Goal: Download file/media: Download file/media

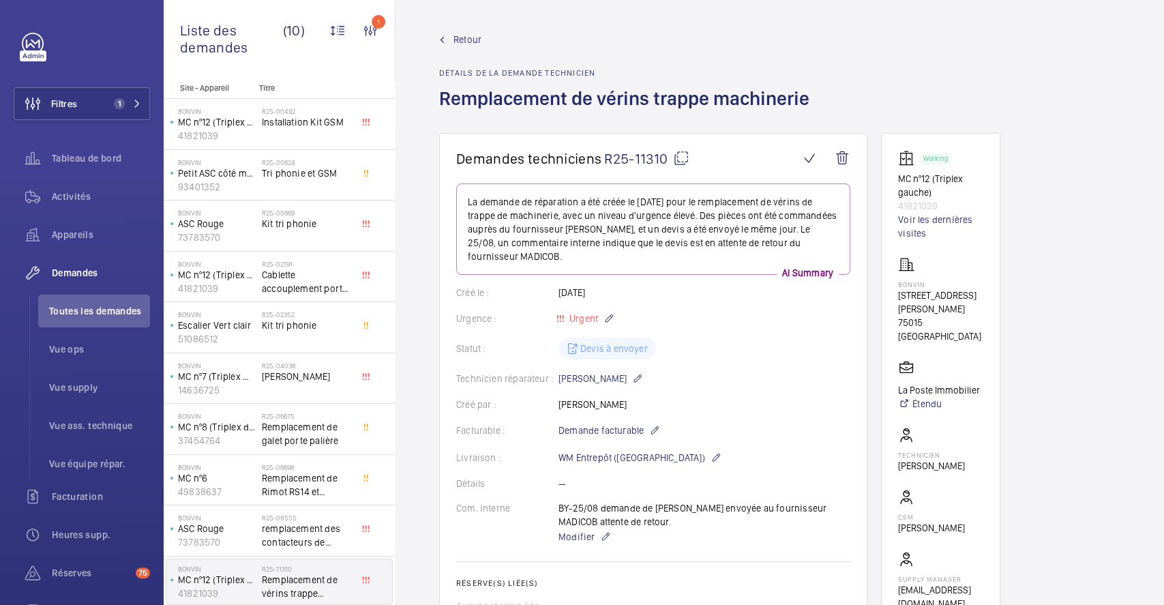
scroll to position [727, 0]
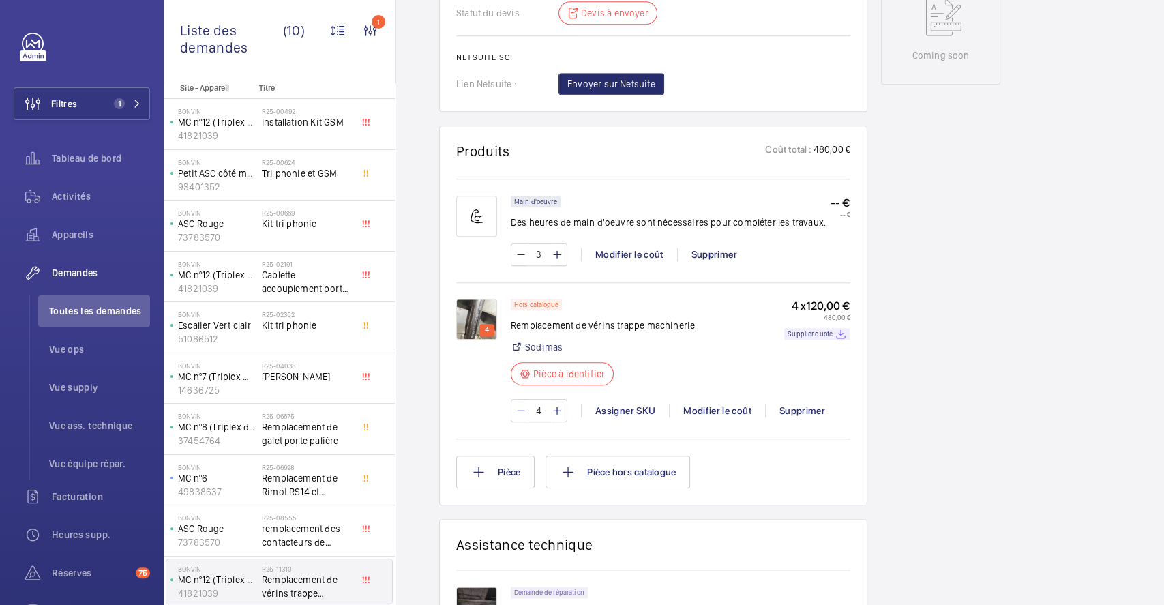
click at [481, 307] on img at bounding box center [476, 319] width 41 height 41
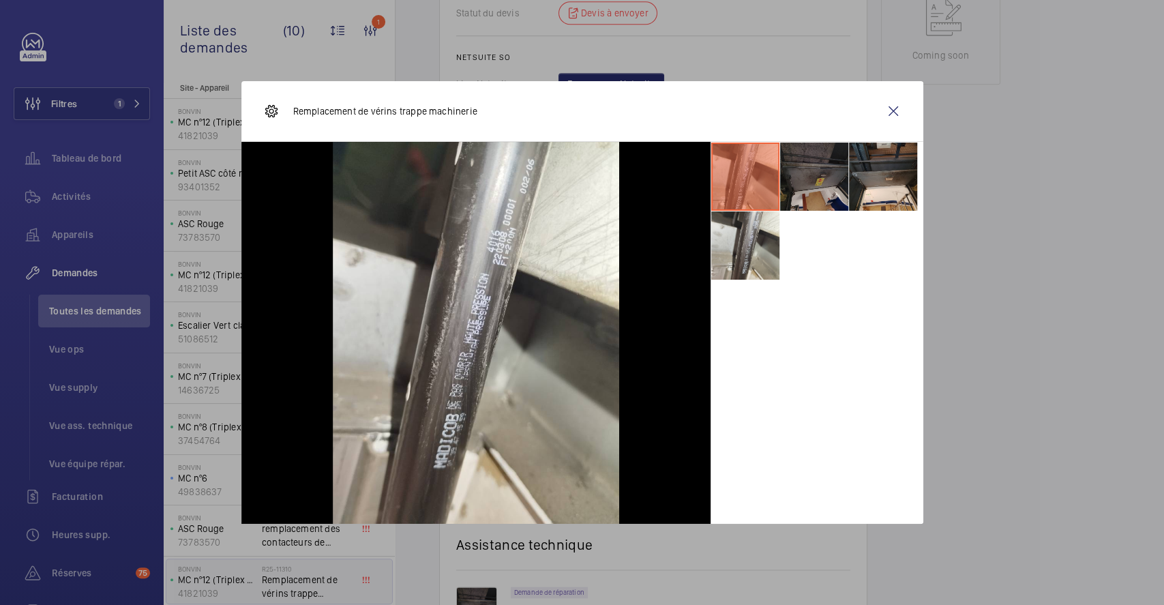
click at [822, 162] on li at bounding box center [814, 177] width 68 height 68
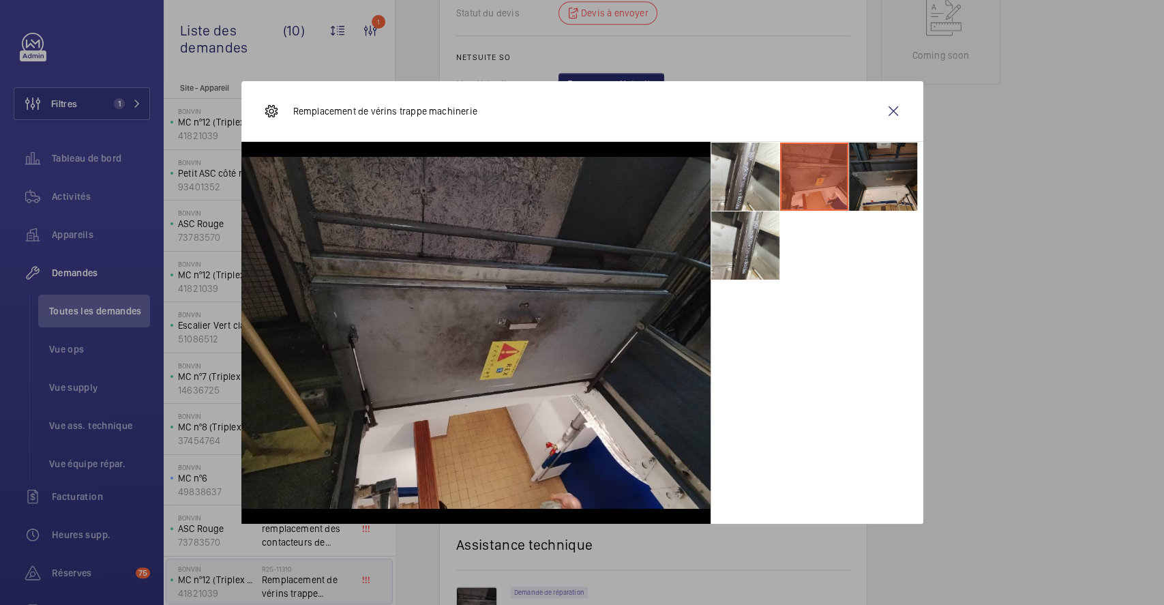
click at [878, 181] on li at bounding box center [883, 177] width 68 height 68
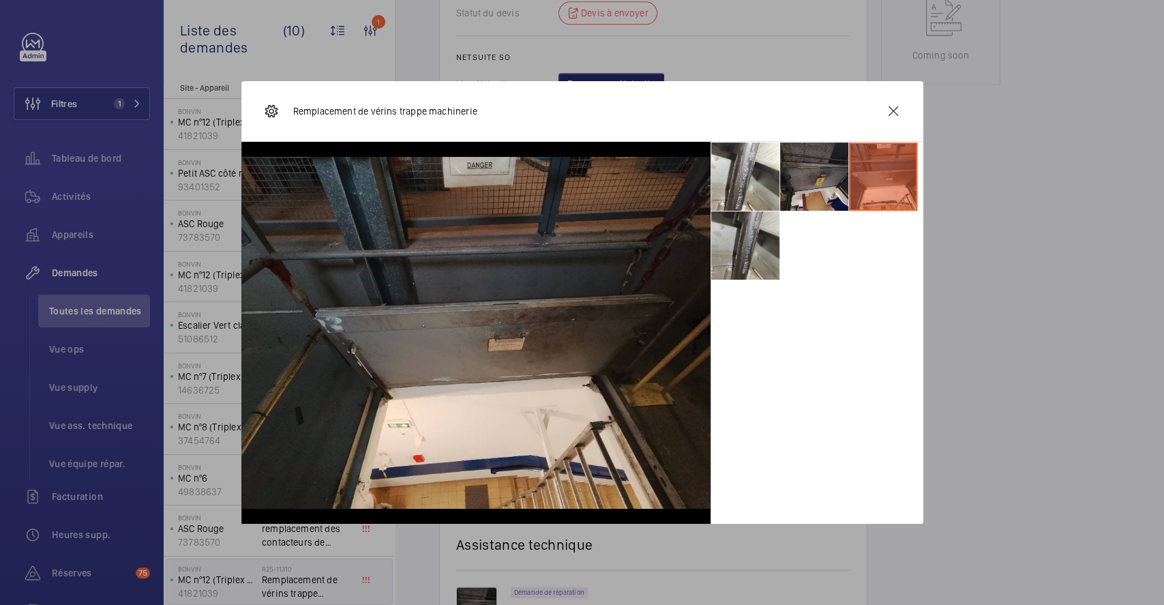
click at [758, 245] on li at bounding box center [745, 245] width 68 height 68
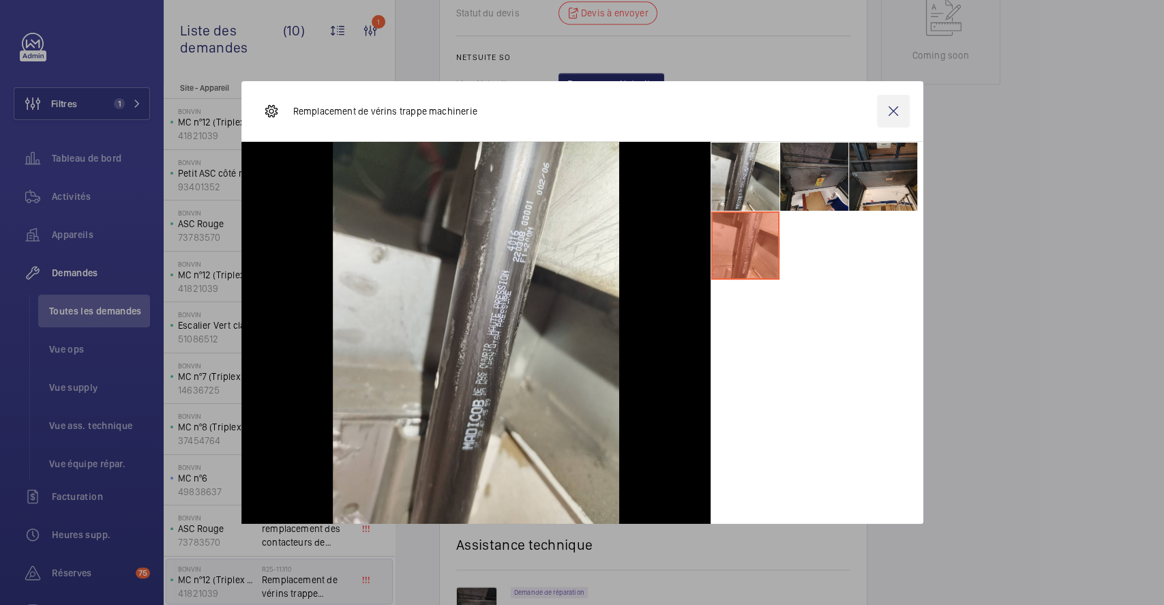
click at [901, 108] on wm-front-icon-button at bounding box center [893, 111] width 33 height 33
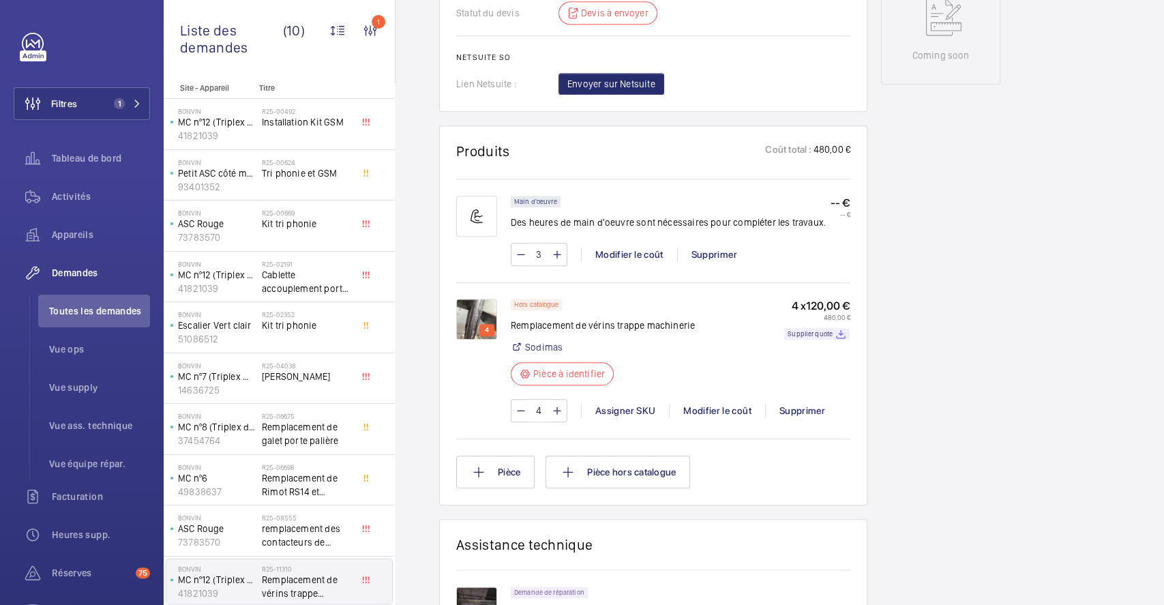
scroll to position [909, 0]
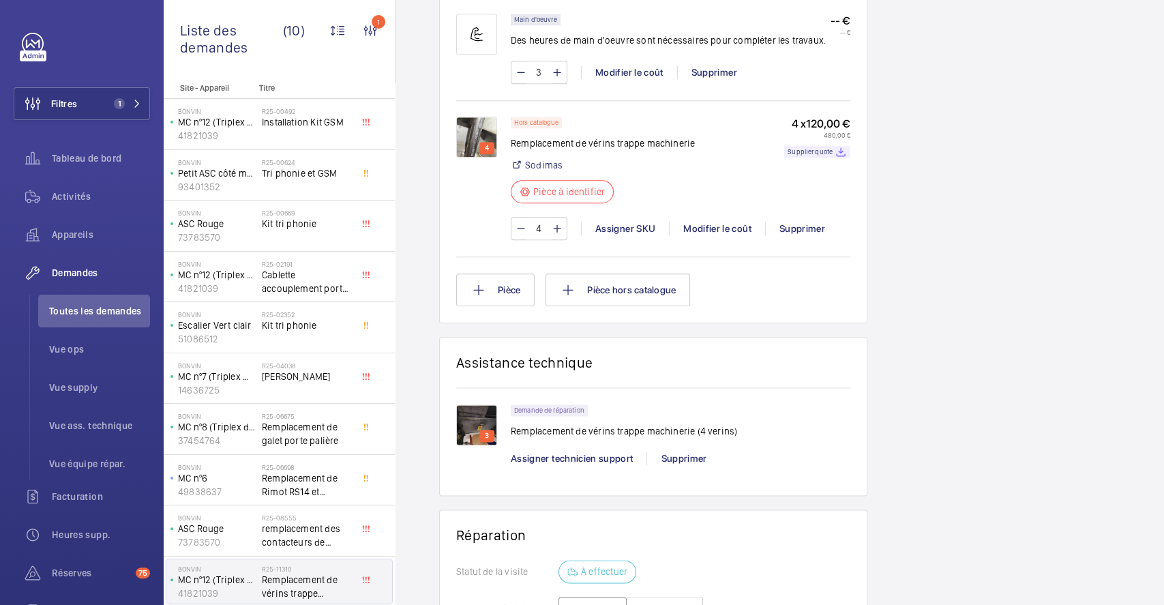
click at [490, 305] on div "Demandes techniciens R25-11310 La demande de réparation a été créée le [DATE] p…" at bounding box center [653, 25] width 428 height 1603
click at [485, 423] on img at bounding box center [476, 424] width 41 height 41
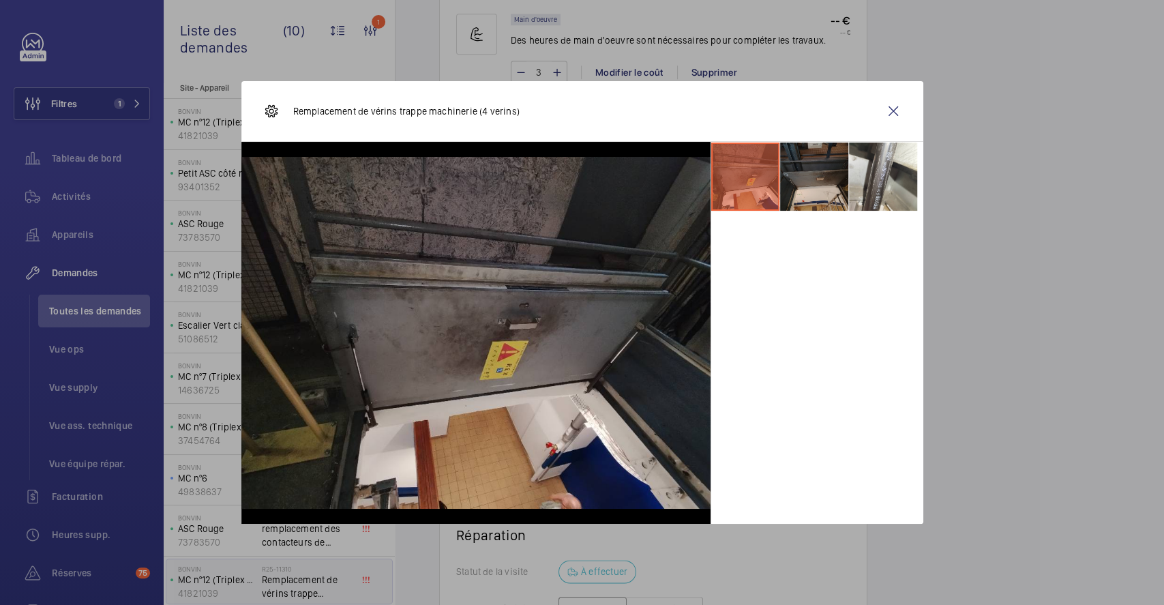
click at [832, 186] on li at bounding box center [814, 177] width 68 height 68
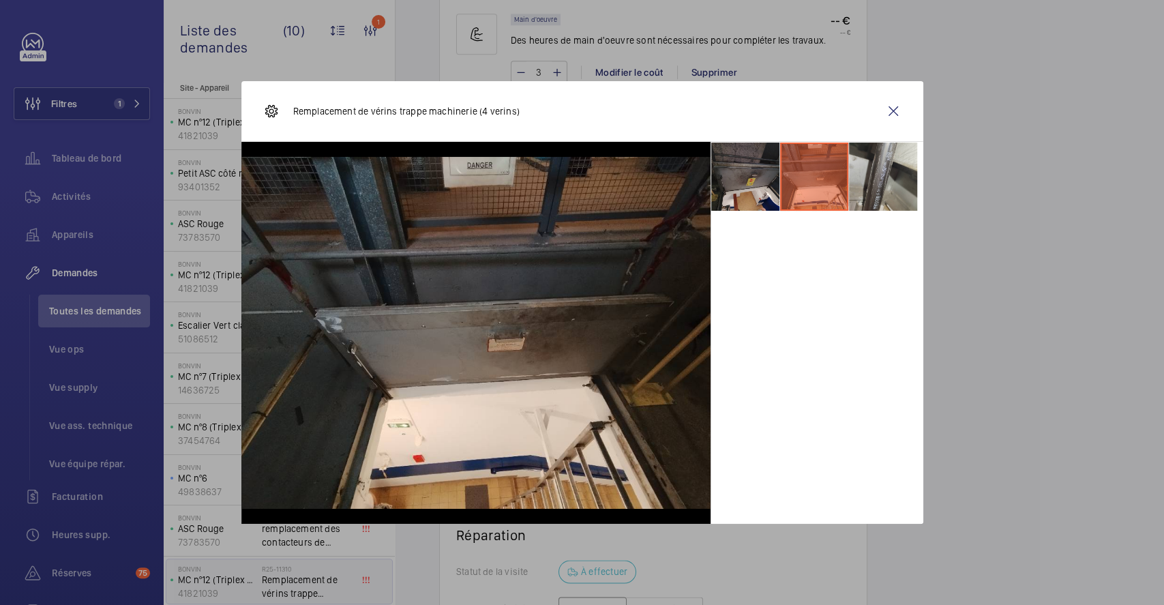
click at [867, 179] on li at bounding box center [883, 177] width 68 height 68
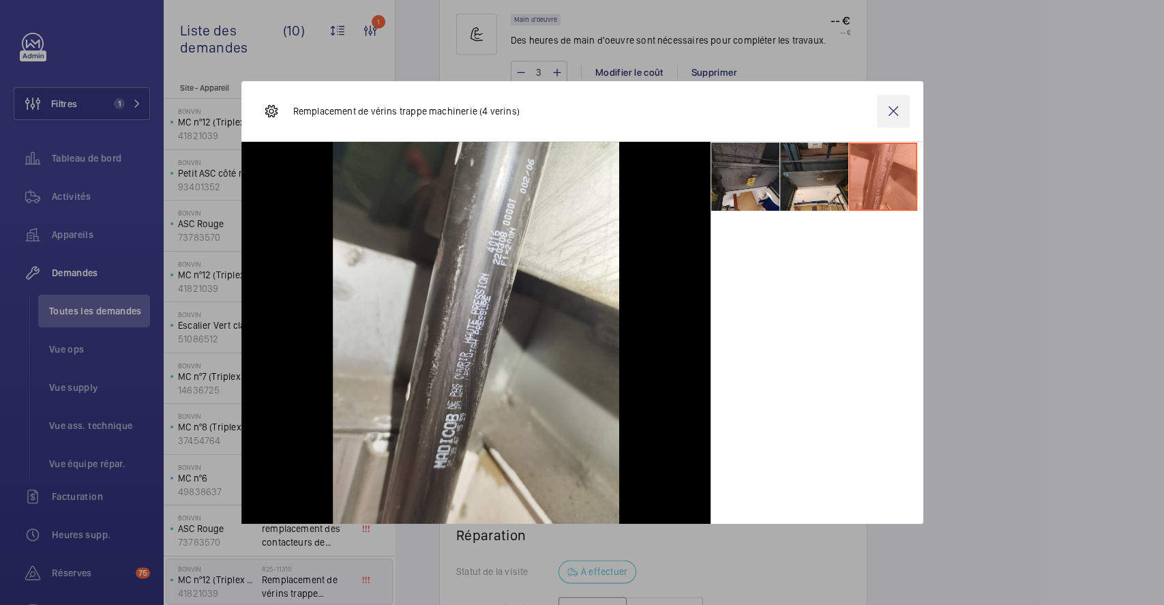
click at [892, 118] on wm-front-icon-button at bounding box center [893, 111] width 33 height 33
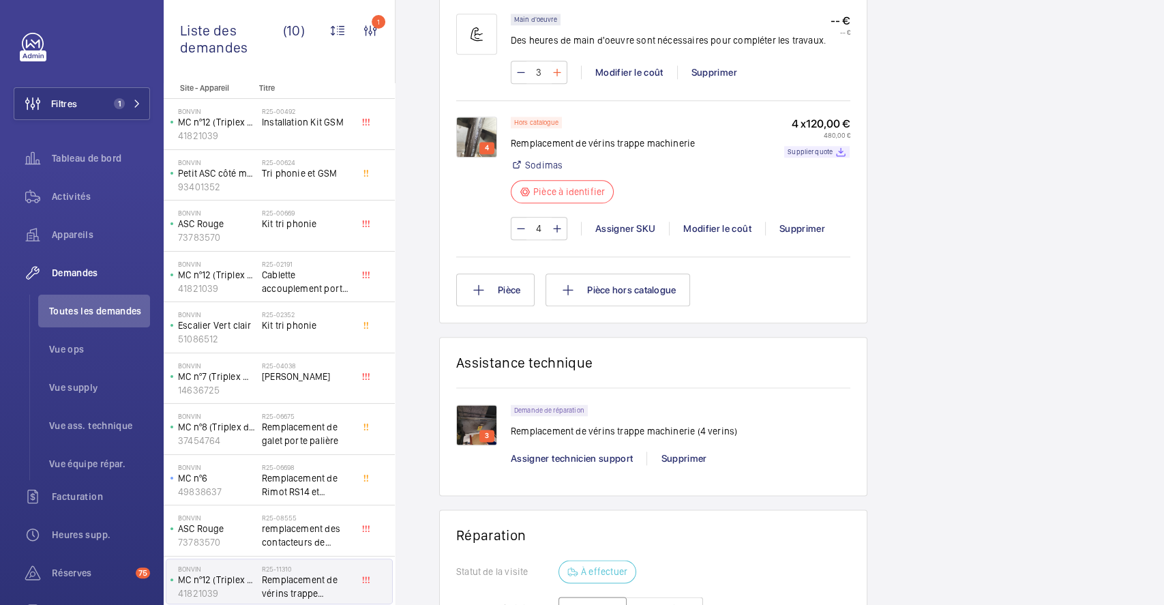
click at [559, 74] on mat-icon at bounding box center [557, 72] width 11 height 16
type input "4"
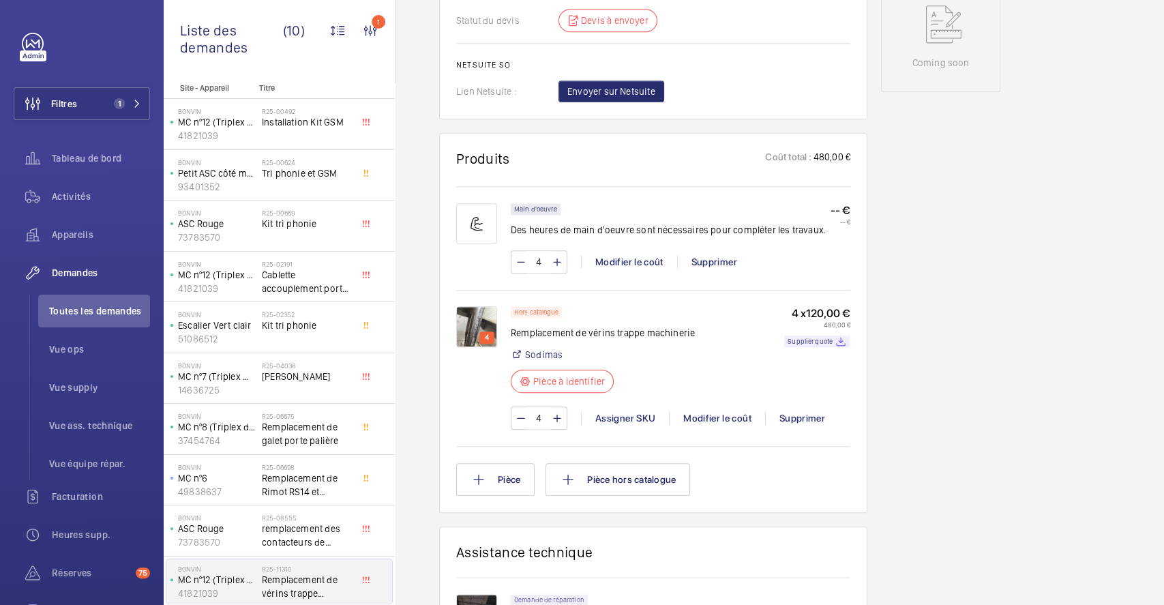
scroll to position [537, 0]
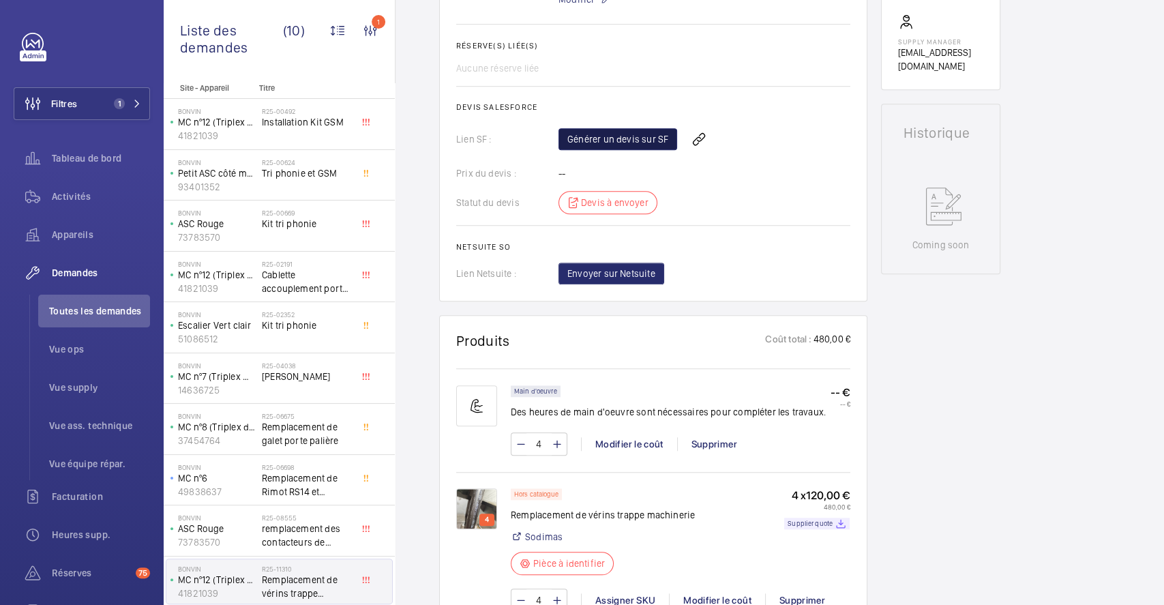
click at [605, 145] on link "Générer un devis sur SF" at bounding box center [617, 139] width 119 height 22
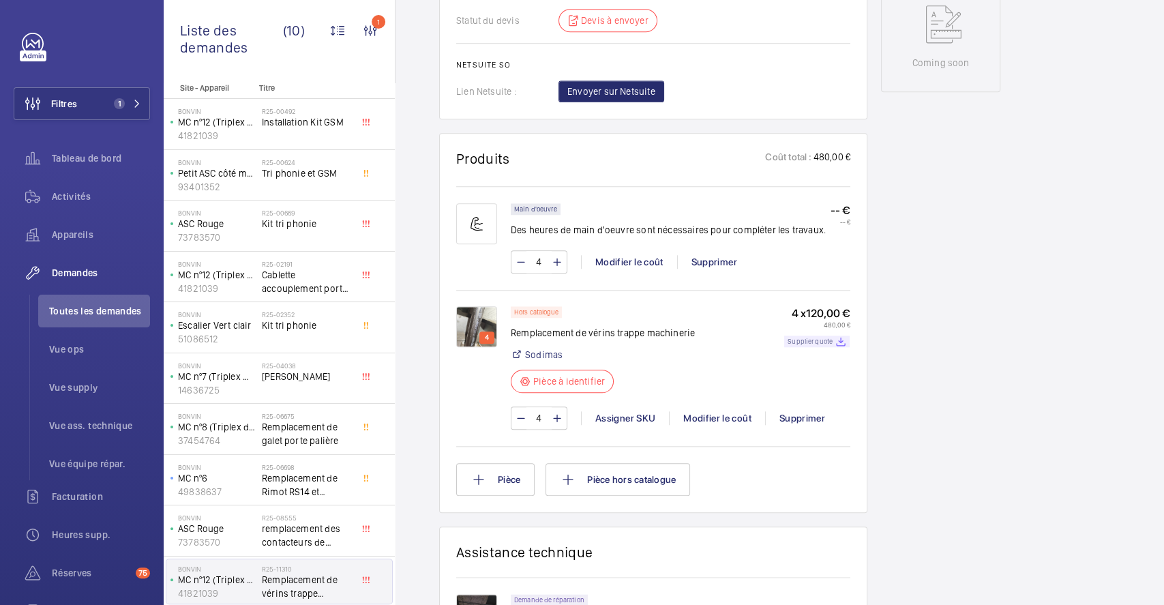
click at [815, 341] on p "Supplier quote" at bounding box center [810, 341] width 45 height 5
click at [491, 319] on img at bounding box center [476, 326] width 41 height 41
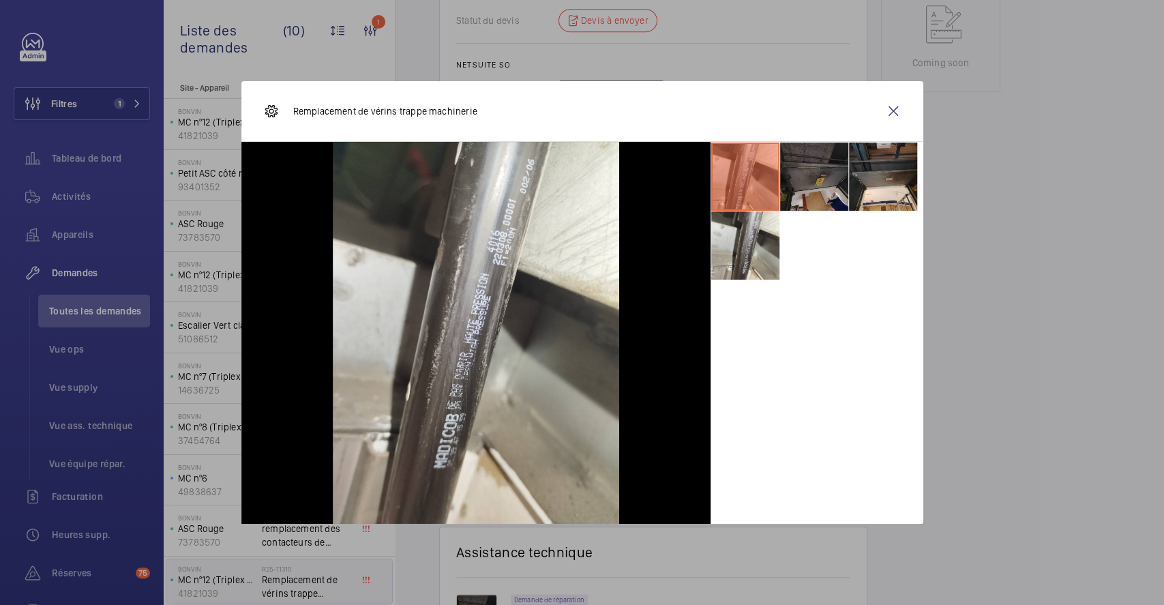
drag, startPoint x: 813, startPoint y: 172, endPoint x: 828, endPoint y: 183, distance: 18.5
click at [813, 172] on li at bounding box center [814, 177] width 68 height 68
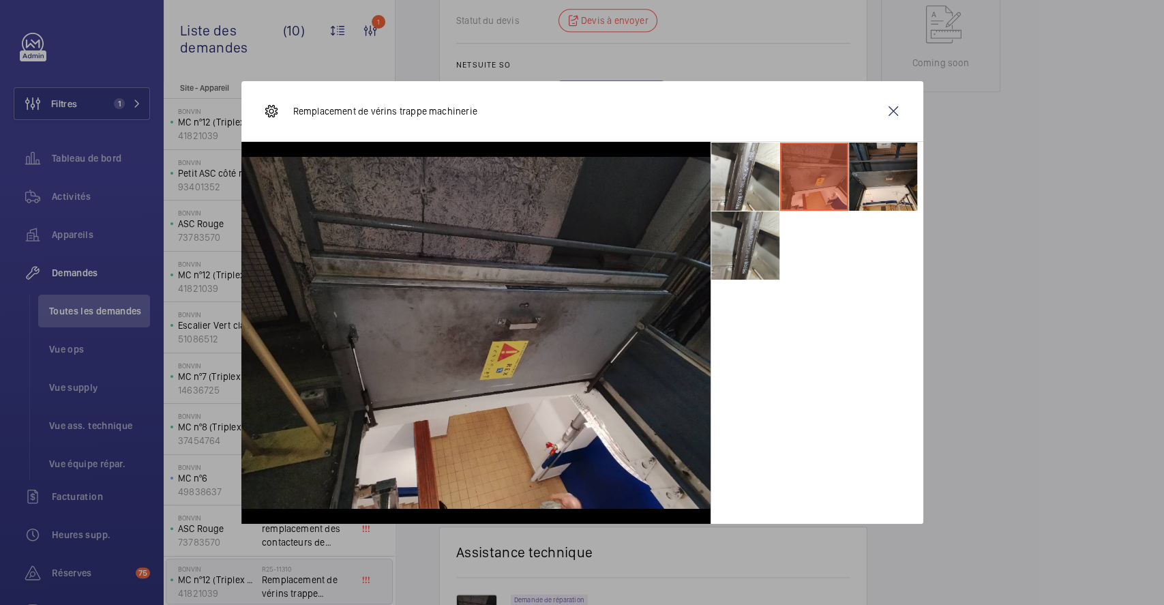
click at [753, 256] on li at bounding box center [745, 245] width 68 height 68
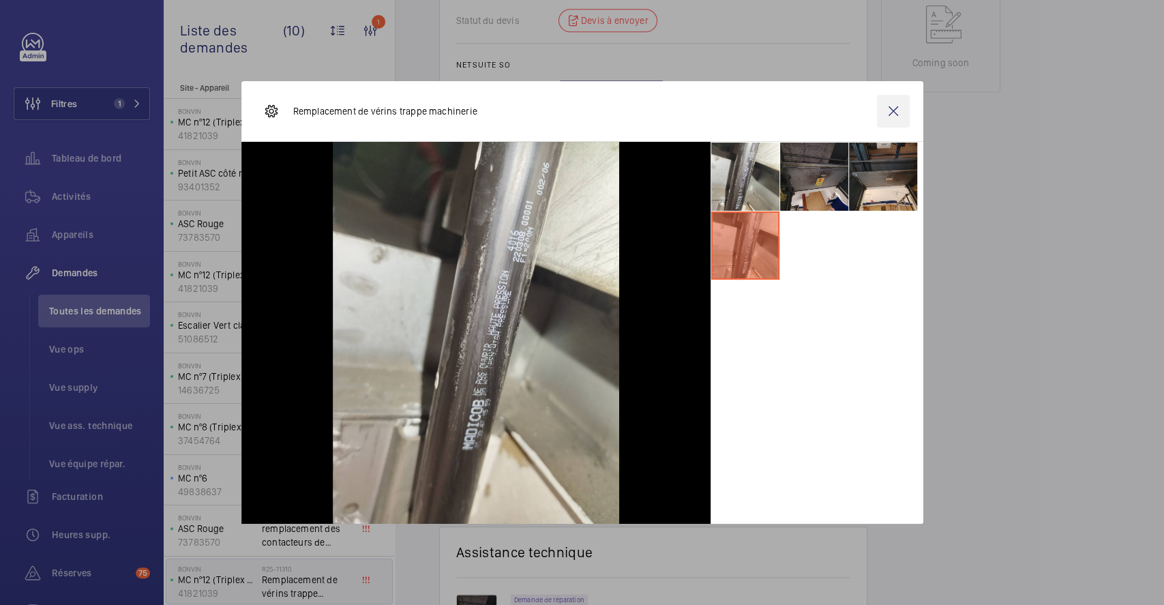
click at [899, 110] on wm-front-icon-button at bounding box center [893, 111] width 33 height 33
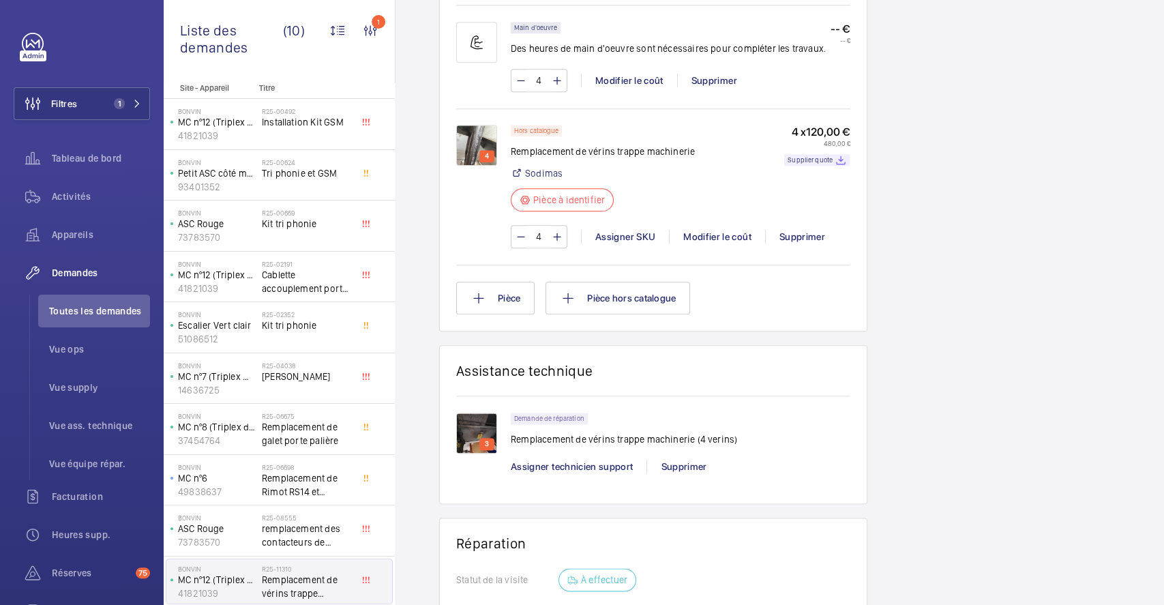
scroll to position [992, 0]
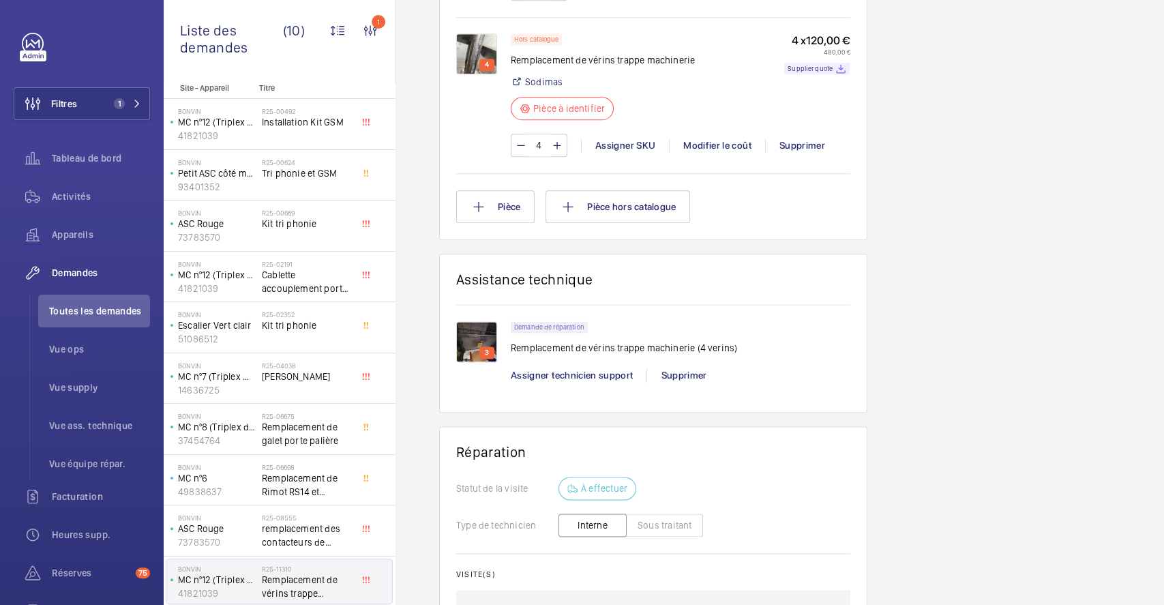
click at [481, 331] on img at bounding box center [476, 341] width 41 height 41
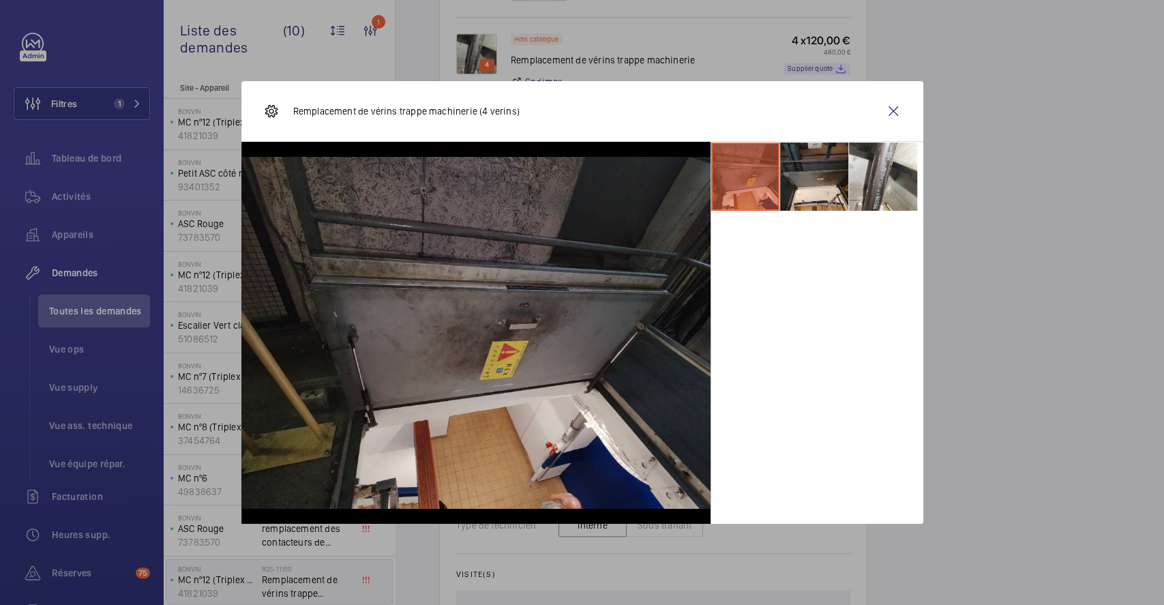
click at [1073, 489] on div at bounding box center [582, 302] width 1164 height 605
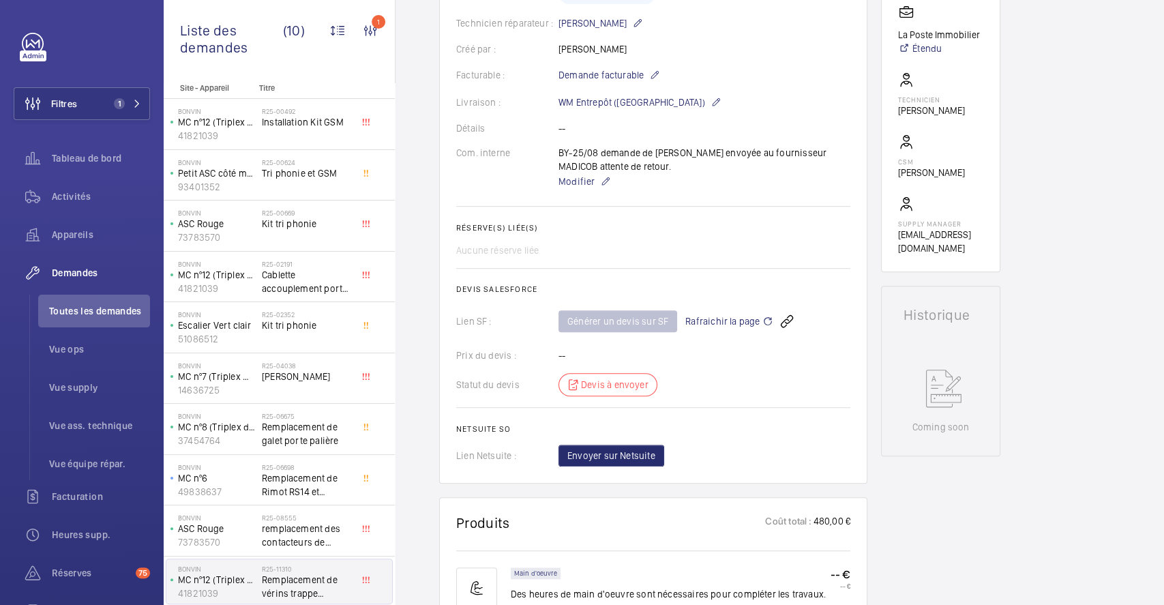
scroll to position [0, 0]
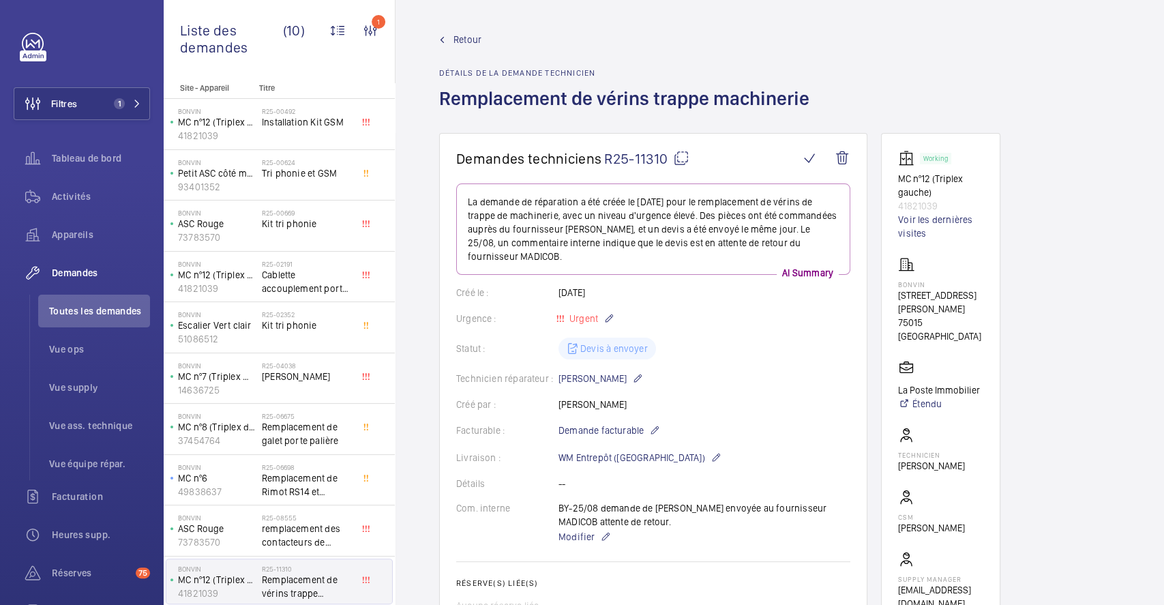
click at [470, 38] on span "Retour" at bounding box center [467, 40] width 28 height 14
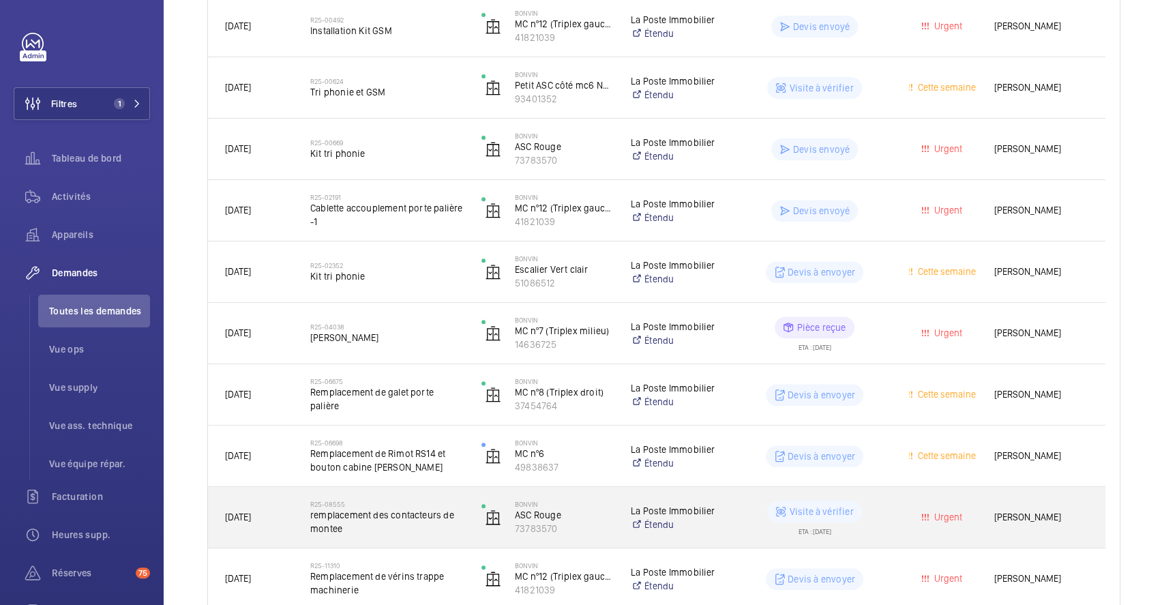
scroll to position [344, 0]
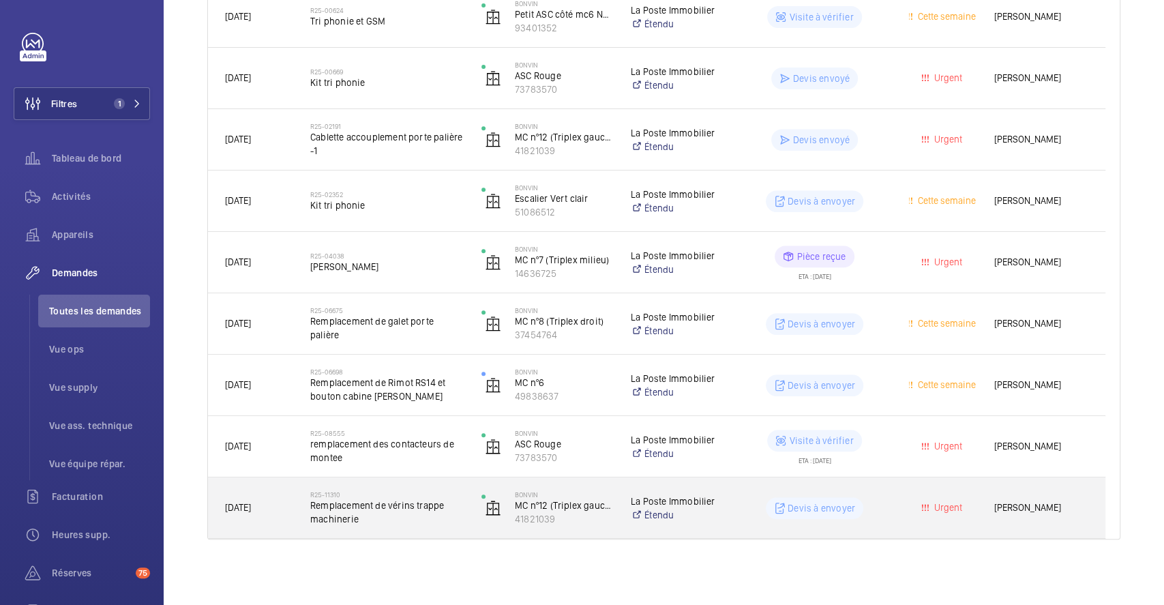
click at [282, 492] on div "[DATE]" at bounding box center [251, 507] width 84 height 43
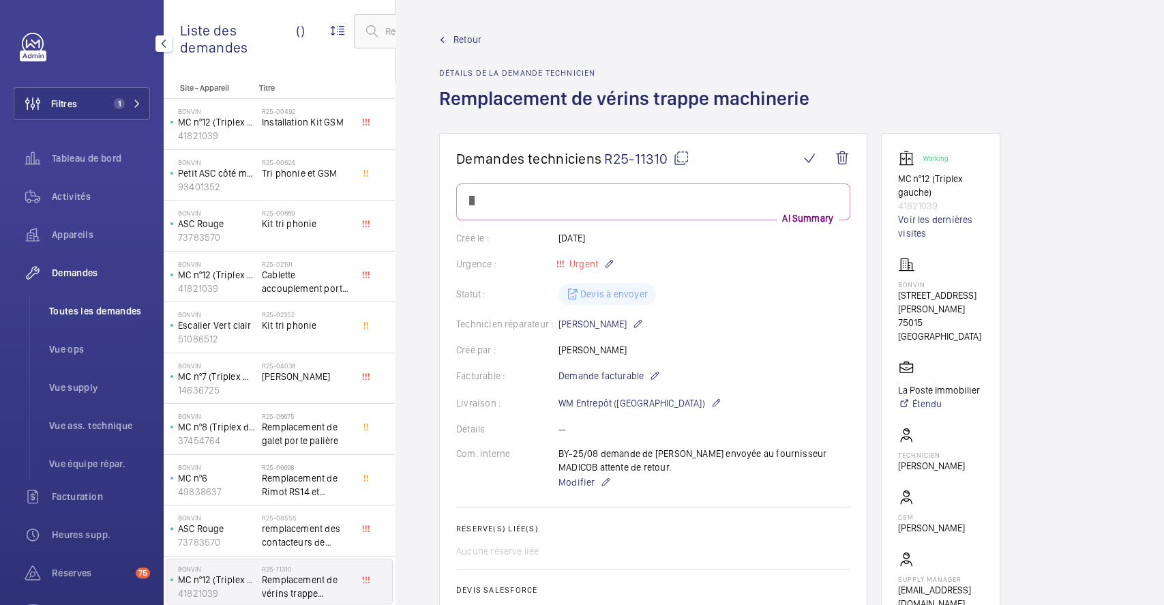
click at [133, 315] on span "Toutes les demandes" at bounding box center [99, 311] width 101 height 14
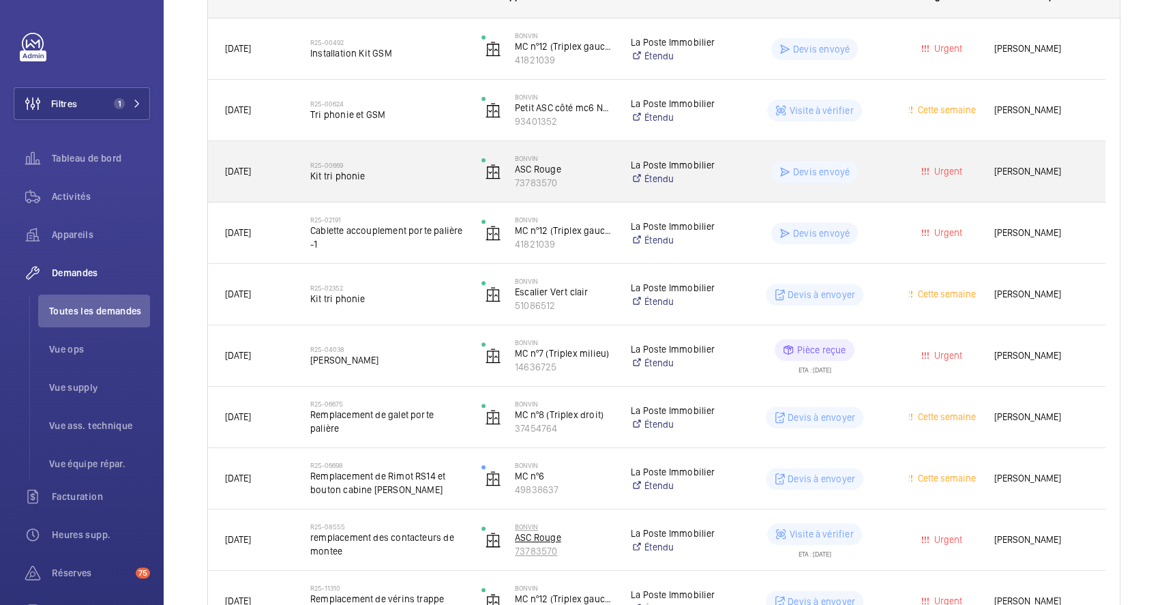
scroll to position [344, 0]
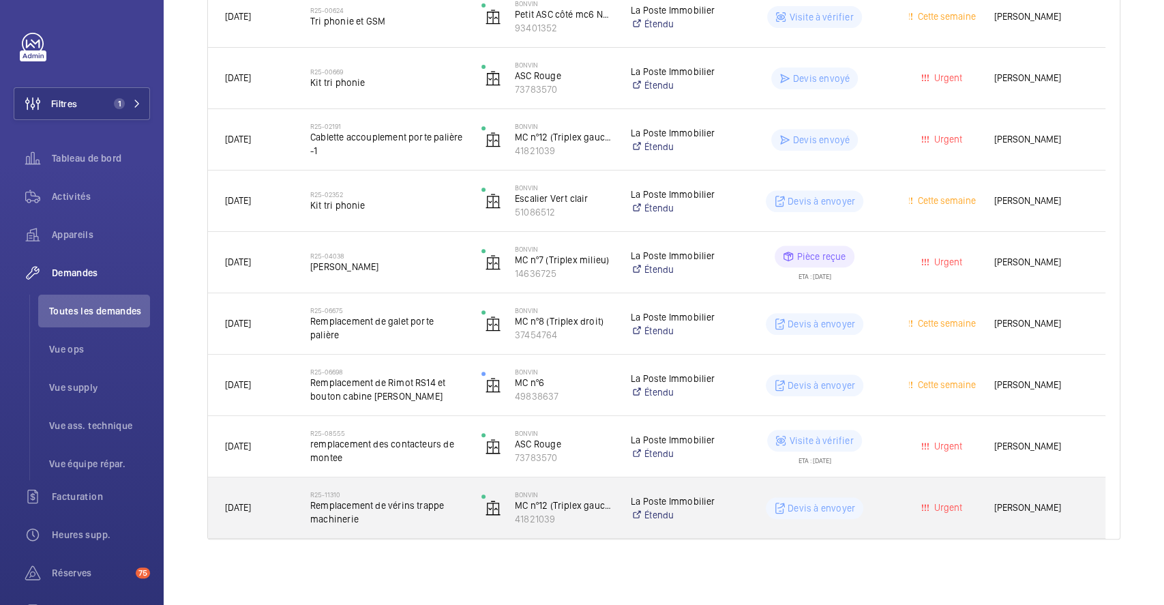
click at [428, 483] on div "R25-11310 Remplacement de vérins trappe machinerie" at bounding box center [379, 507] width 170 height 61
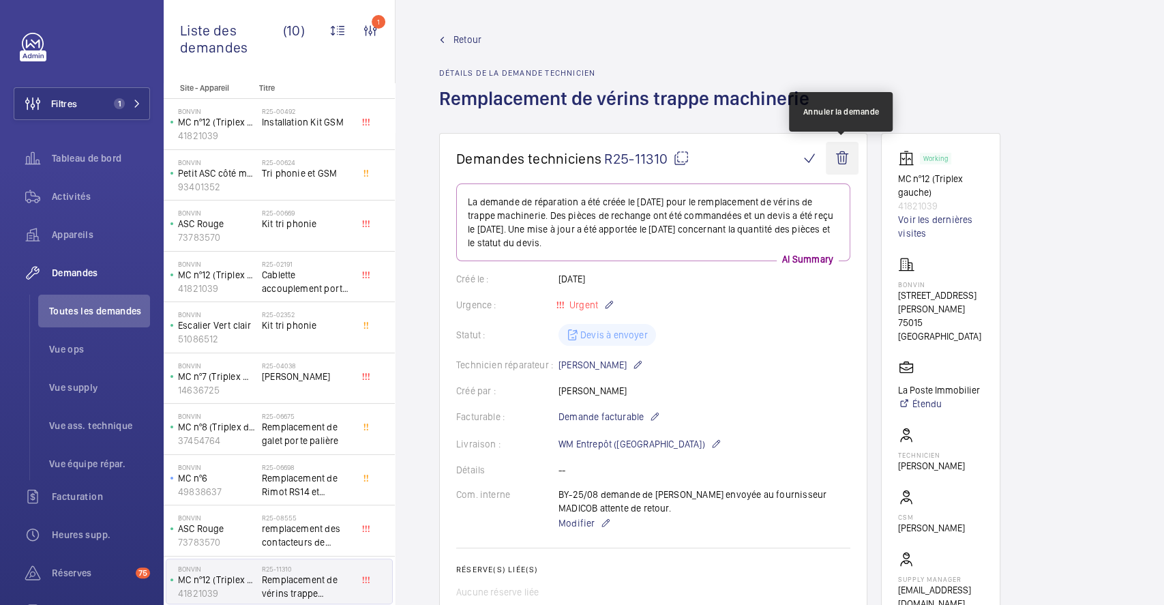
click at [841, 154] on wm-front-icon-button at bounding box center [842, 158] width 33 height 33
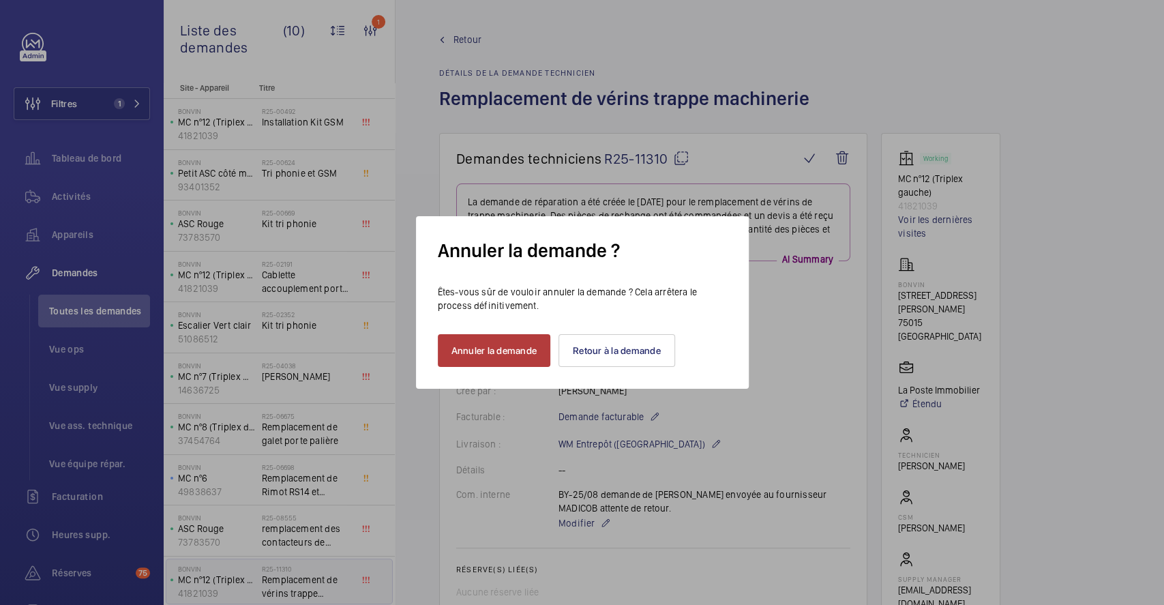
click at [490, 353] on button "Annuler la demande" at bounding box center [494, 350] width 113 height 33
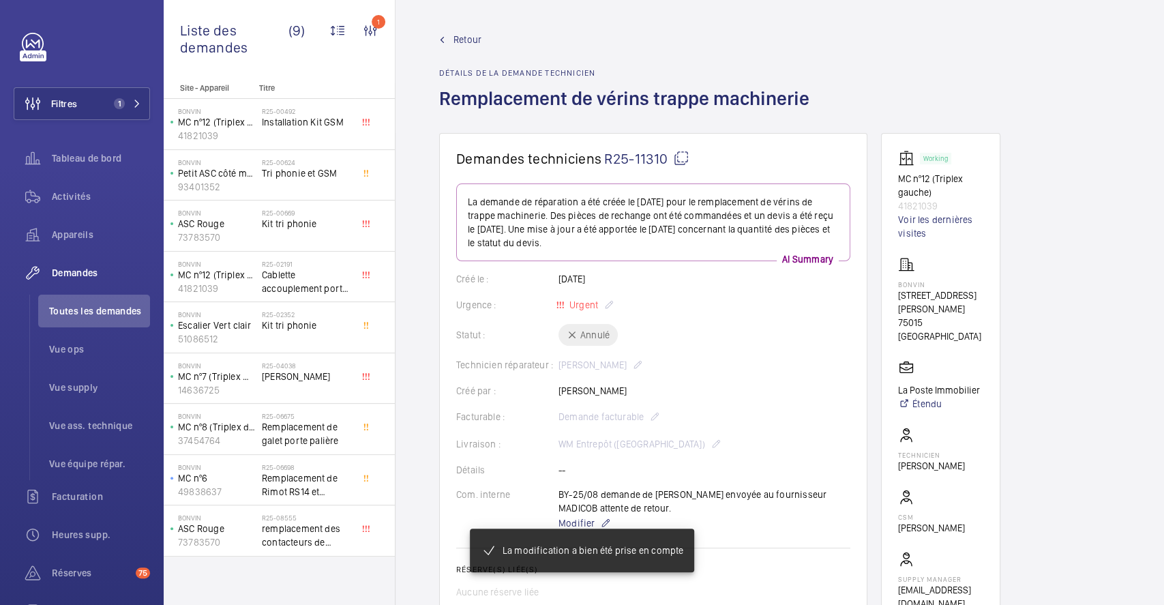
click at [463, 40] on span "Retour" at bounding box center [467, 40] width 28 height 14
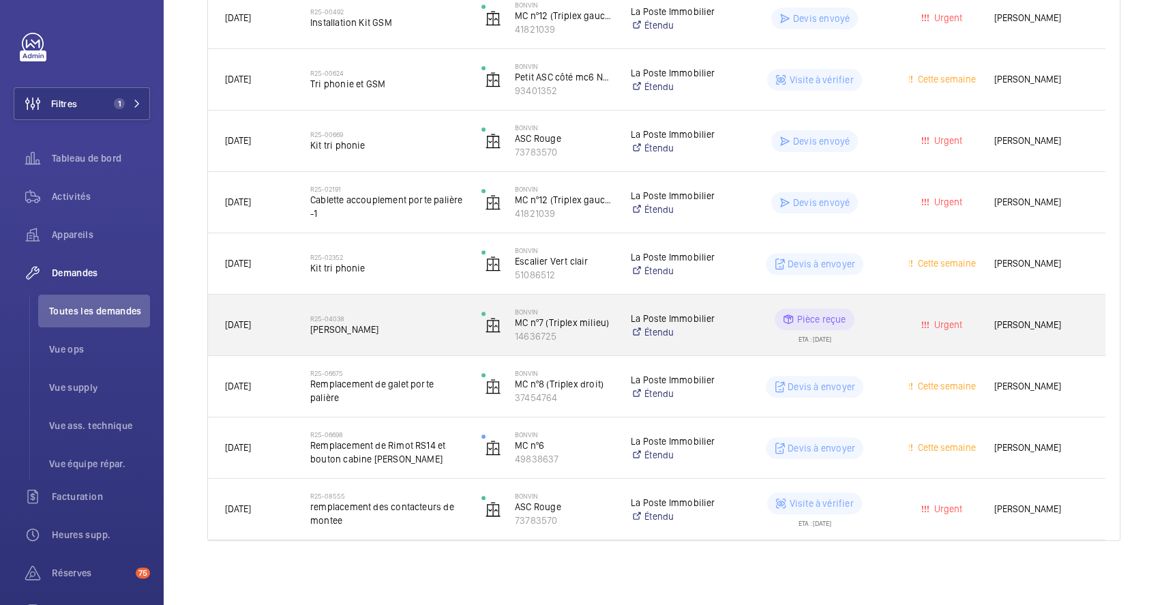
scroll to position [282, 0]
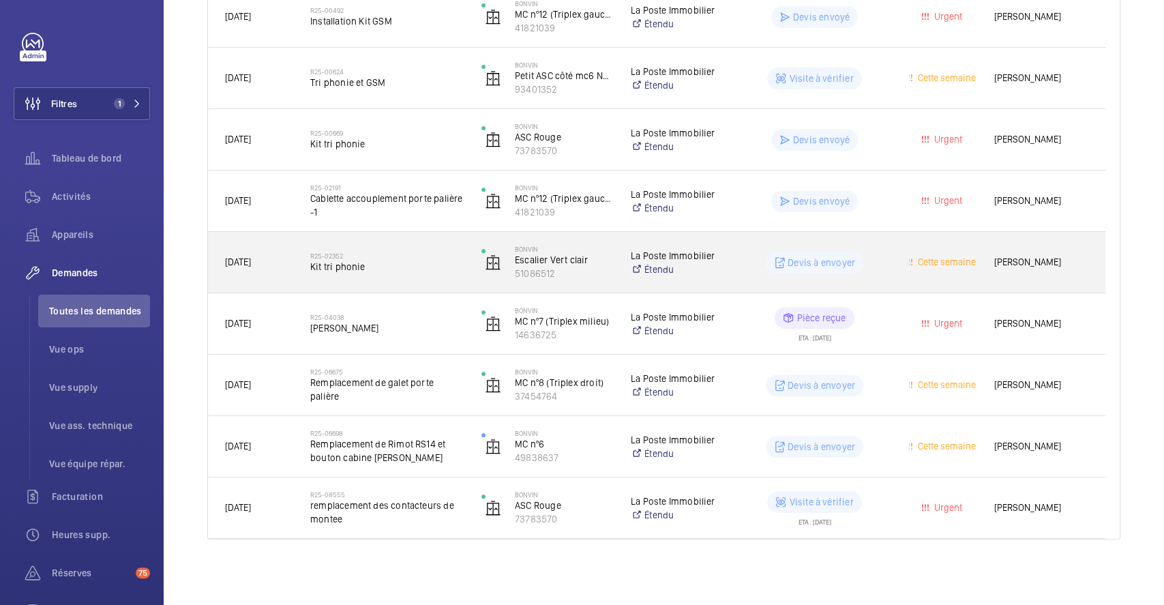
click at [404, 240] on div "R25-02352 Kit tri phonie" at bounding box center [379, 262] width 170 height 61
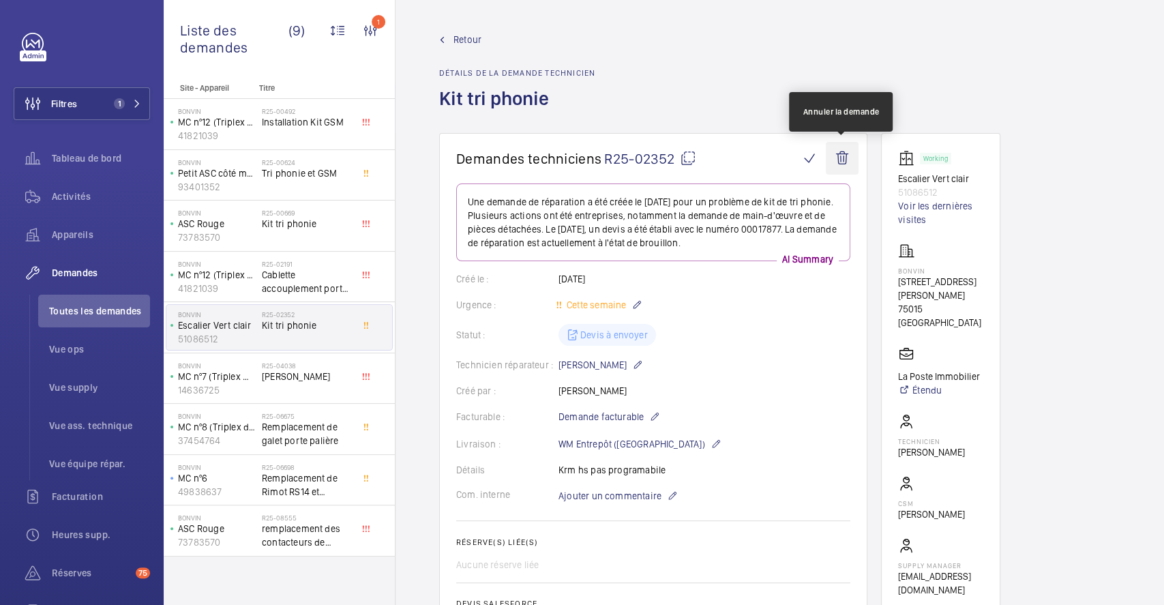
click at [838, 158] on wm-front-icon-button at bounding box center [842, 158] width 33 height 33
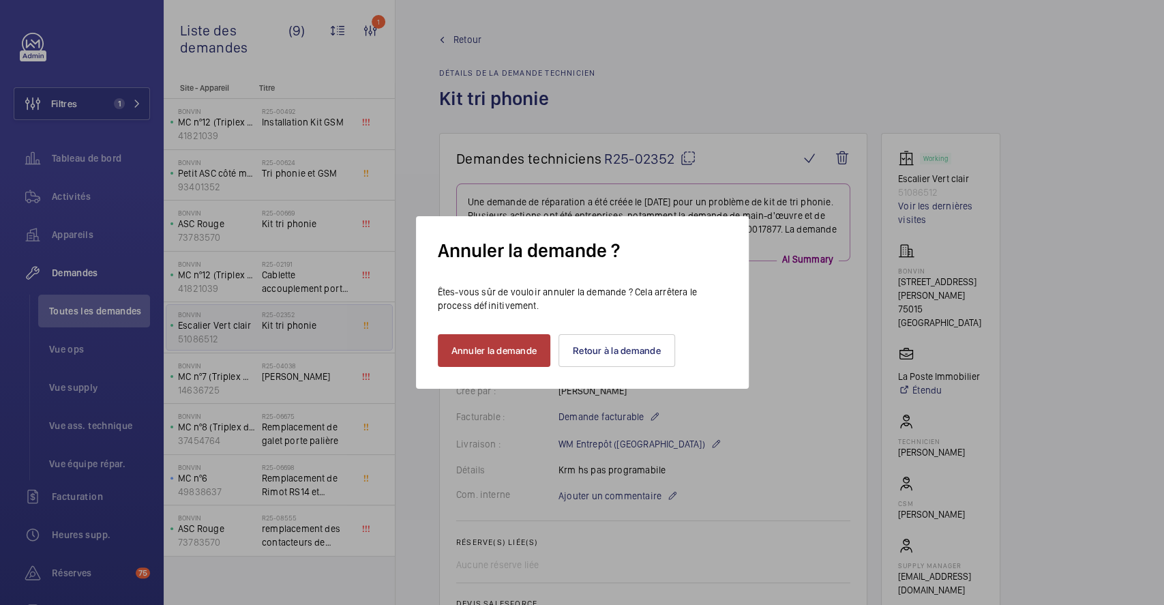
click at [481, 353] on button "Annuler la demande" at bounding box center [494, 350] width 113 height 33
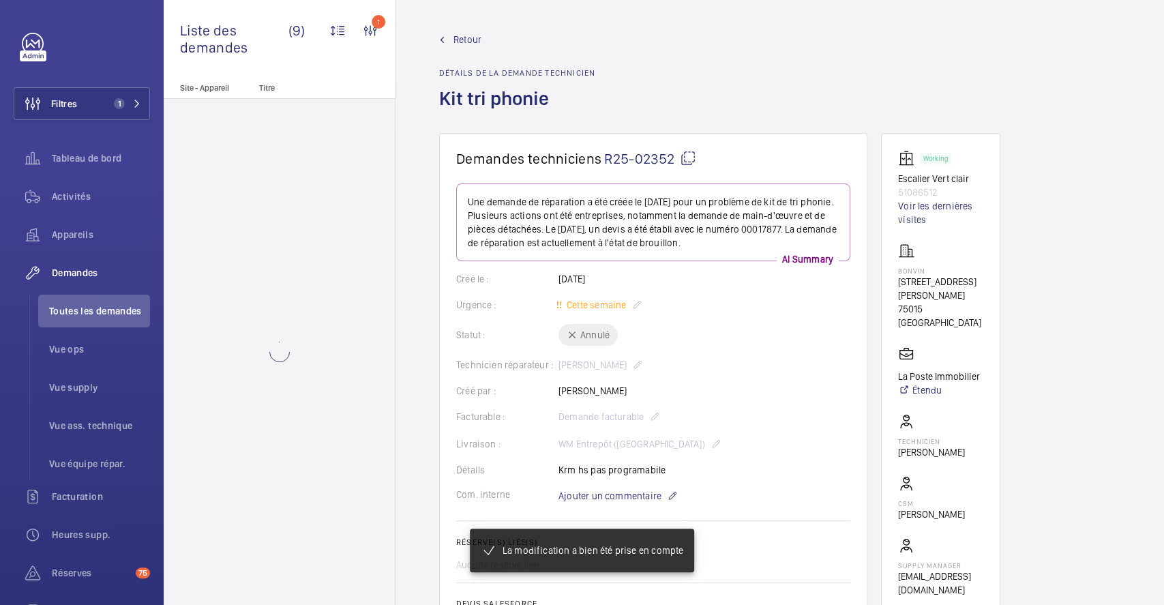
click at [464, 35] on span "Retour" at bounding box center [467, 40] width 28 height 14
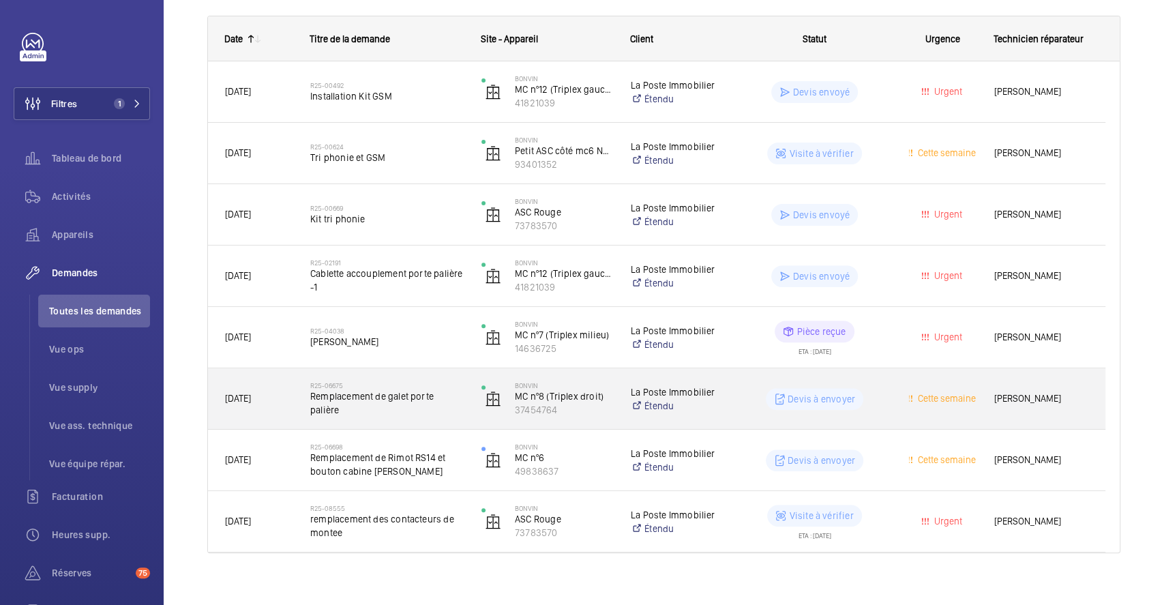
scroll to position [220, 0]
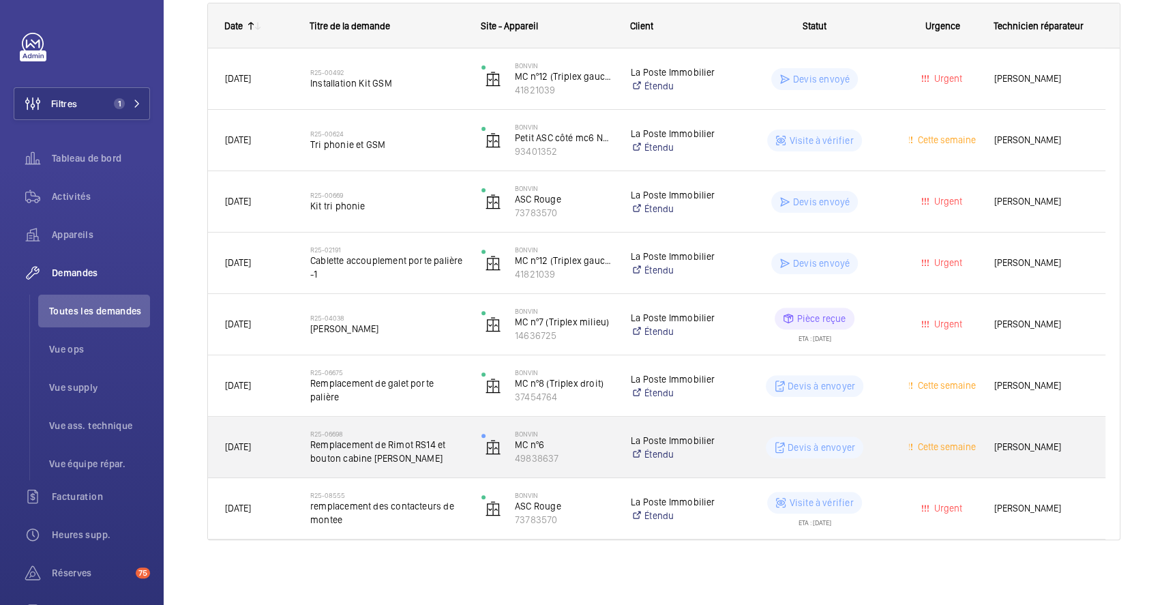
click at [420, 423] on div "R25-06698 Remplacement de Rimot RS14 et bouton cabine Otis" at bounding box center [379, 447] width 170 height 61
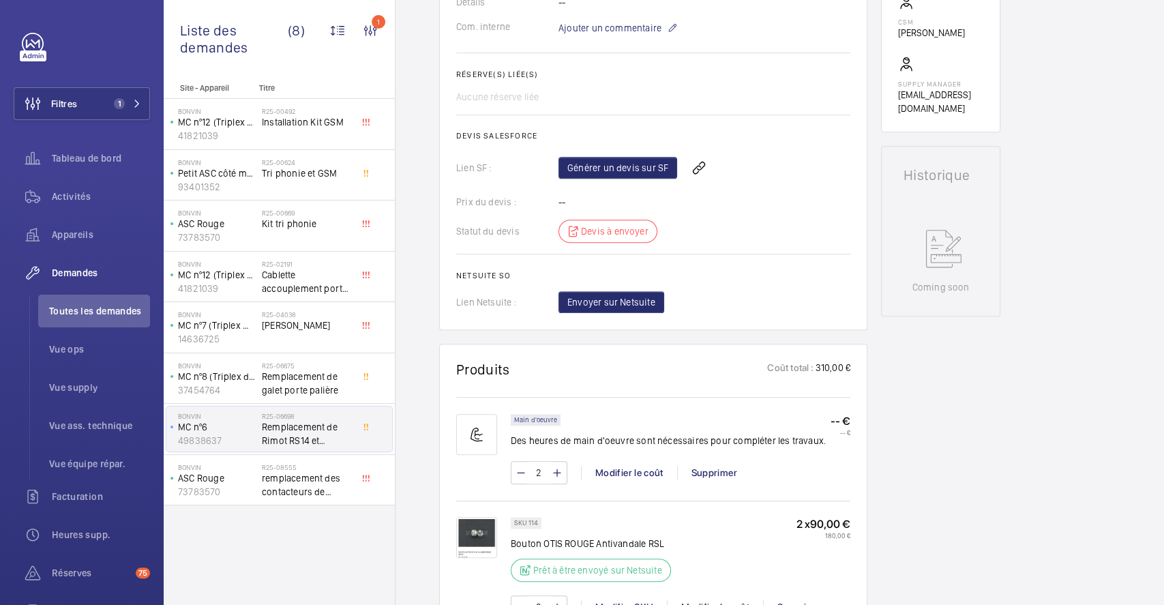
scroll to position [636, 0]
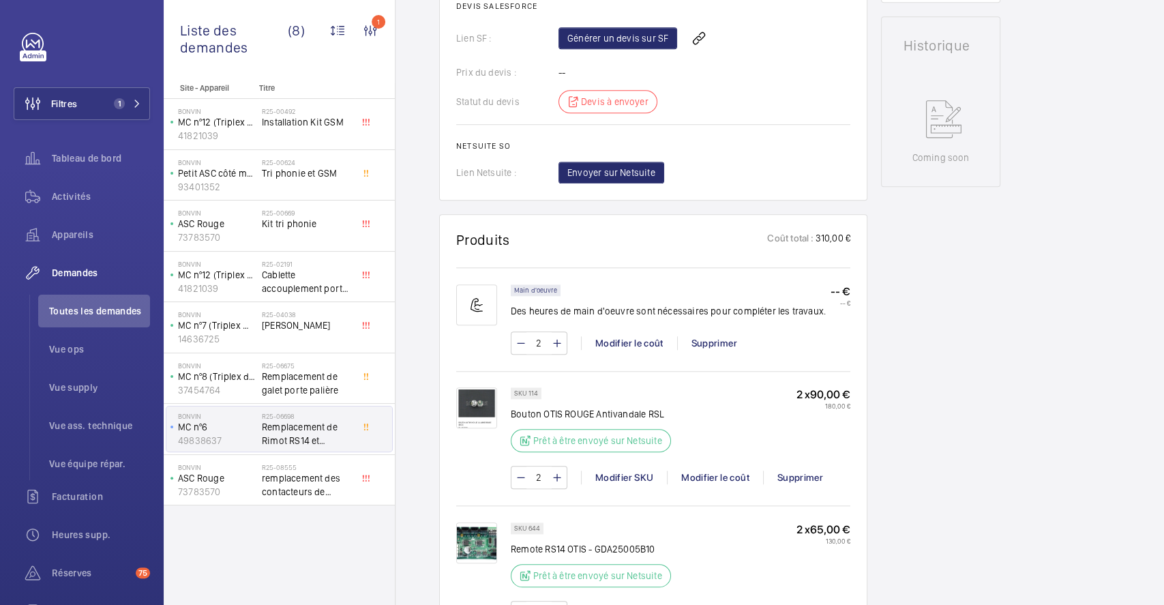
click at [481, 400] on img at bounding box center [476, 407] width 41 height 41
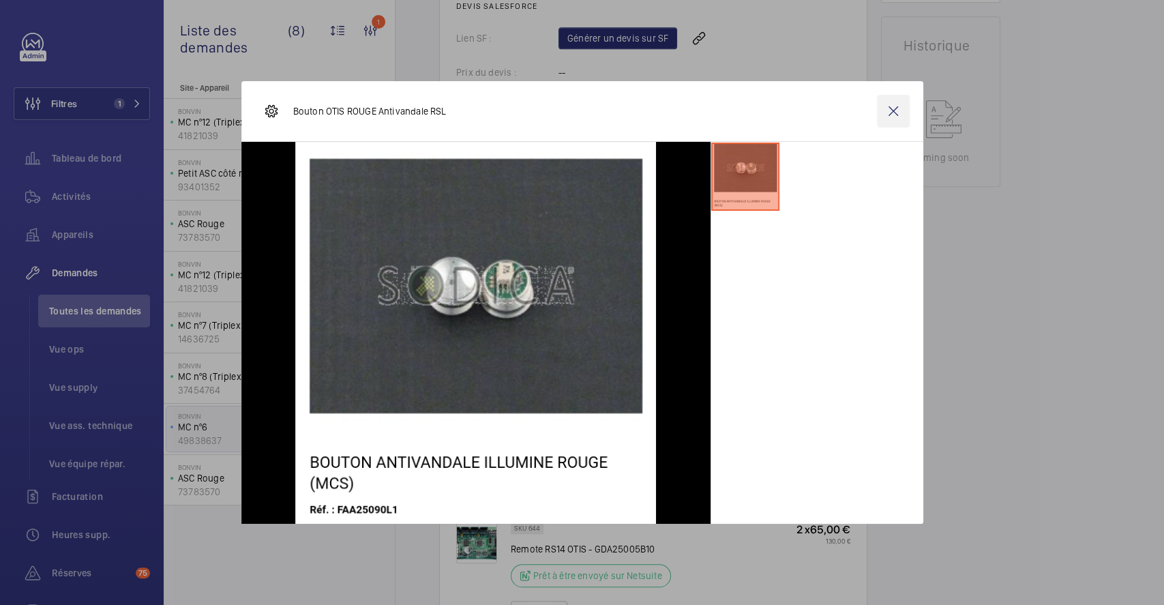
click at [899, 114] on wm-front-icon-button at bounding box center [893, 111] width 33 height 33
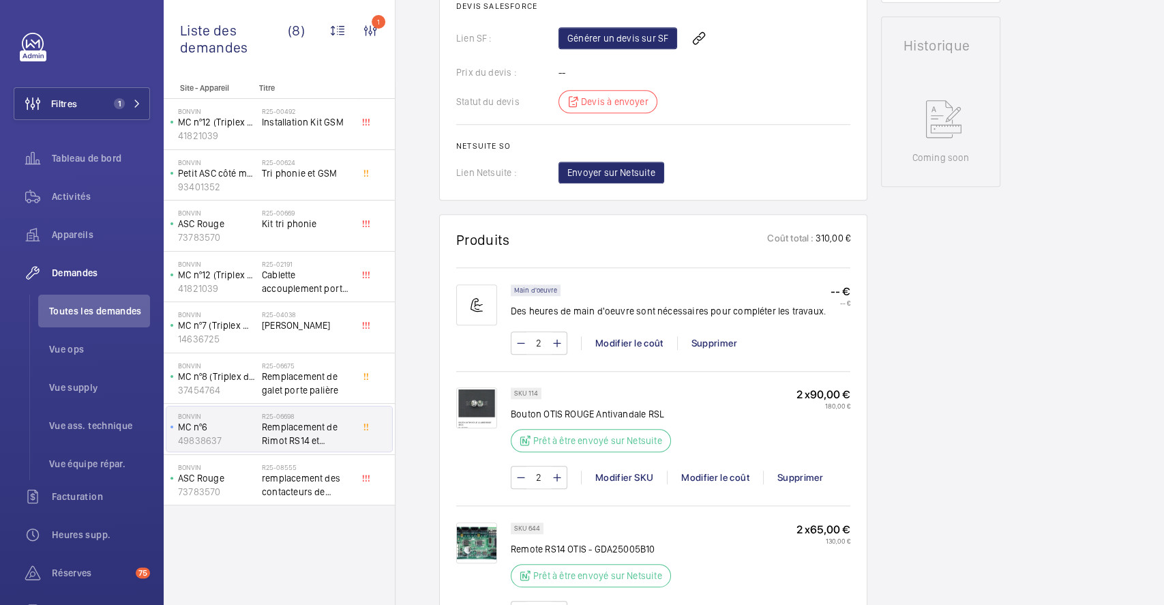
scroll to position [818, 0]
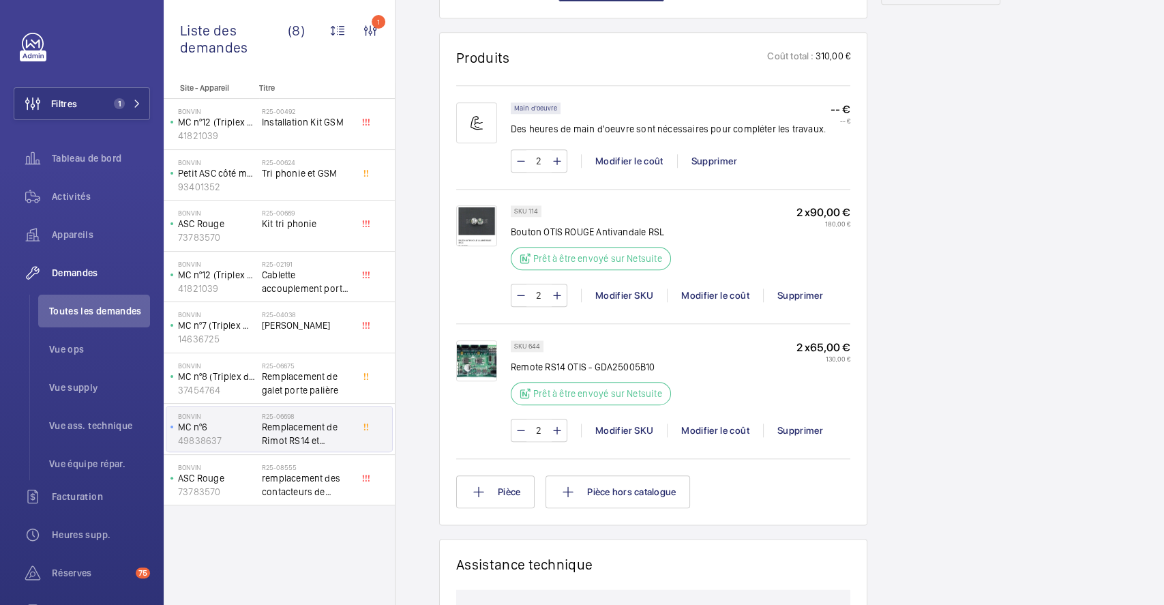
click at [490, 363] on img at bounding box center [476, 360] width 41 height 41
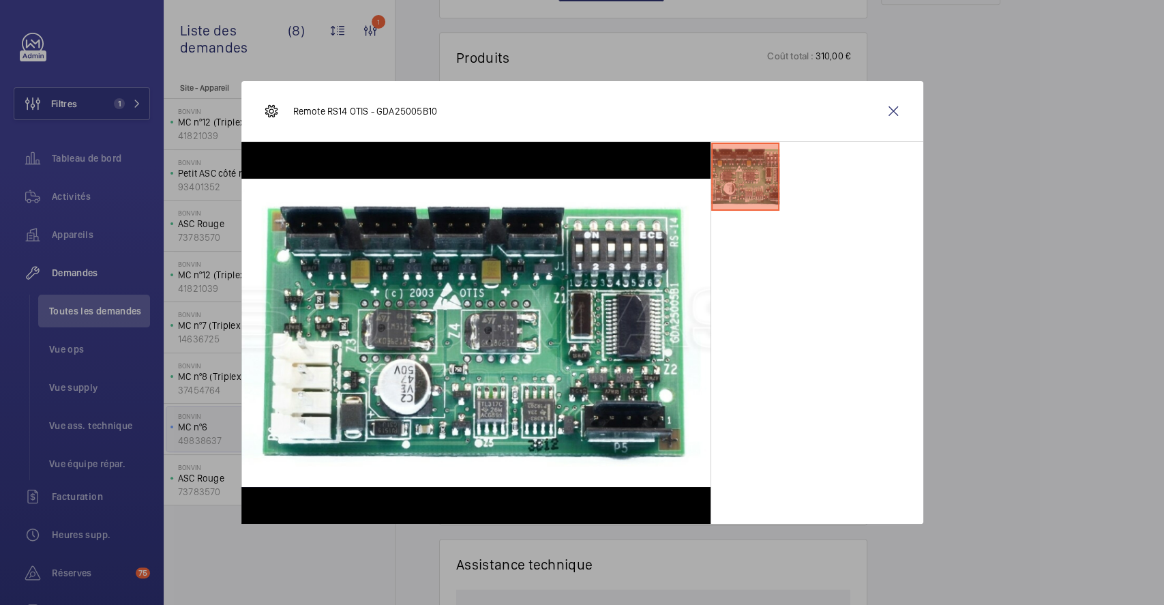
click at [893, 111] on wm-front-icon-button at bounding box center [893, 111] width 33 height 33
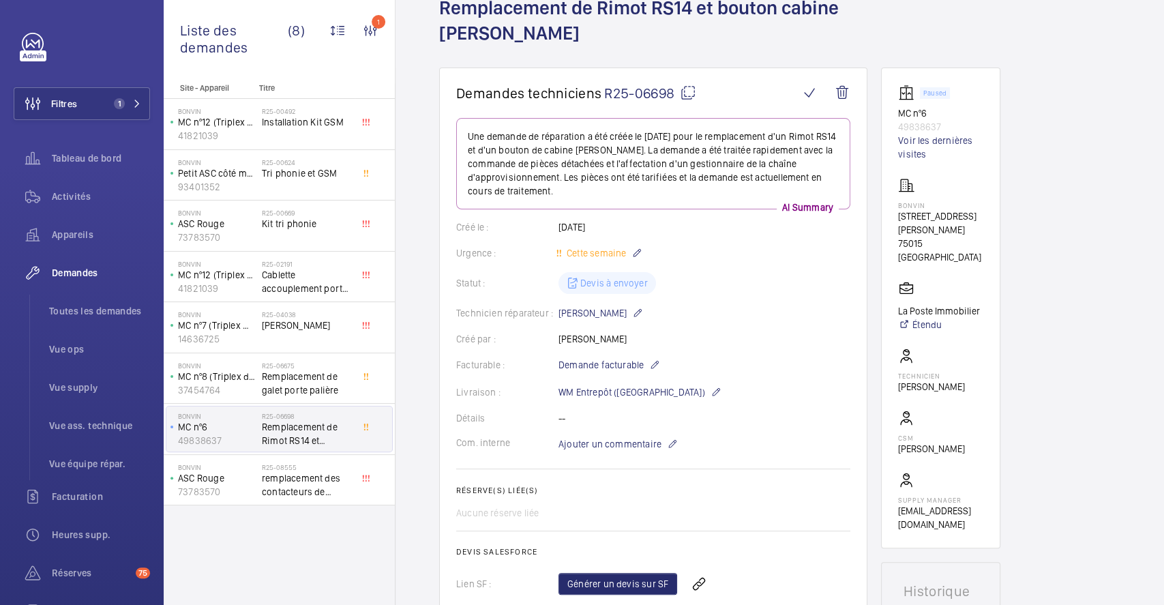
scroll to position [0, 0]
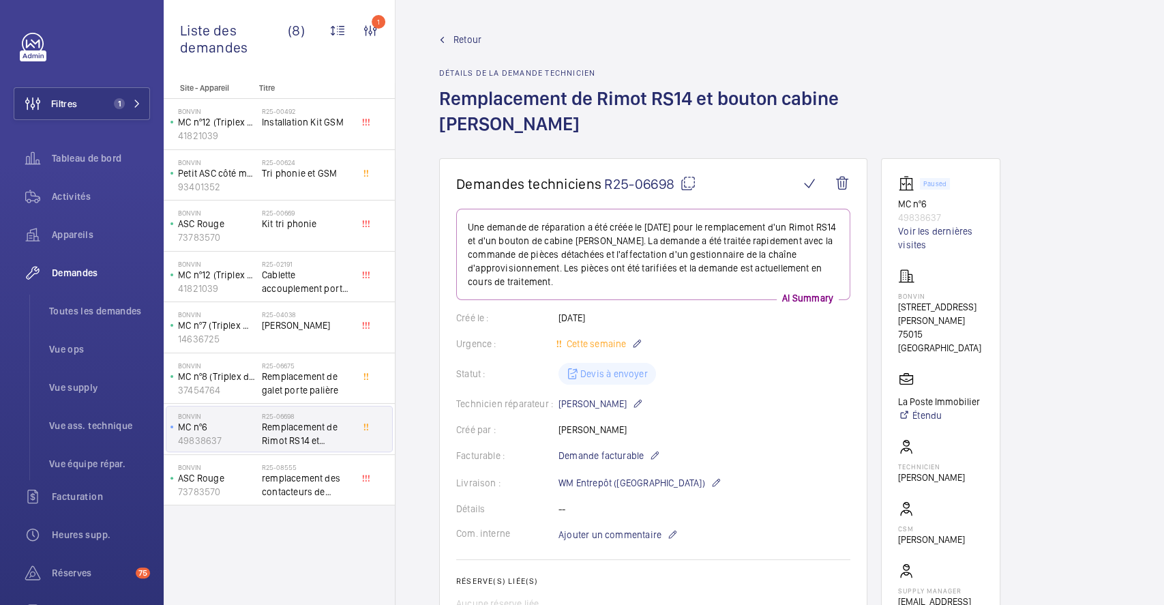
drag, startPoint x: 473, startPoint y: 41, endPoint x: 500, endPoint y: 66, distance: 36.7
click at [473, 41] on span "Retour" at bounding box center [467, 40] width 28 height 14
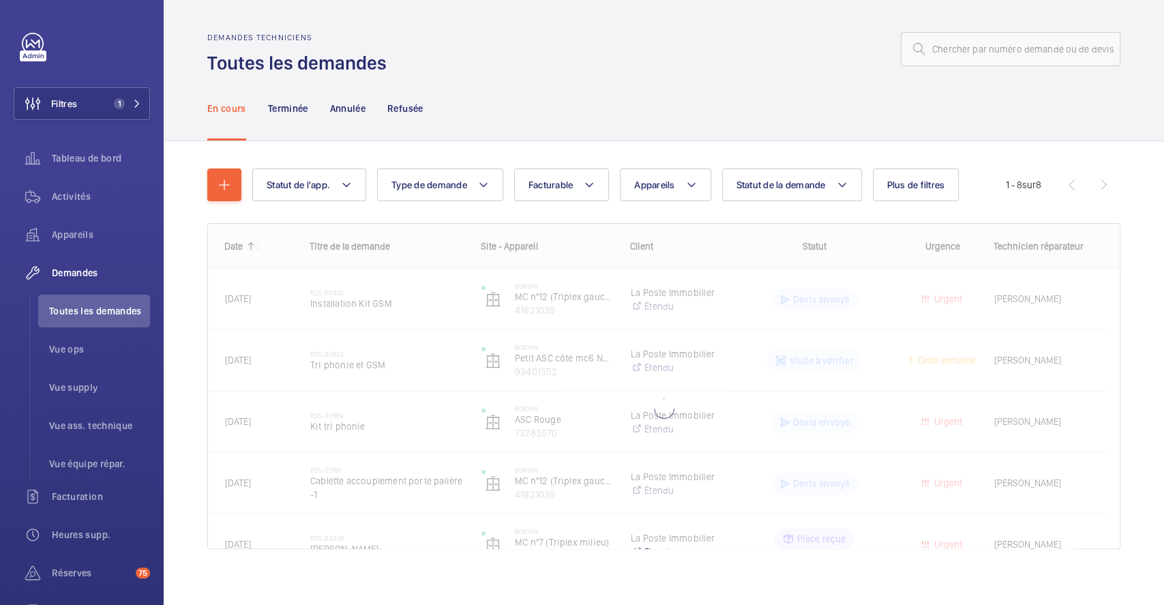
scroll to position [10, 0]
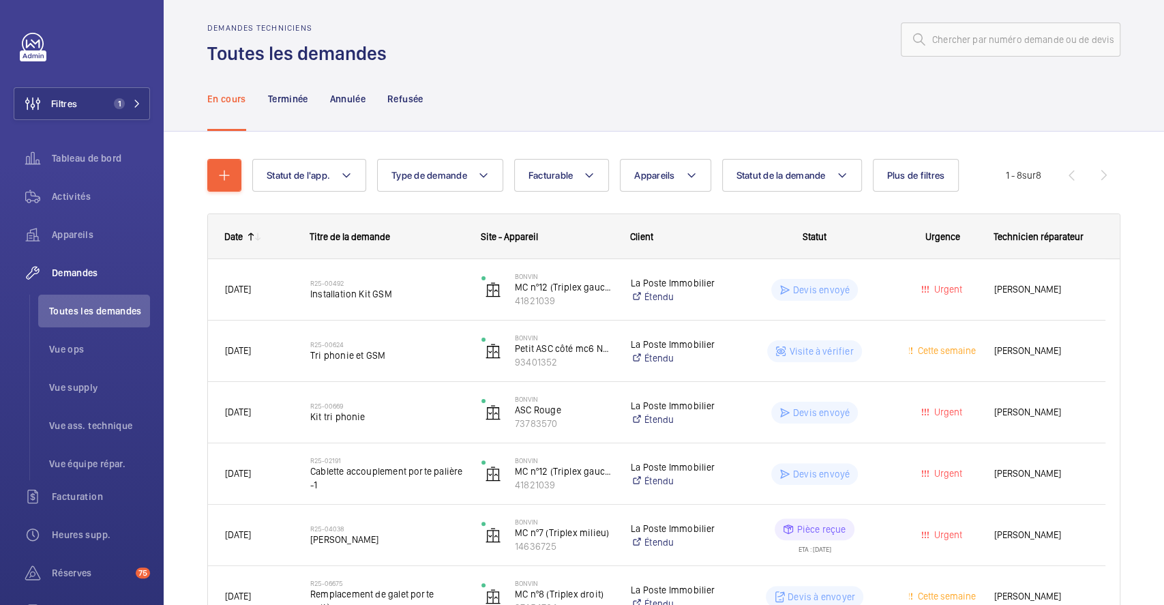
click at [1028, 91] on div "En cours Terminée Annulée Refusée" at bounding box center [663, 98] width 913 height 65
click at [97, 101] on button "Filtres 1" at bounding box center [82, 103] width 136 height 33
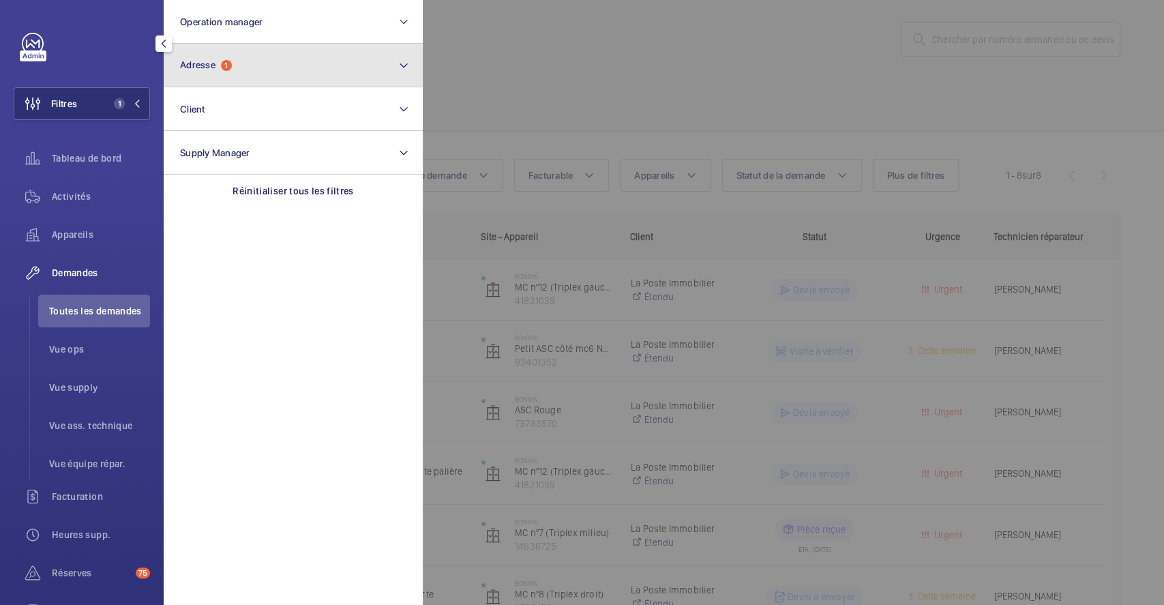
click at [255, 71] on button "Adresse 1" at bounding box center [293, 66] width 259 height 44
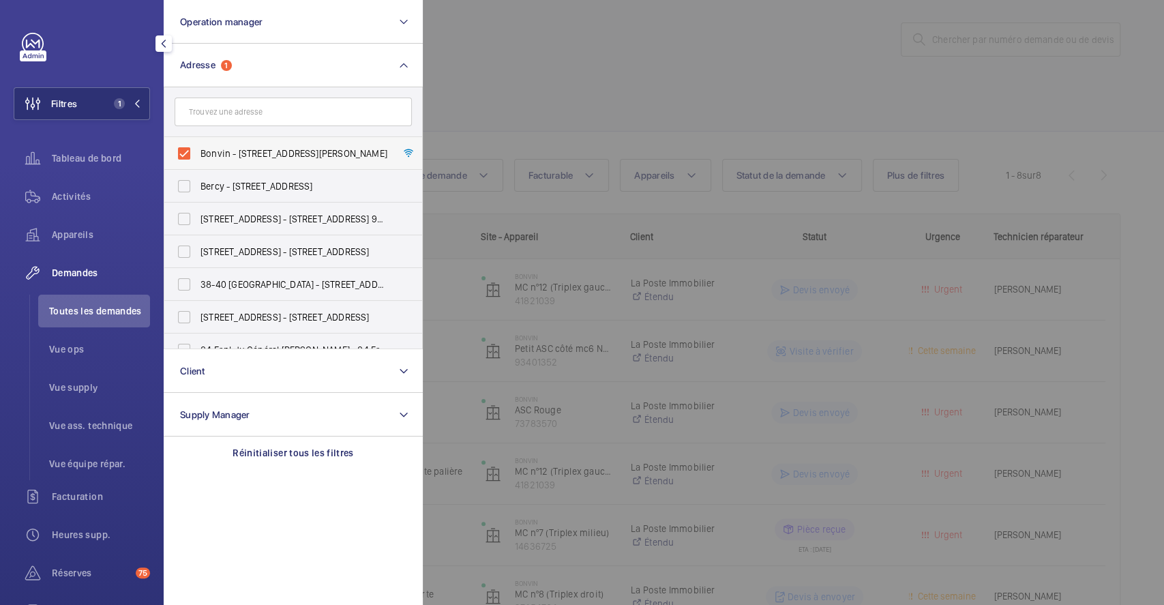
click at [181, 150] on label "Bonvin - [STREET_ADDRESS][PERSON_NAME]" at bounding box center [282, 153] width 237 height 33
click at [181, 150] on input "Bonvin - [STREET_ADDRESS][PERSON_NAME]" at bounding box center [183, 153] width 27 height 27
checkbox input "false"
drag, startPoint x: 587, startPoint y: 74, endPoint x: 293, endPoint y: 97, distance: 295.4
click at [588, 74] on div at bounding box center [1005, 302] width 1164 height 605
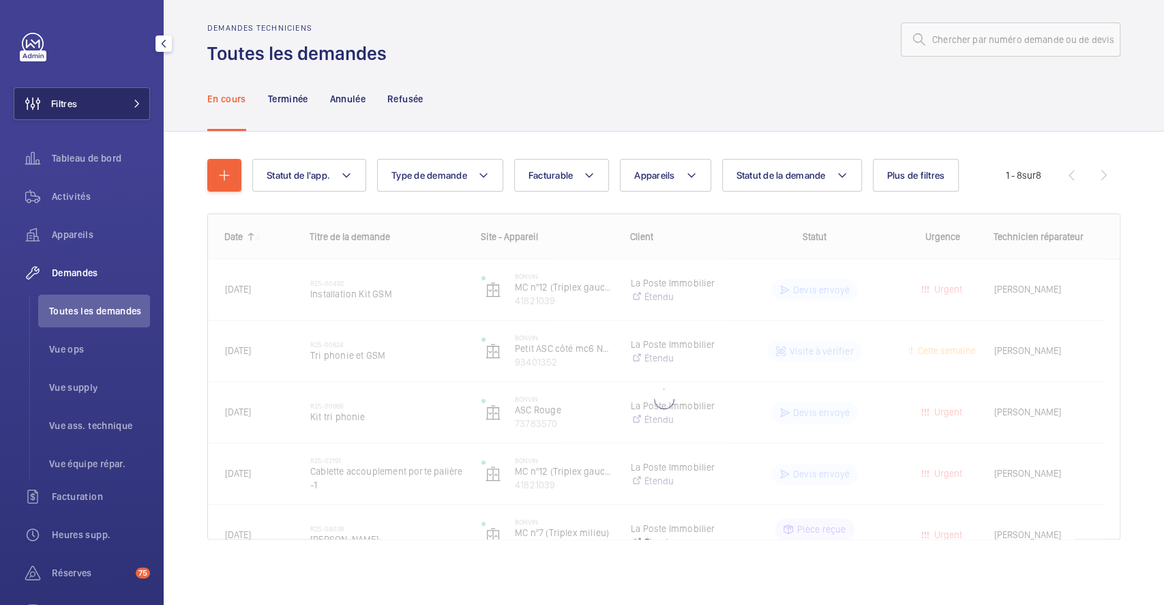
click at [81, 105] on button "Filtres" at bounding box center [82, 103] width 136 height 33
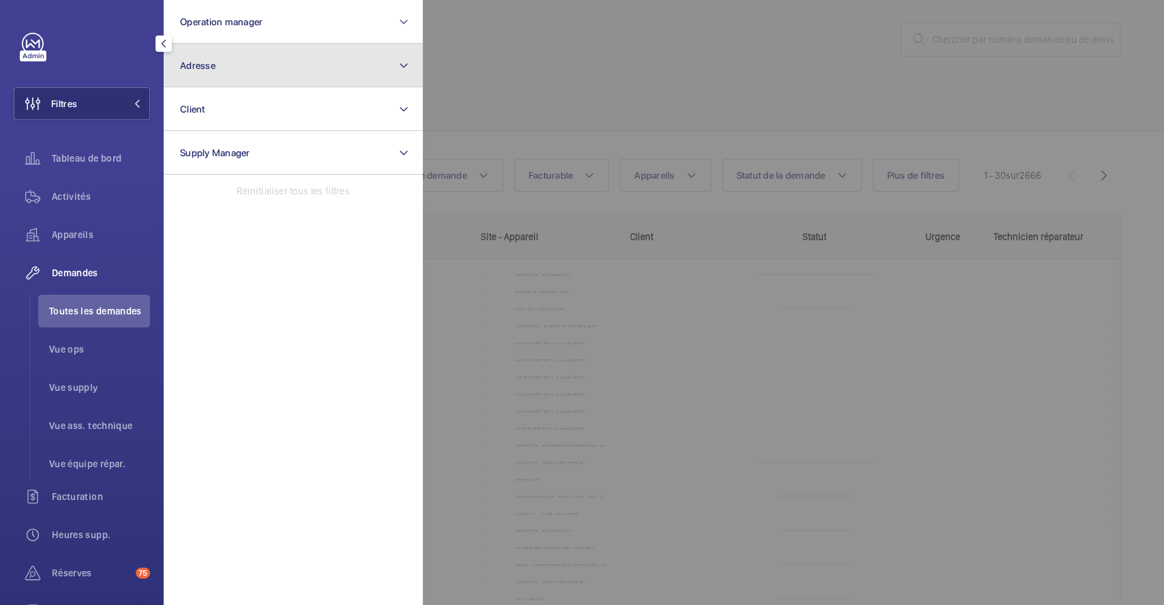
click at [255, 67] on button "Adresse" at bounding box center [293, 66] width 259 height 44
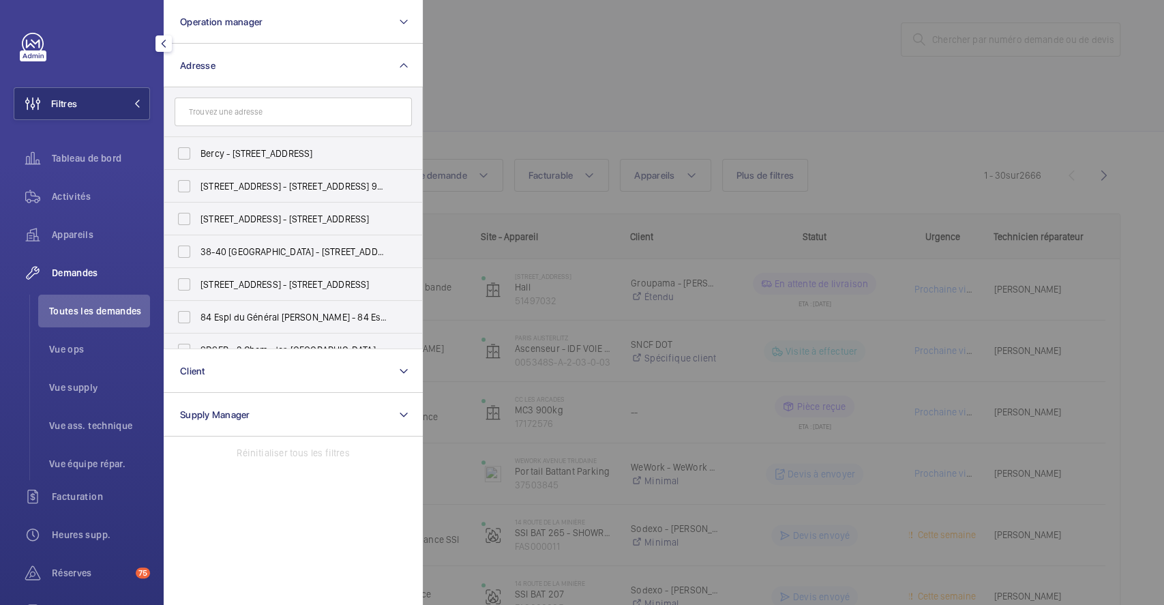
click at [245, 110] on input "text" at bounding box center [293, 112] width 237 height 29
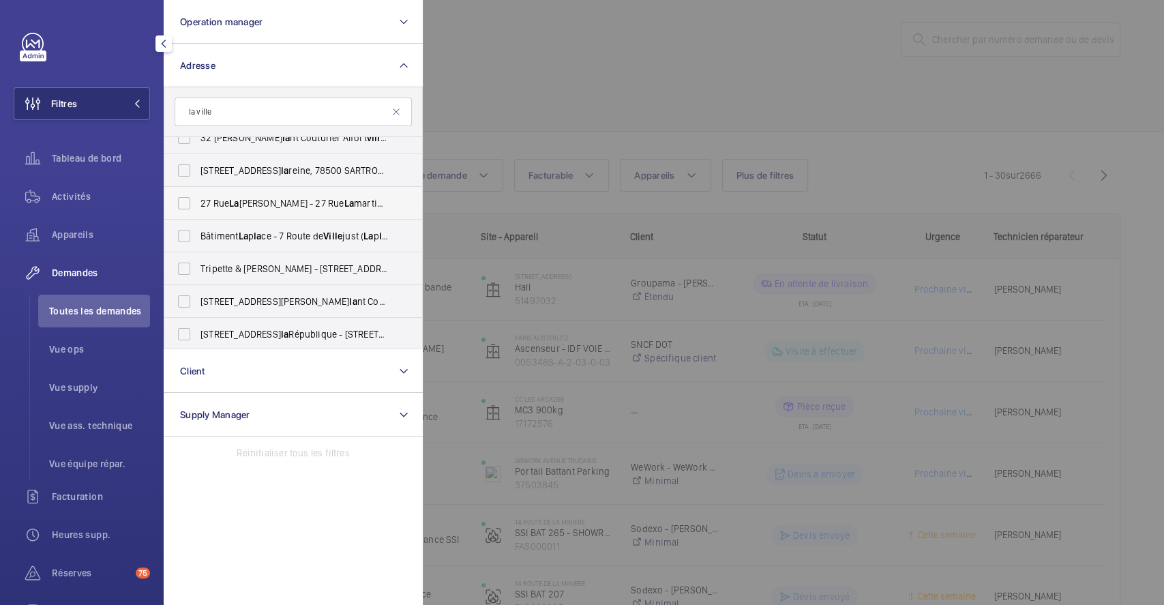
scroll to position [91, 0]
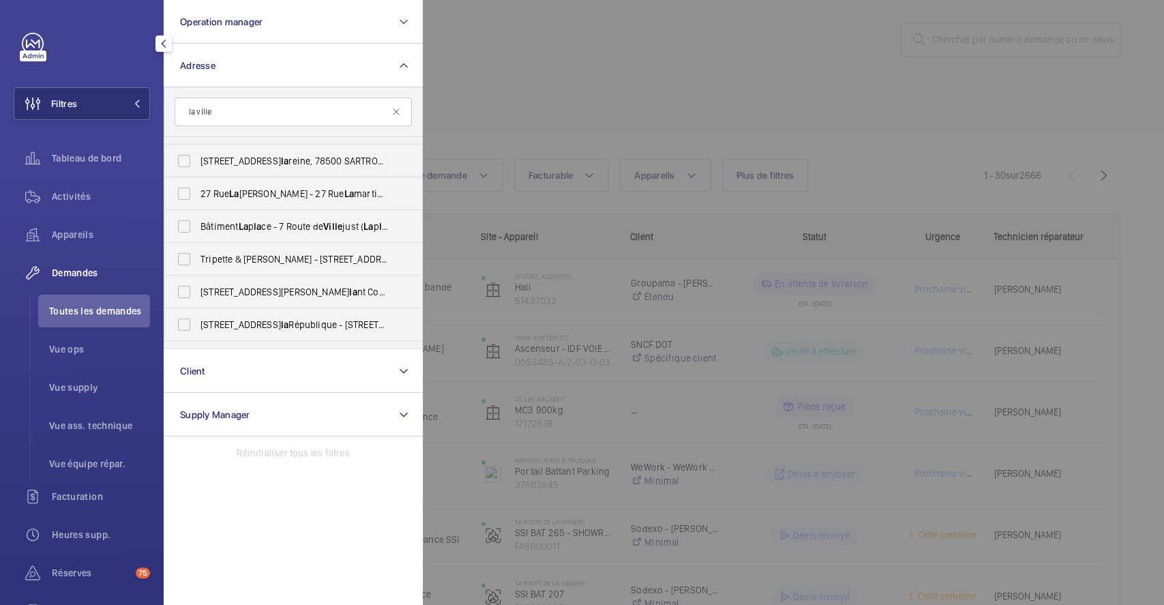
click at [245, 111] on input "la ville" at bounding box center [293, 112] width 237 height 29
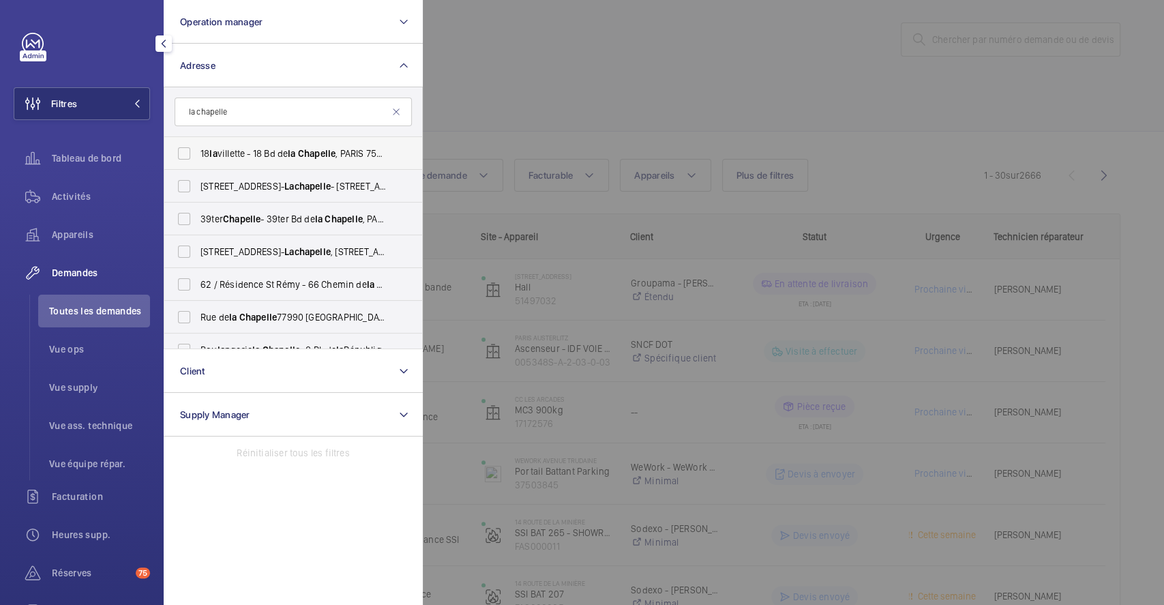
type input "la chapelle"
click at [187, 159] on label "18 la villette - 18 Bd de [GEOGRAPHIC_DATA] , [GEOGRAPHIC_DATA]" at bounding box center [282, 153] width 237 height 33
click at [187, 159] on input "18 la villette - 18 Bd de [GEOGRAPHIC_DATA] , [GEOGRAPHIC_DATA]" at bounding box center [183, 153] width 27 height 27
checkbox input "true"
click at [593, 100] on div at bounding box center [1005, 302] width 1164 height 605
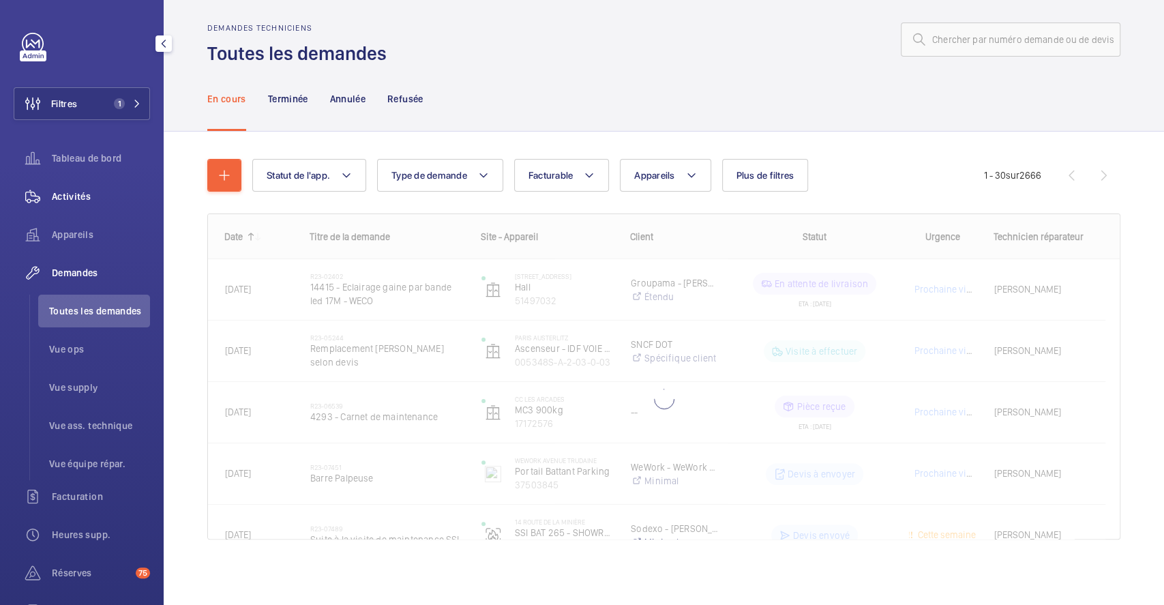
click at [80, 198] on span "Activités" at bounding box center [101, 197] width 98 height 14
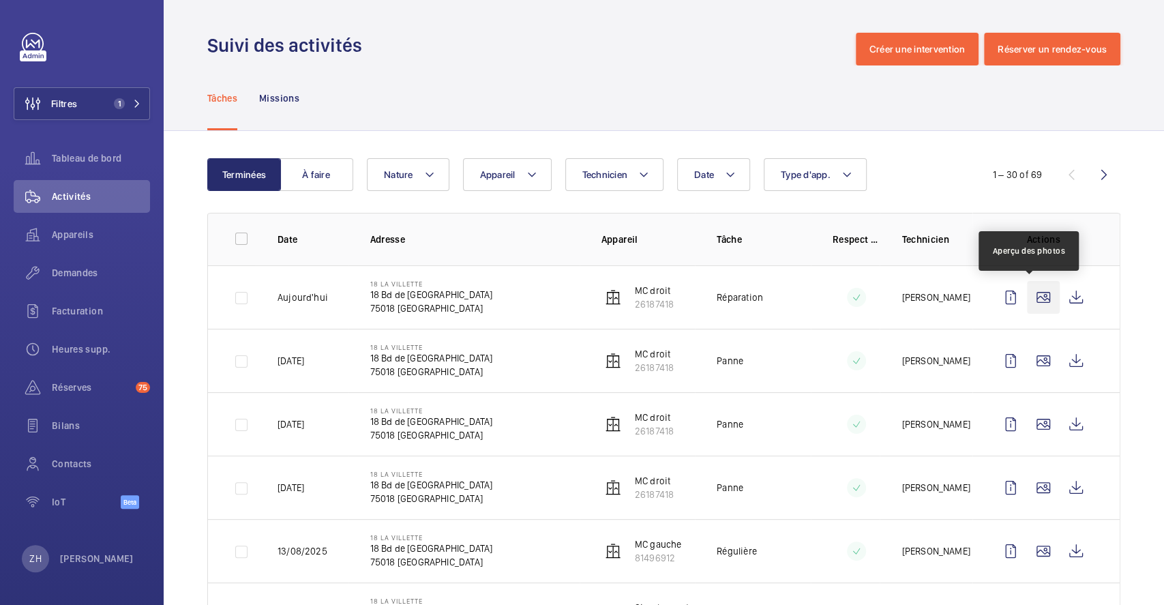
click at [1041, 297] on wm-front-icon-button at bounding box center [1043, 297] width 33 height 33
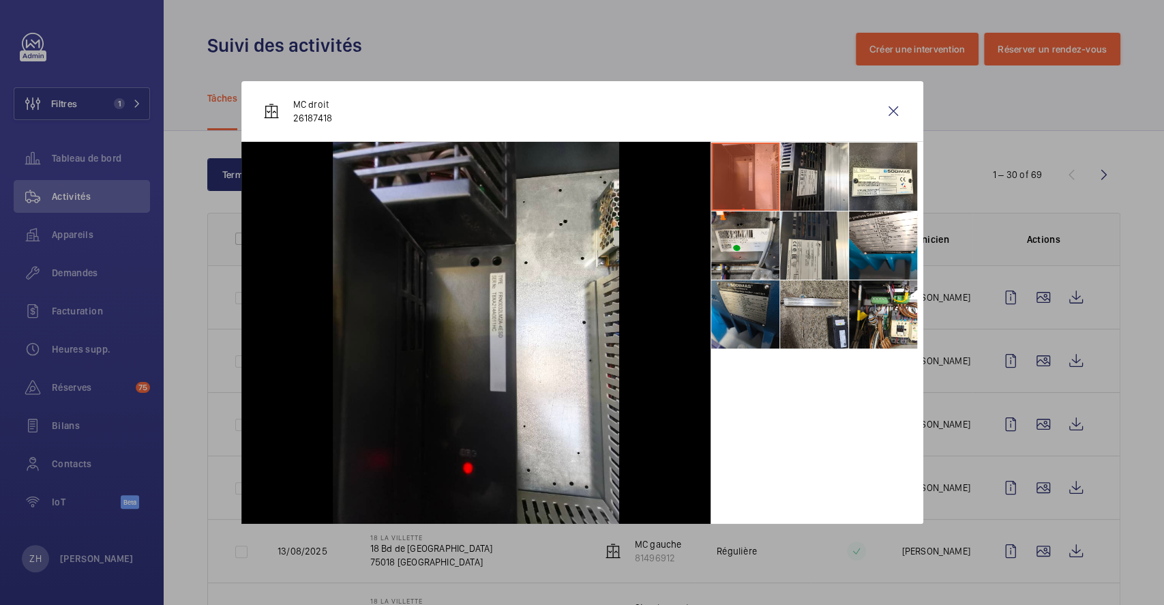
click at [757, 311] on li at bounding box center [745, 314] width 68 height 68
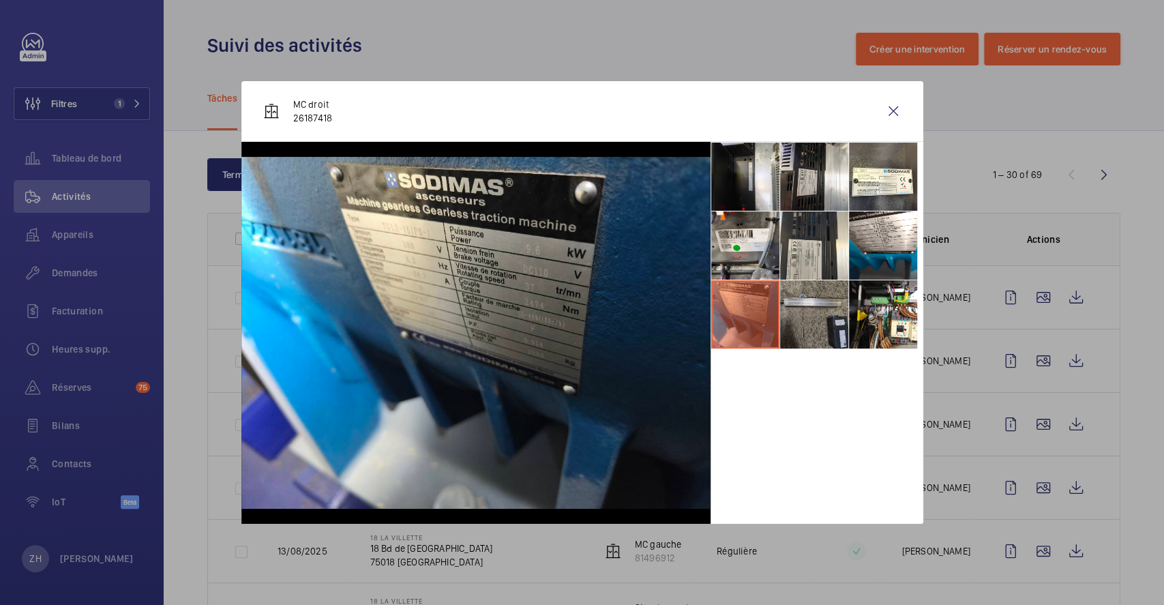
click at [823, 318] on li at bounding box center [814, 314] width 68 height 68
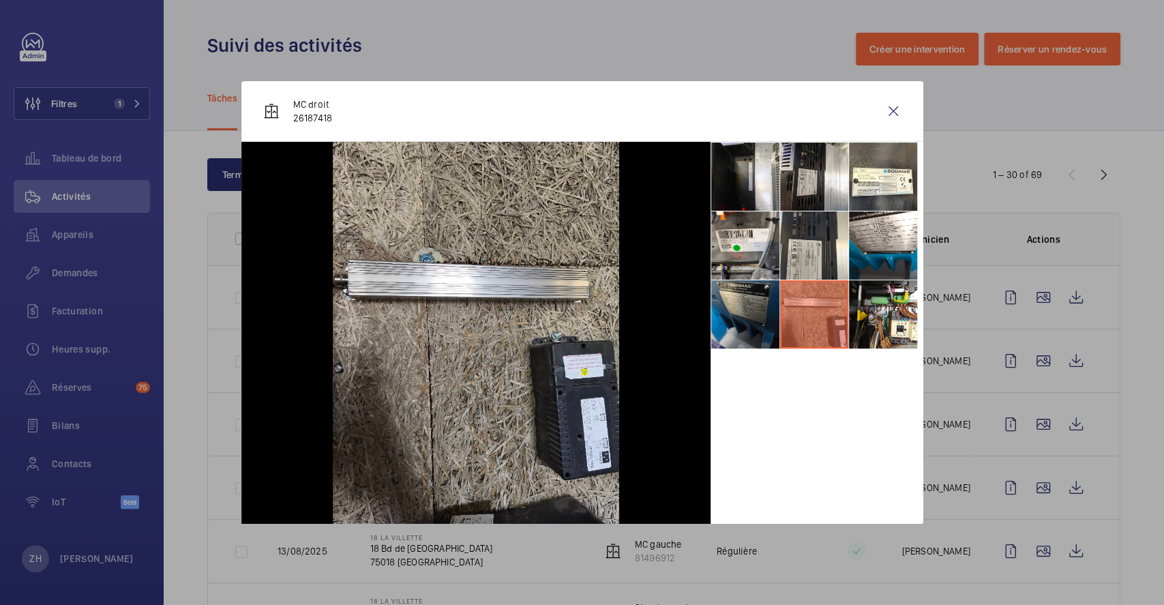
click at [752, 318] on li at bounding box center [745, 314] width 68 height 68
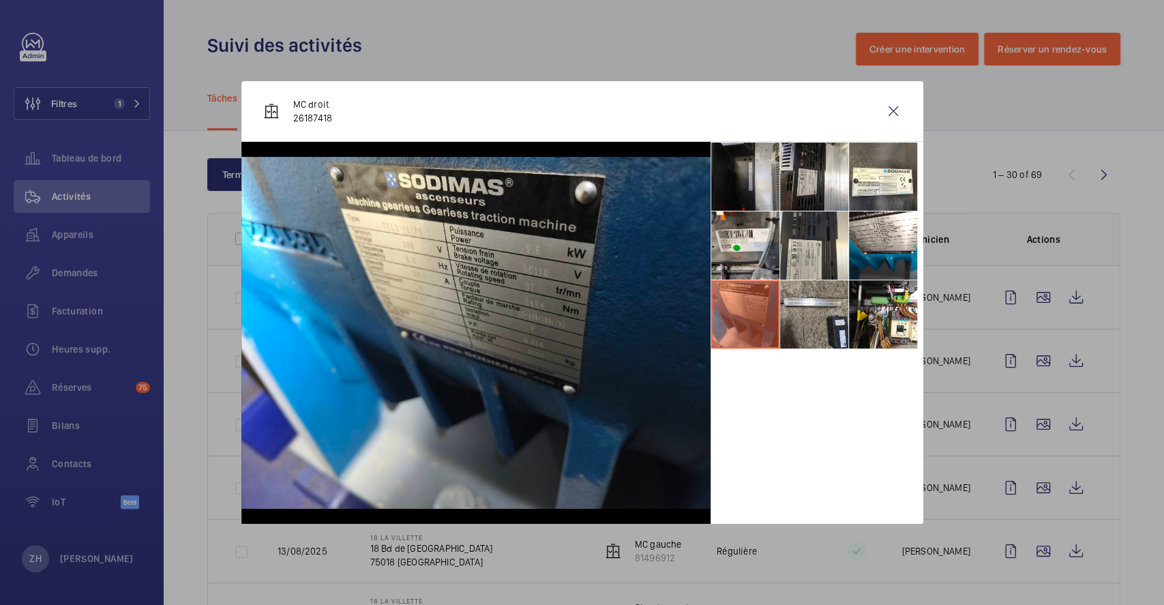
click at [757, 188] on li at bounding box center [745, 177] width 68 height 68
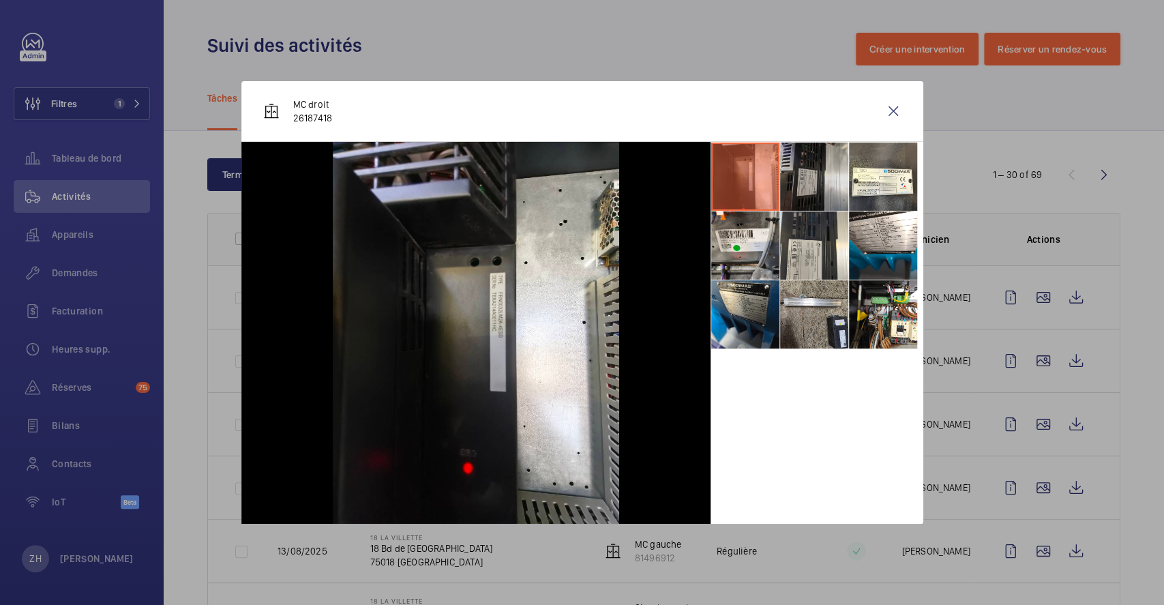
click at [796, 180] on li at bounding box center [814, 177] width 68 height 68
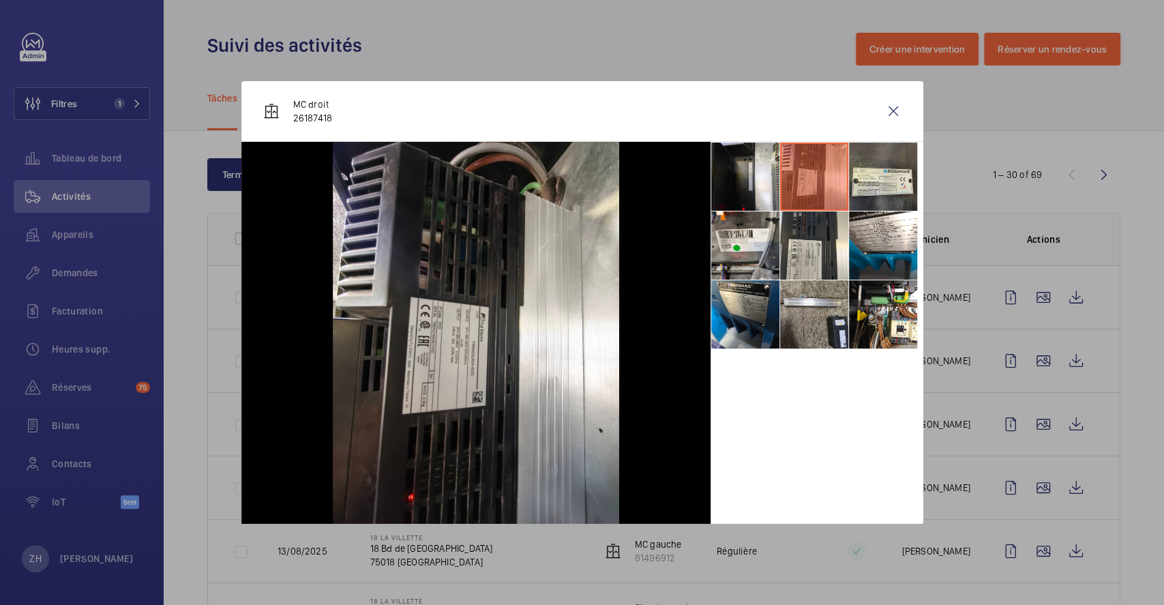
click at [882, 191] on li at bounding box center [883, 177] width 68 height 68
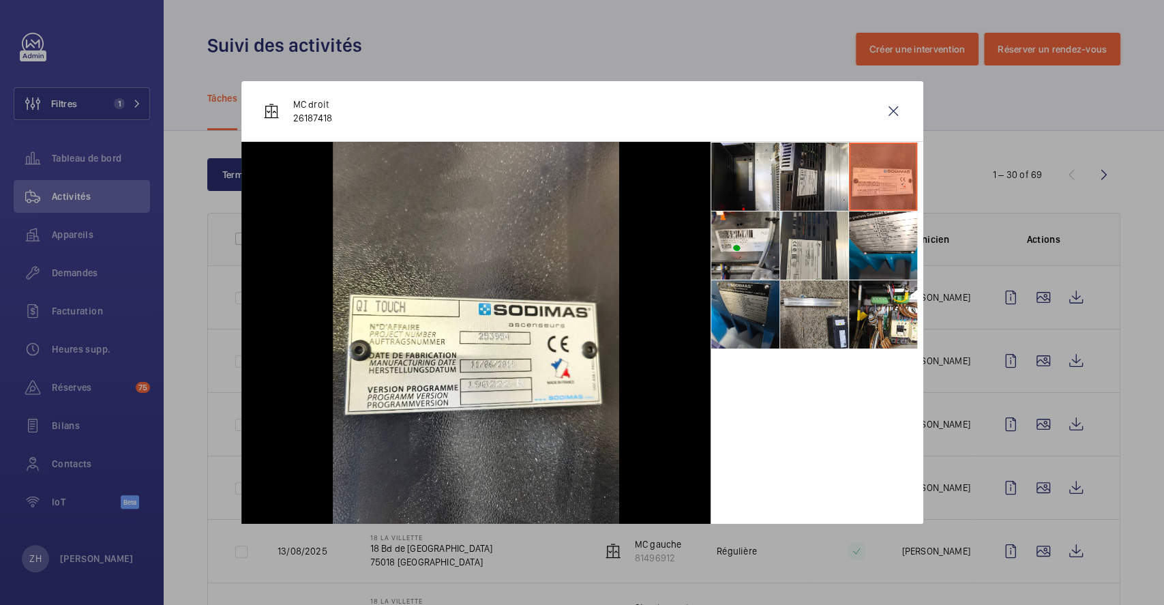
drag, startPoint x: 736, startPoint y: 317, endPoint x: 753, endPoint y: 316, distance: 17.1
click at [736, 317] on li at bounding box center [745, 314] width 68 height 68
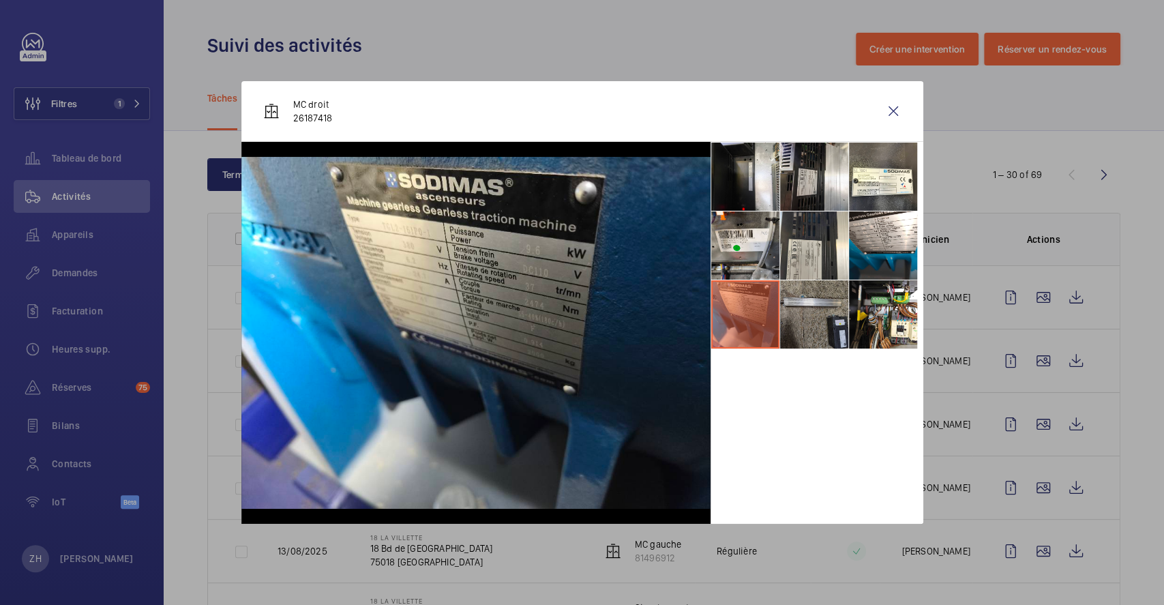
click at [819, 318] on li at bounding box center [814, 314] width 68 height 68
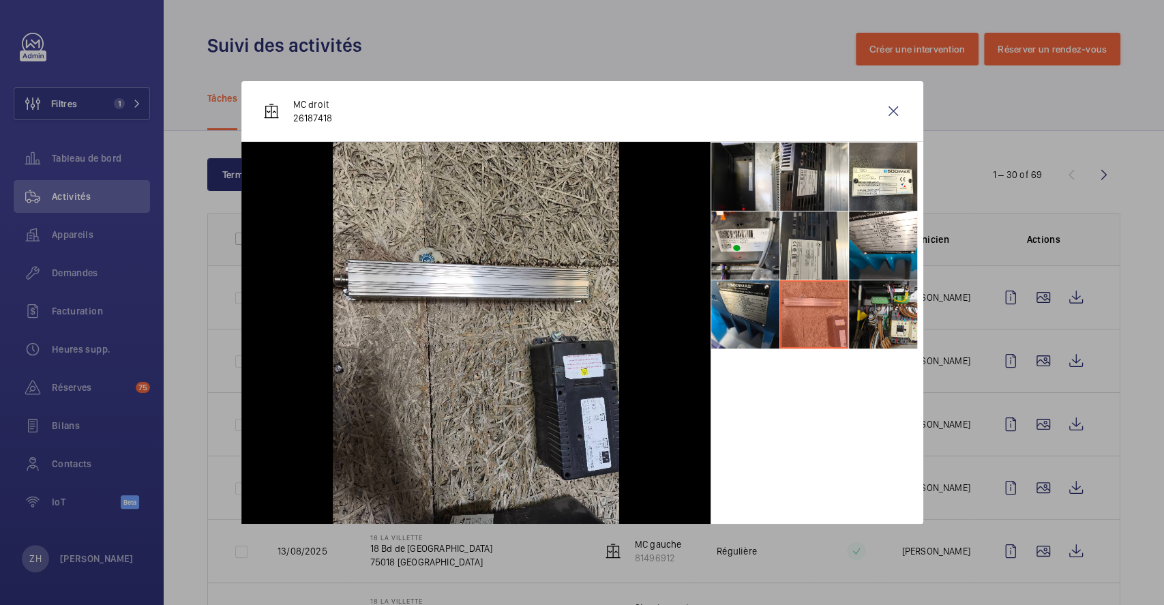
click at [890, 320] on li at bounding box center [883, 314] width 68 height 68
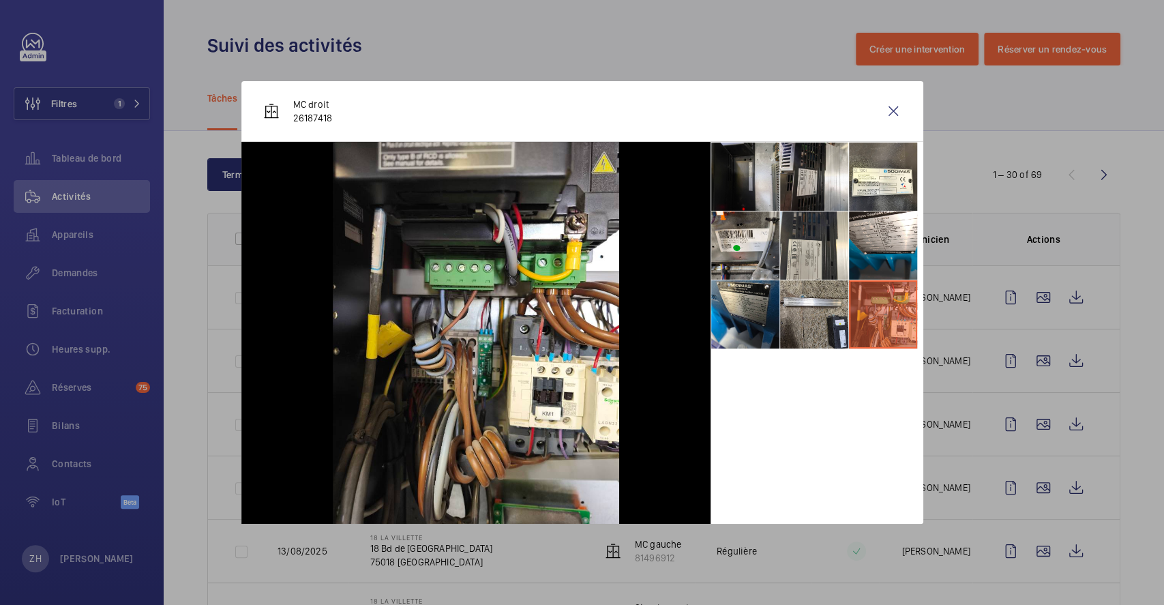
click at [764, 175] on li at bounding box center [745, 177] width 68 height 68
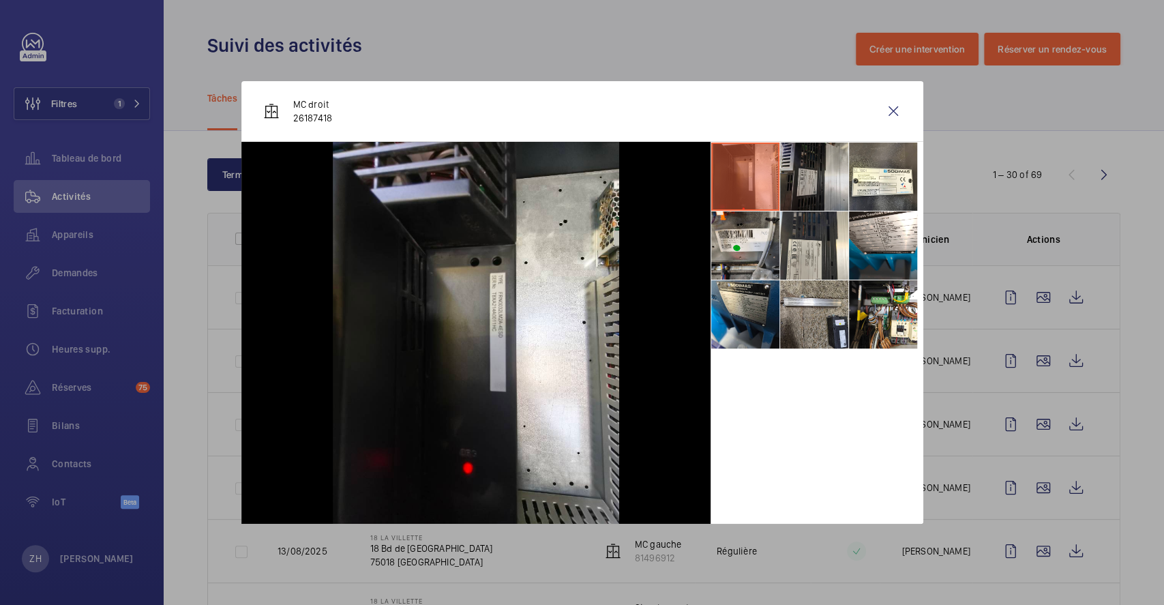
click at [815, 186] on li at bounding box center [814, 177] width 68 height 68
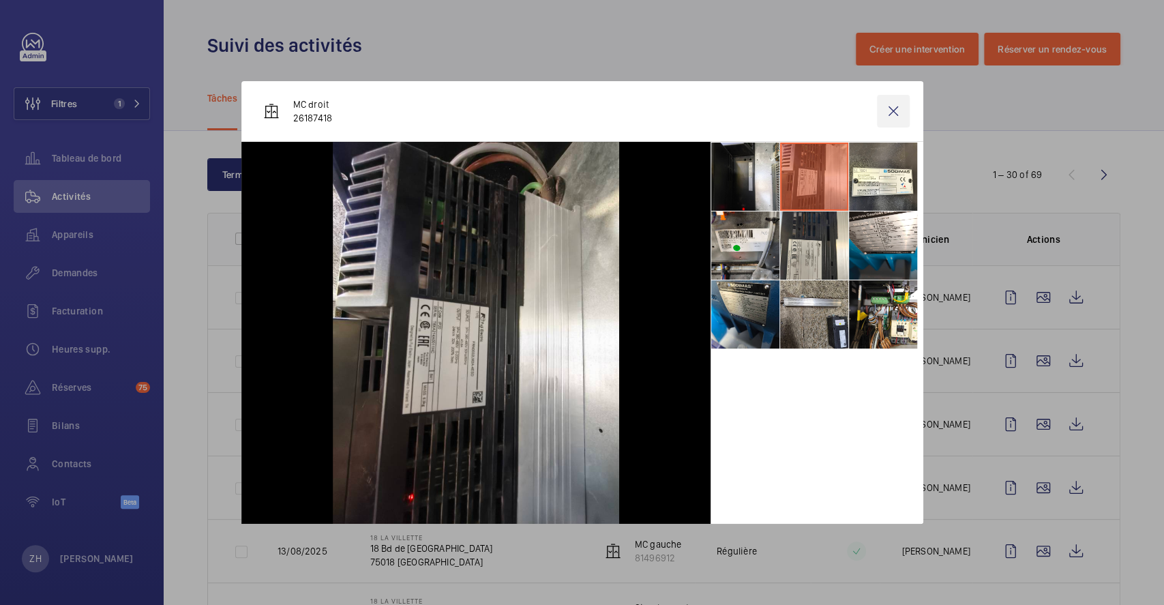
click at [895, 108] on wm-front-icon-button at bounding box center [893, 111] width 33 height 33
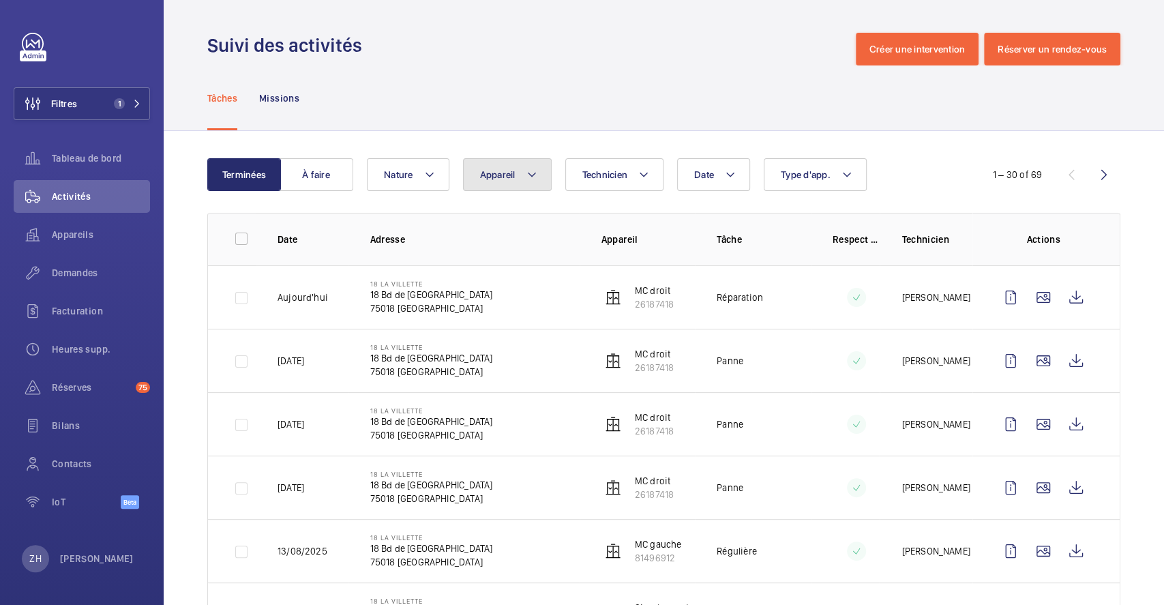
click at [532, 183] on button "Appareil" at bounding box center [507, 174] width 89 height 33
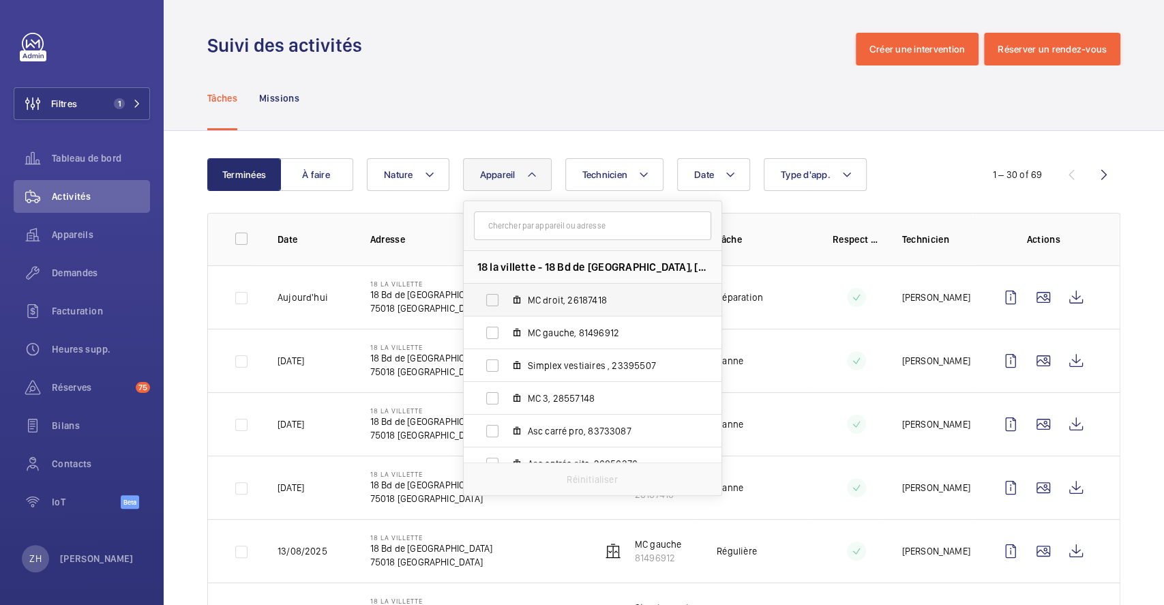
click at [490, 295] on label "MC droit, 26187418" at bounding box center [582, 300] width 236 height 33
click at [490, 295] on input "MC droit, 26187418" at bounding box center [492, 299] width 27 height 27
checkbox input "true"
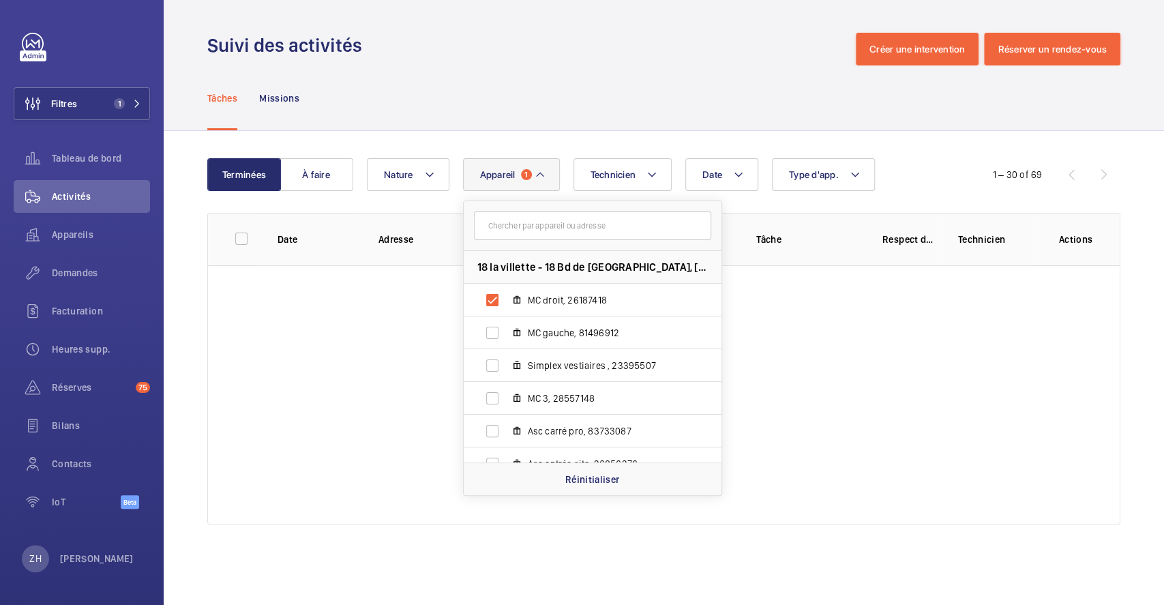
click at [631, 64] on div "Suivi des activités Créer une intervention Réserver un rendez-vous" at bounding box center [663, 49] width 913 height 33
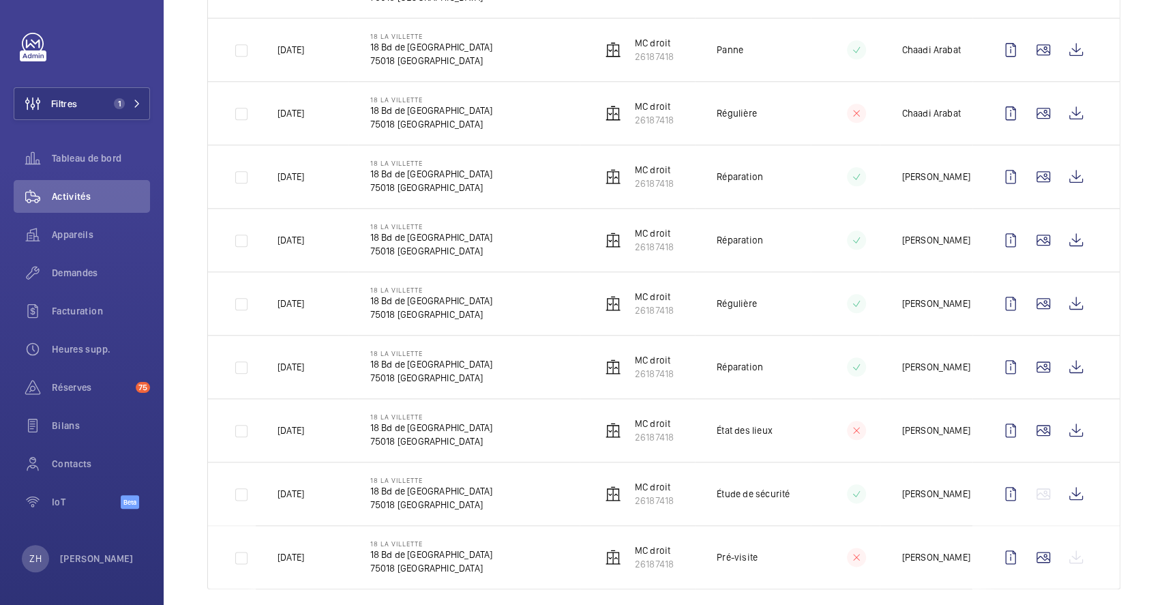
scroll to position [839, 0]
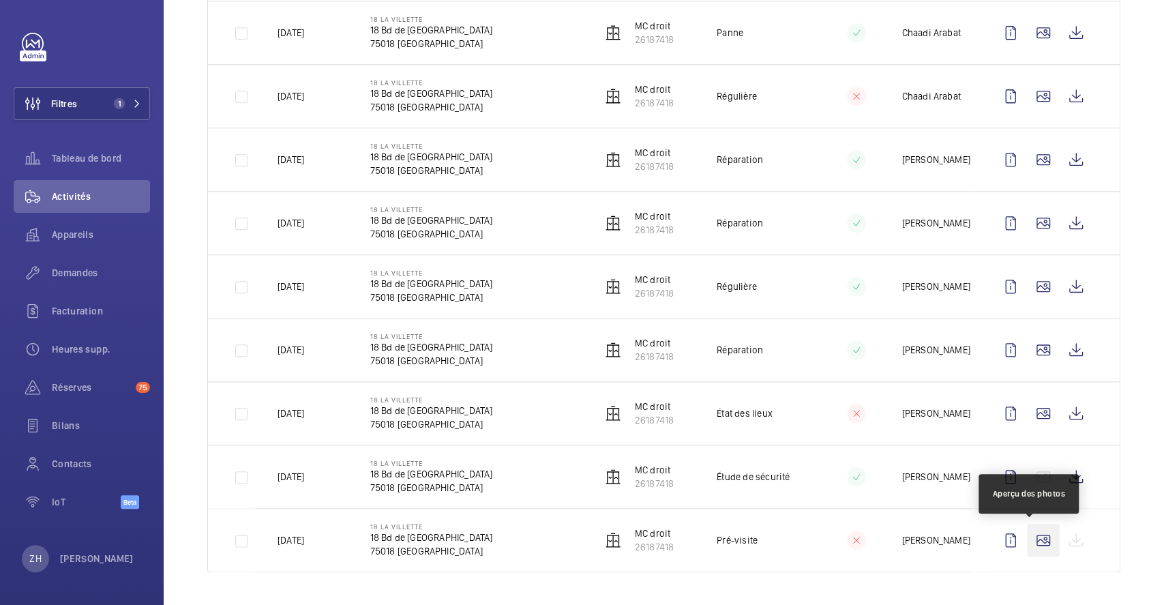
click at [1027, 541] on wm-front-icon-button at bounding box center [1043, 540] width 33 height 33
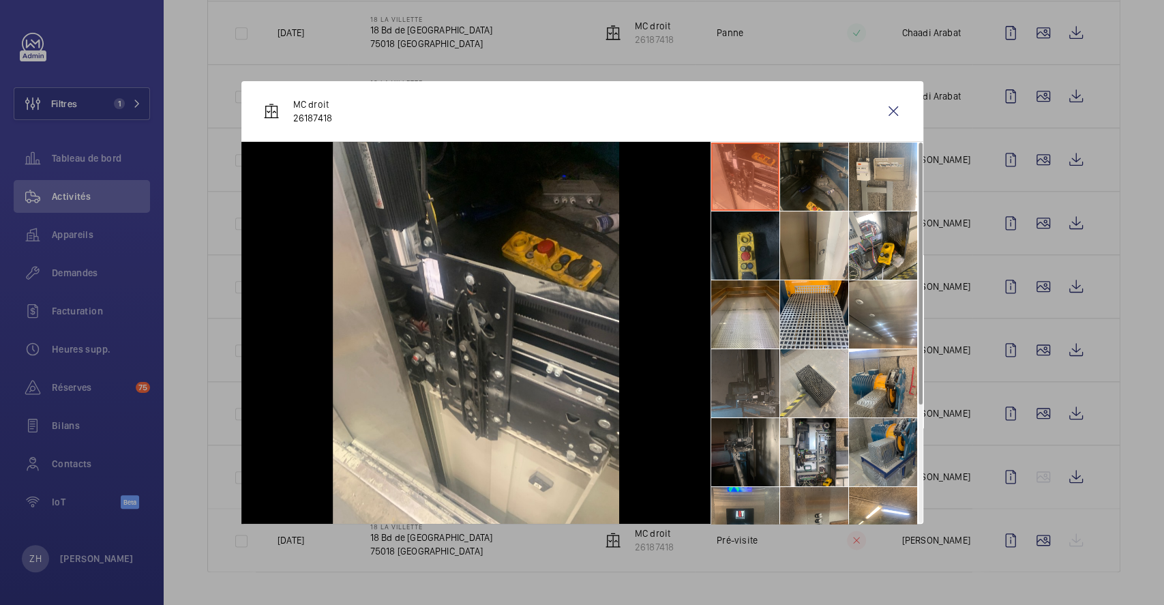
click at [897, 455] on li at bounding box center [883, 452] width 68 height 68
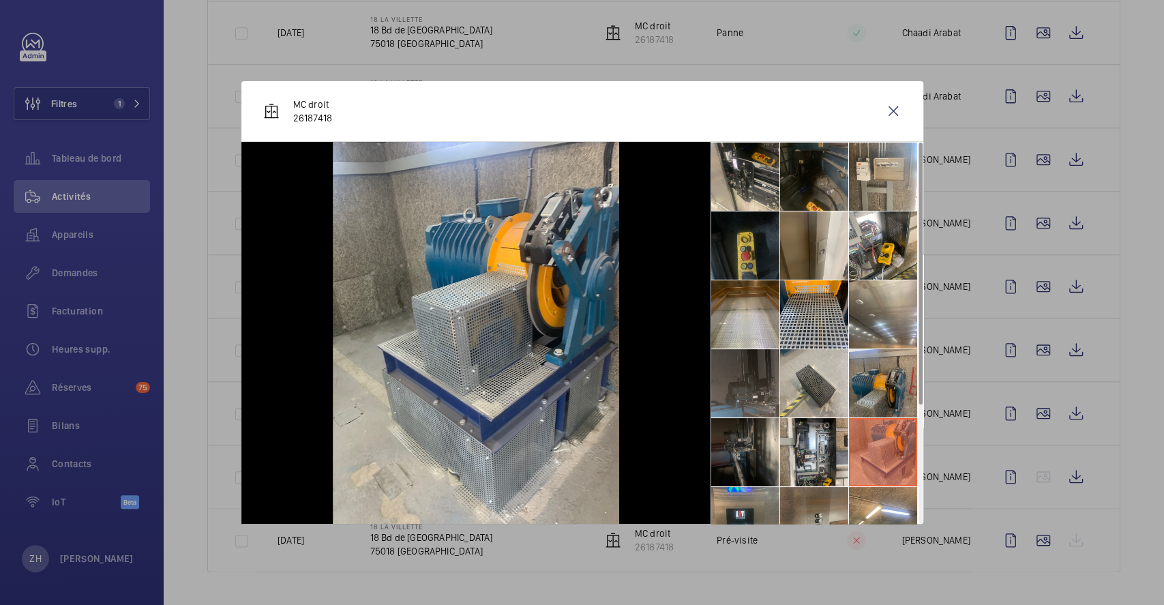
click at [879, 374] on li at bounding box center [883, 383] width 68 height 68
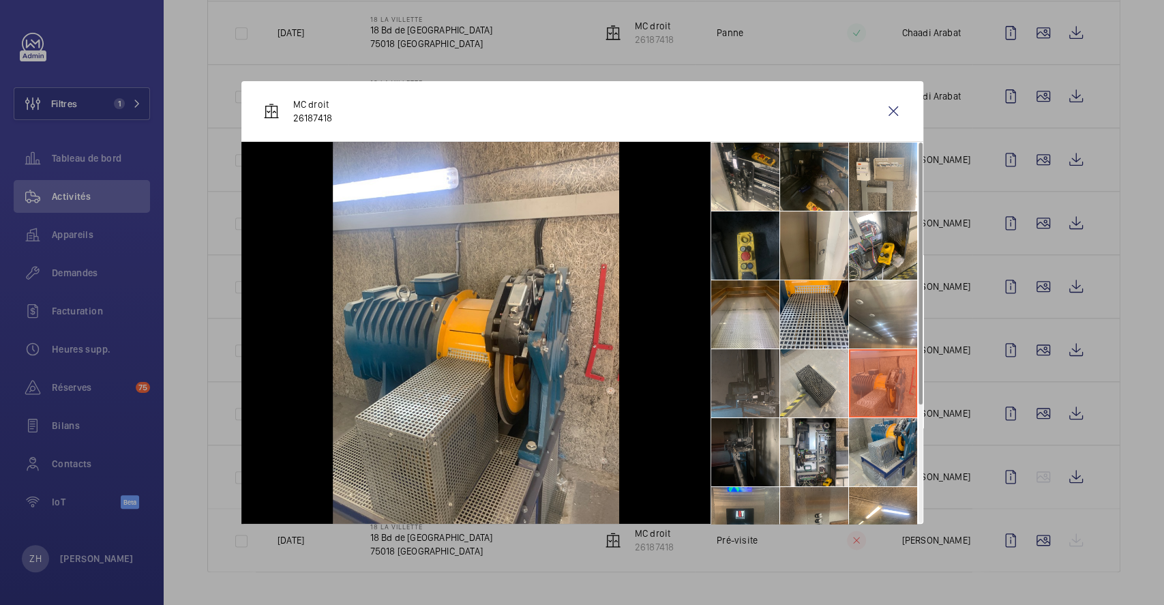
click at [753, 457] on li at bounding box center [745, 452] width 68 height 68
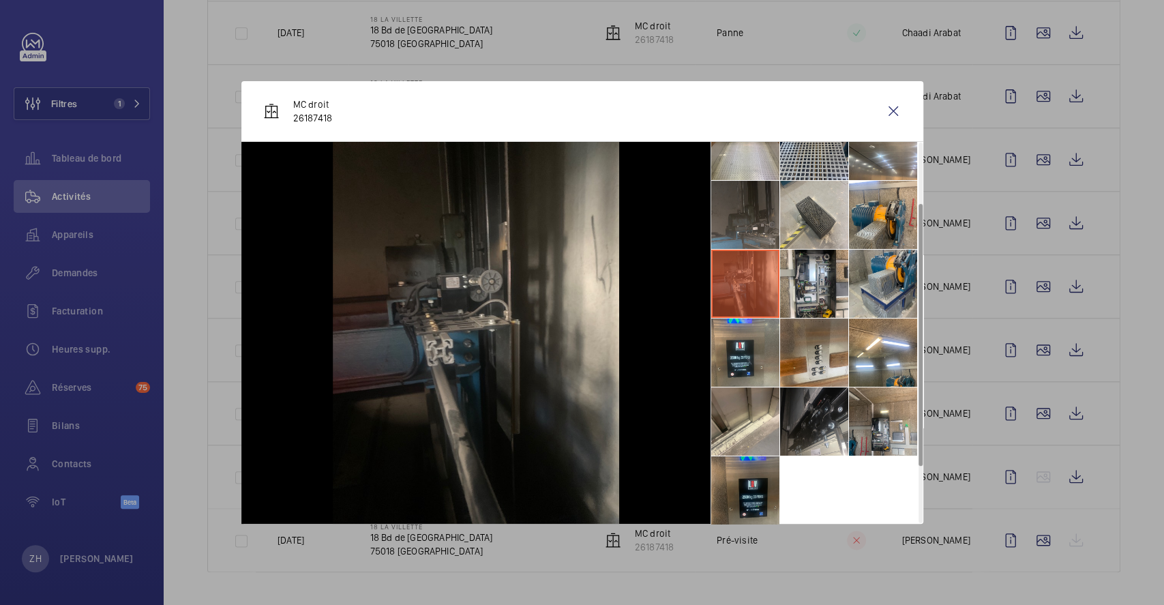
scroll to position [169, 0]
click at [823, 419] on li at bounding box center [814, 421] width 68 height 68
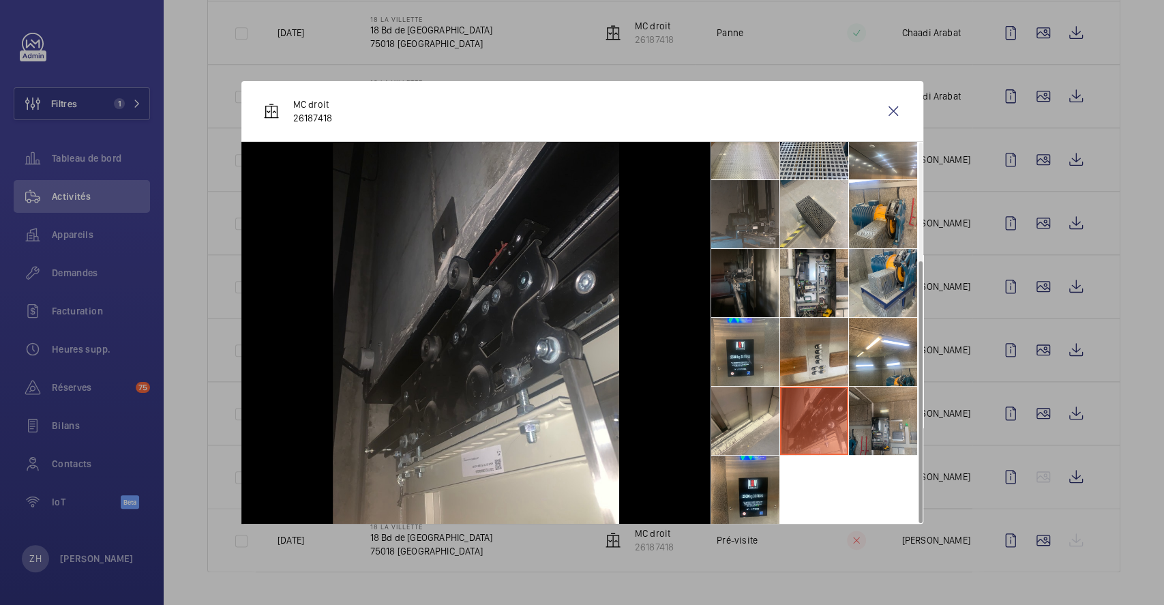
click at [889, 419] on li at bounding box center [883, 421] width 68 height 68
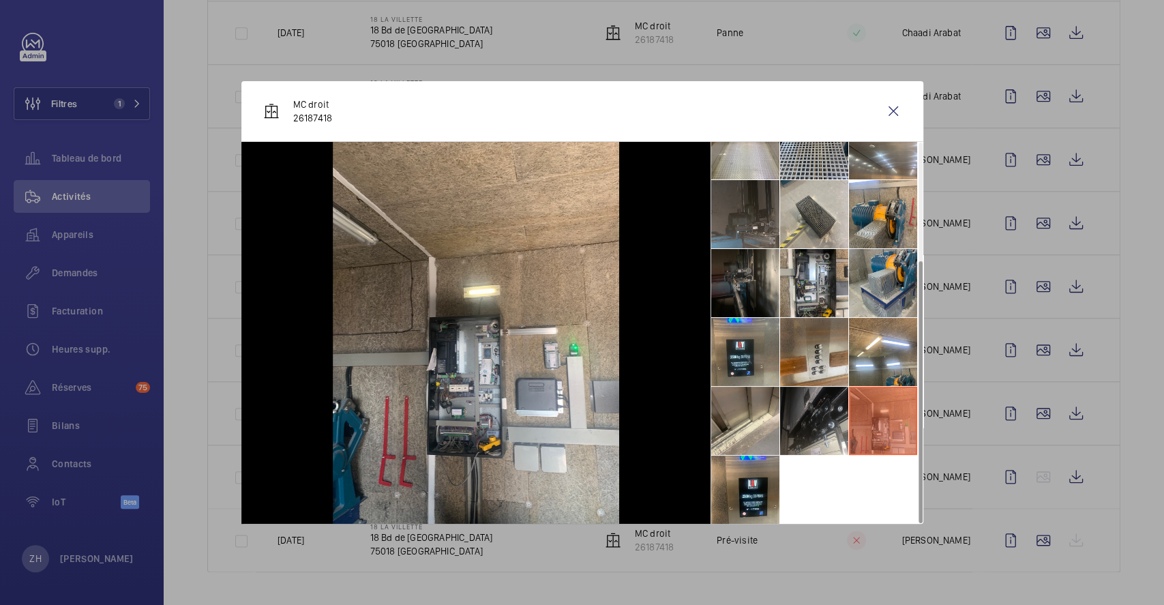
click at [796, 491] on ul at bounding box center [816, 249] width 213 height 552
click at [732, 490] on li at bounding box center [745, 489] width 68 height 68
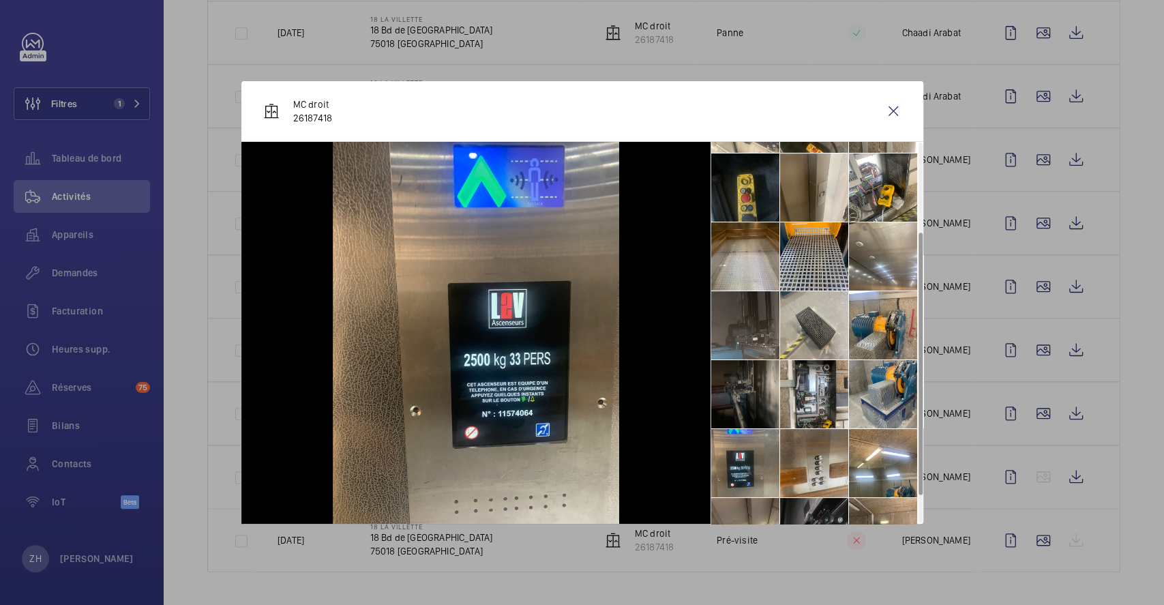
scroll to position [0, 0]
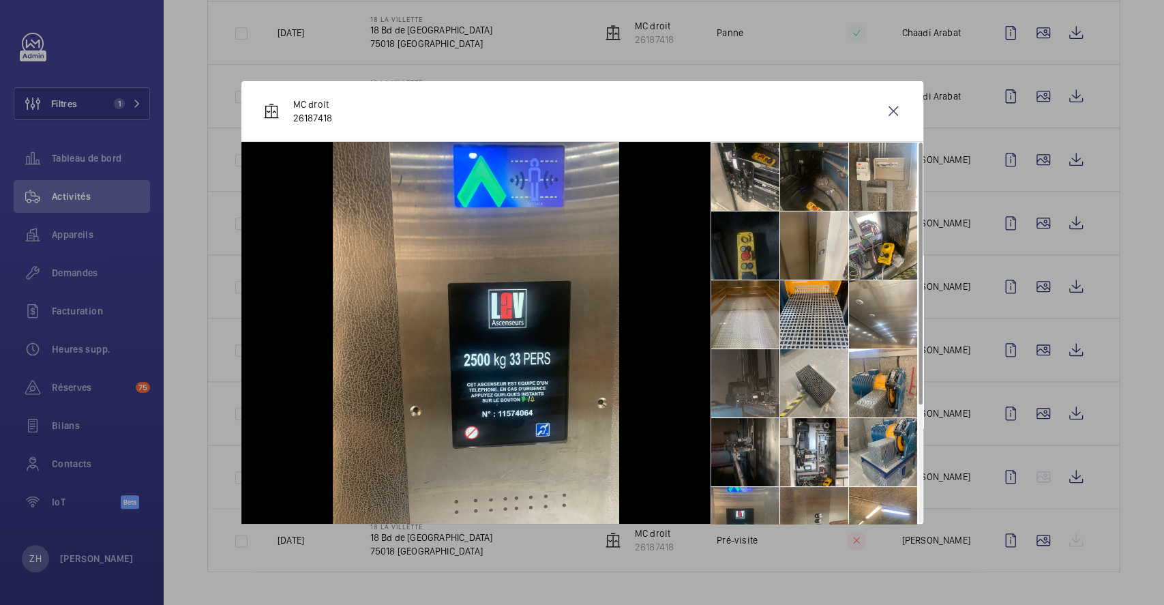
click at [743, 255] on li at bounding box center [745, 245] width 68 height 68
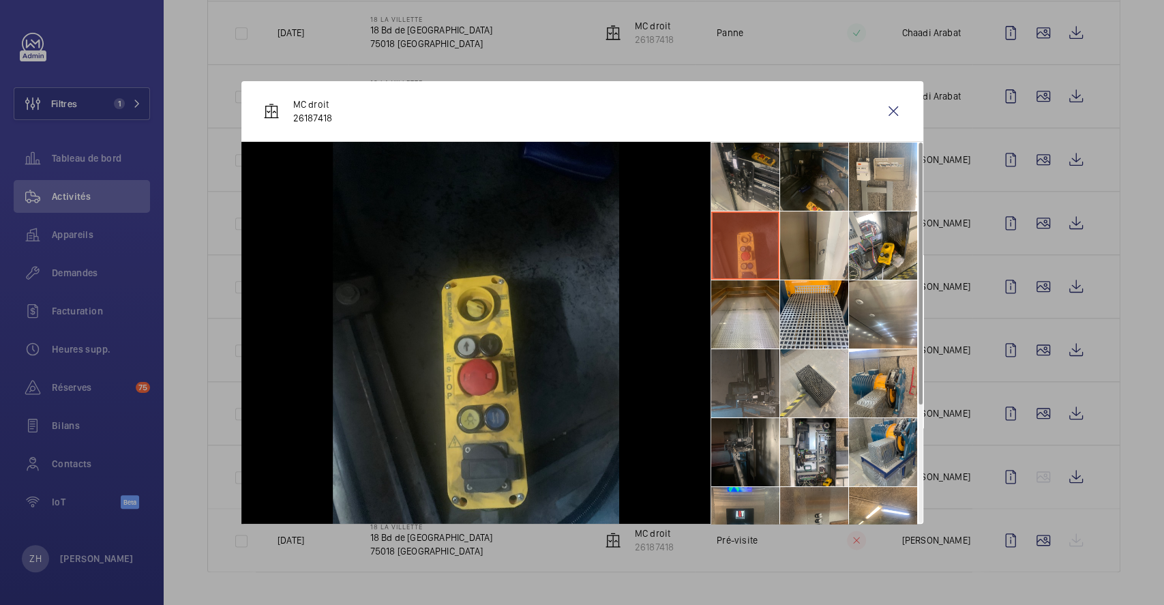
click at [747, 185] on li at bounding box center [745, 177] width 68 height 68
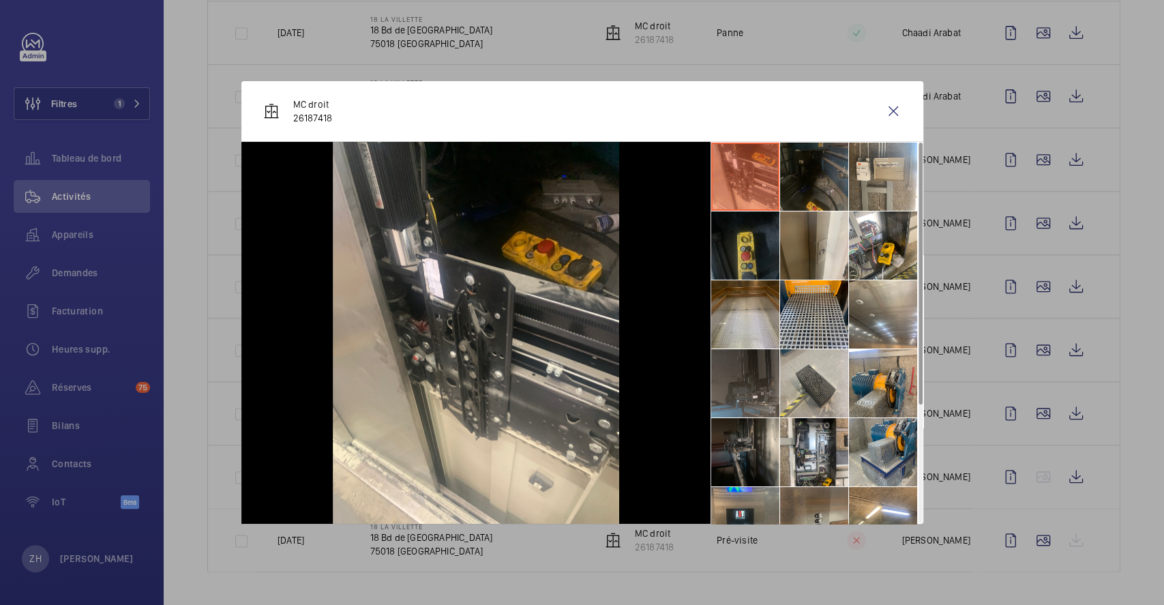
click at [824, 183] on li at bounding box center [814, 177] width 68 height 68
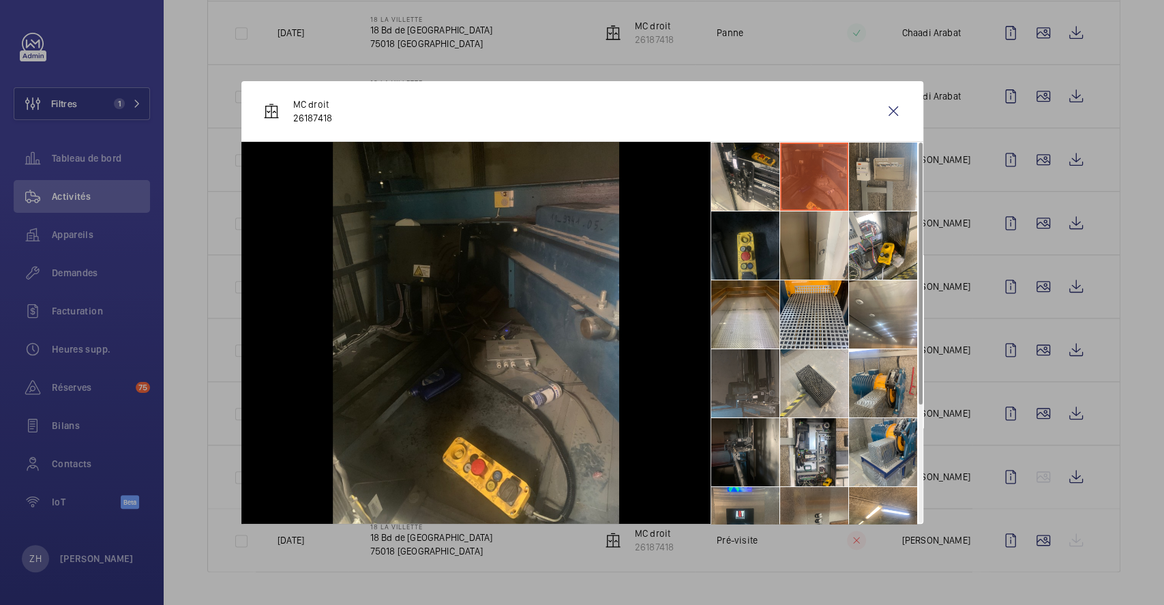
drag, startPoint x: 874, startPoint y: 175, endPoint x: 875, endPoint y: 184, distance: 9.0
click at [875, 176] on li at bounding box center [883, 177] width 68 height 68
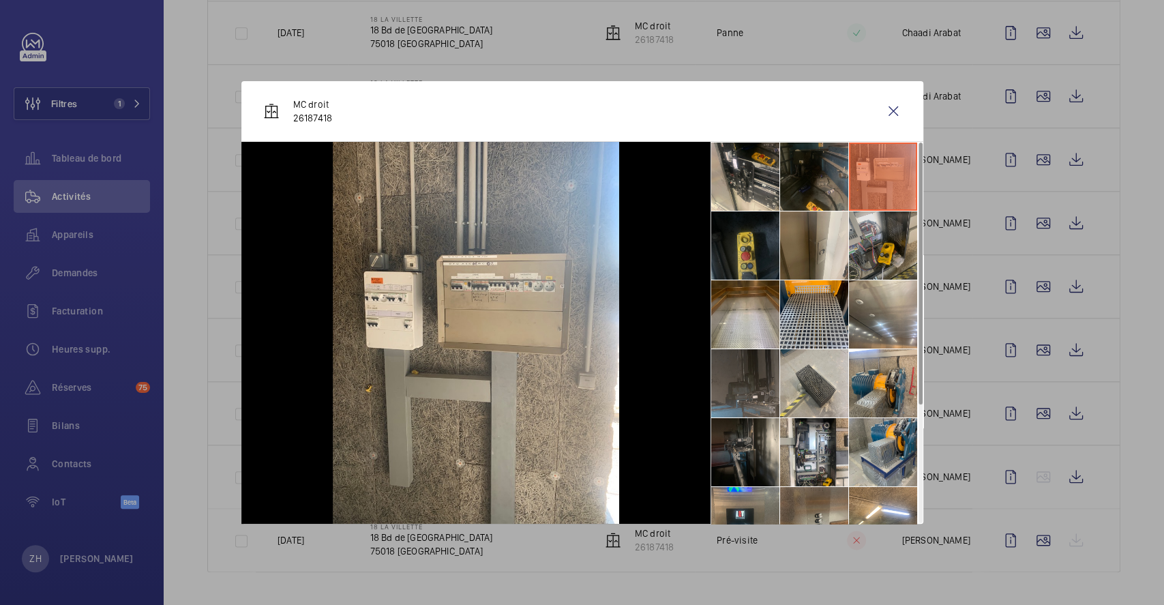
click at [884, 259] on li at bounding box center [883, 245] width 68 height 68
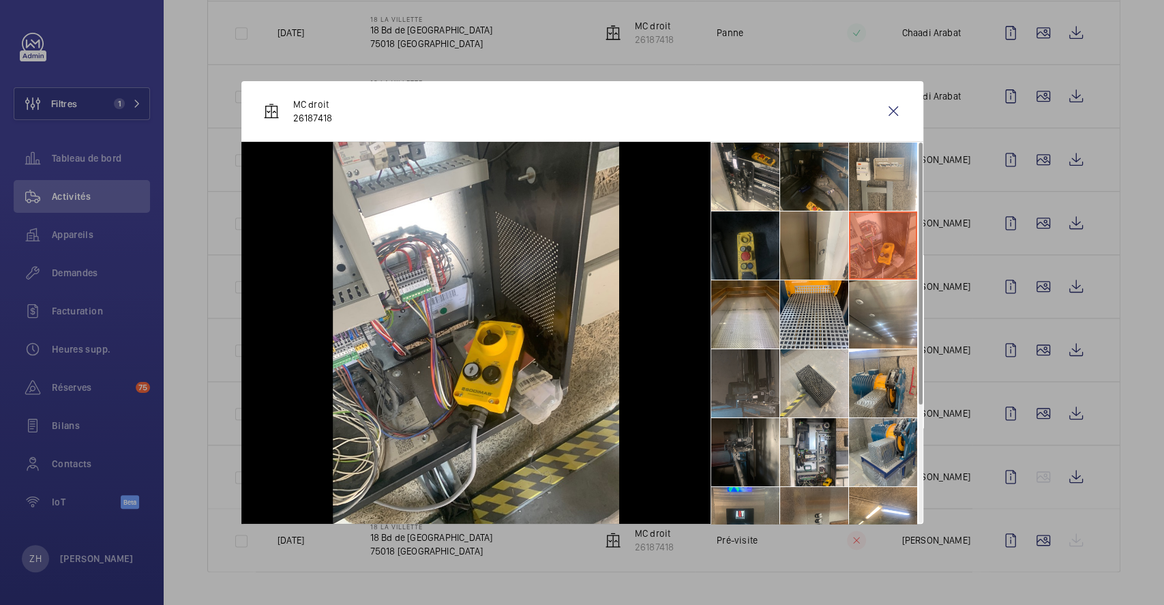
click at [778, 253] on li at bounding box center [745, 245] width 68 height 68
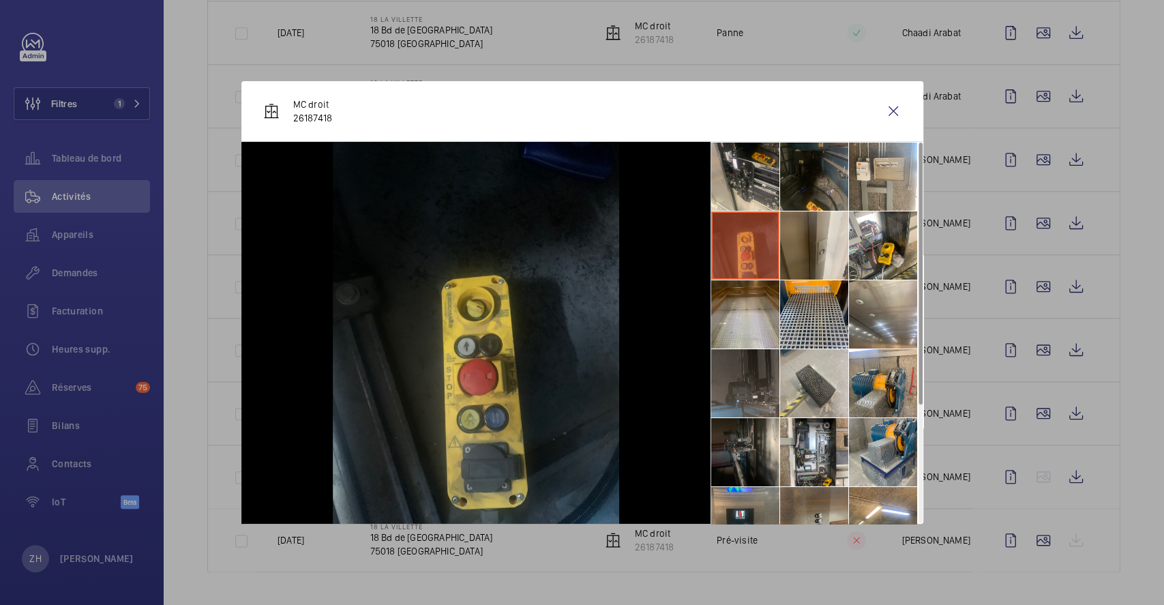
click at [726, 249] on li at bounding box center [745, 245] width 68 height 68
click at [754, 323] on li at bounding box center [745, 314] width 68 height 68
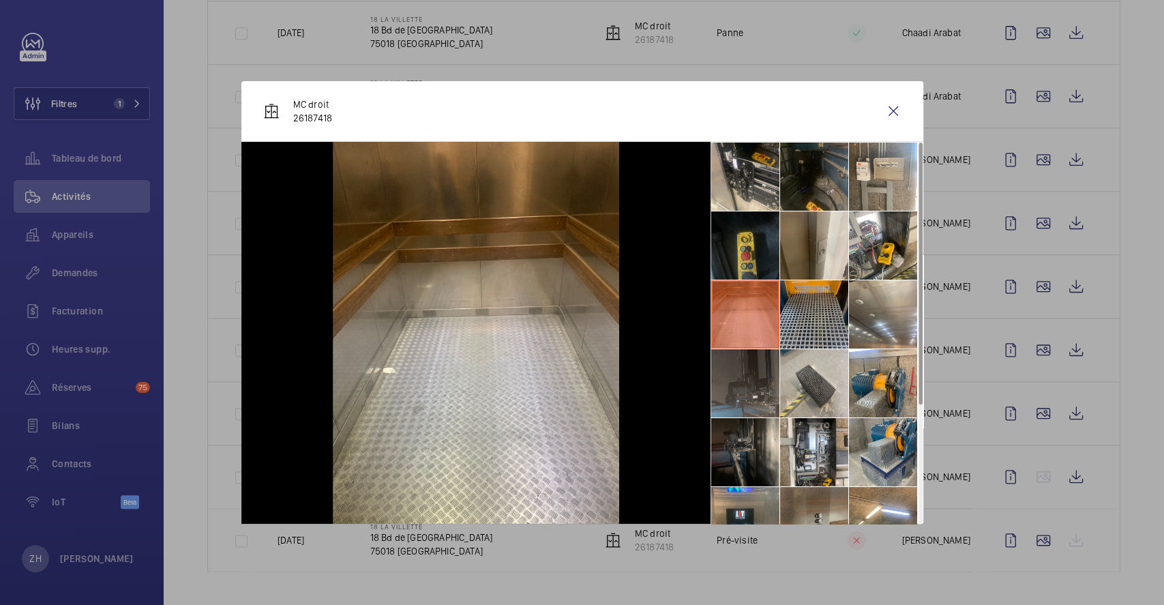
click at [828, 309] on li at bounding box center [814, 314] width 68 height 68
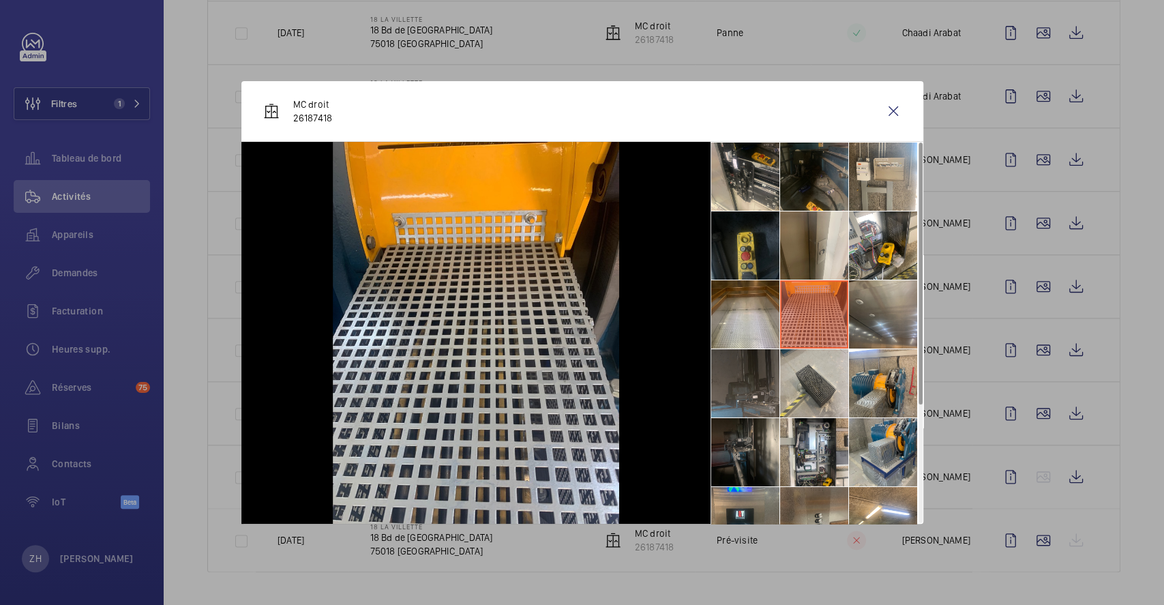
click at [899, 323] on li at bounding box center [883, 314] width 68 height 68
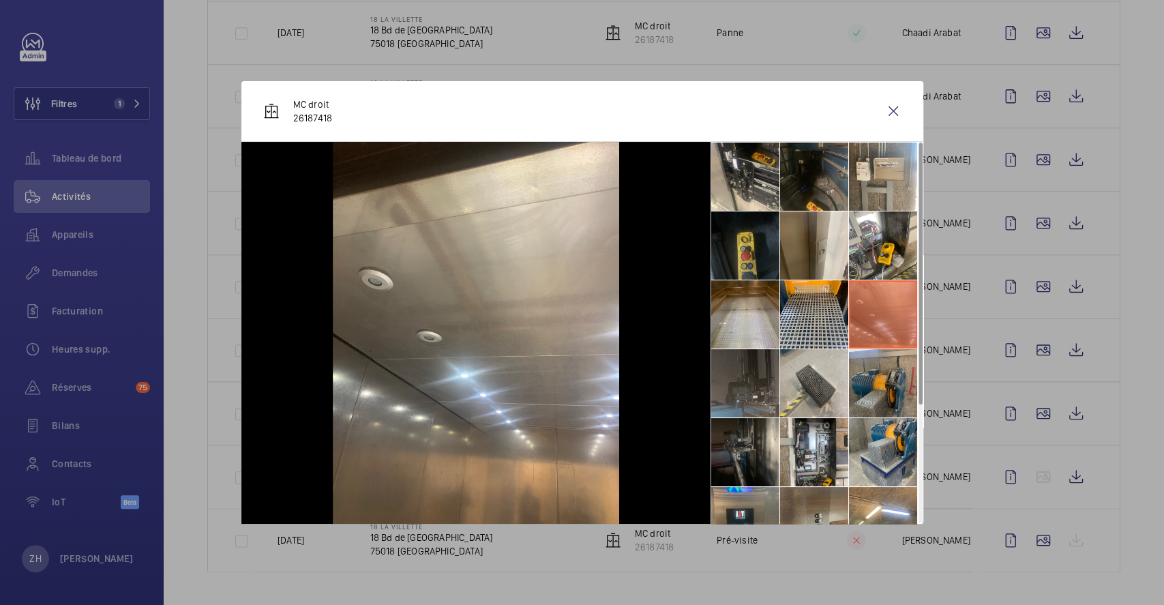
click at [878, 370] on li at bounding box center [883, 383] width 68 height 68
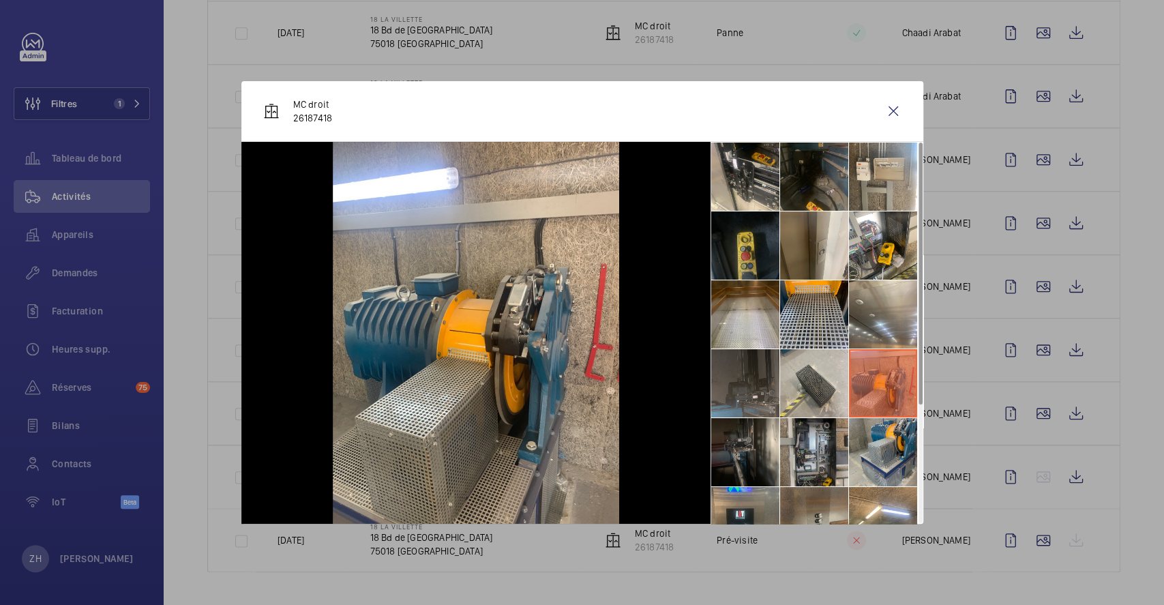
click at [813, 436] on li at bounding box center [814, 452] width 68 height 68
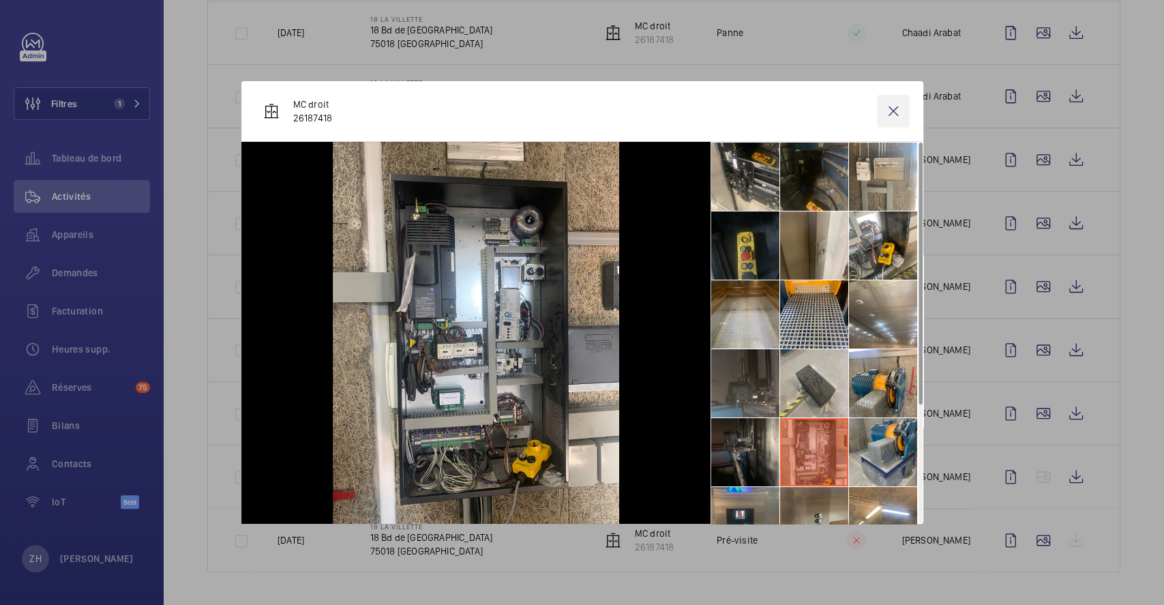
click at [900, 112] on wm-front-icon-button at bounding box center [893, 111] width 33 height 33
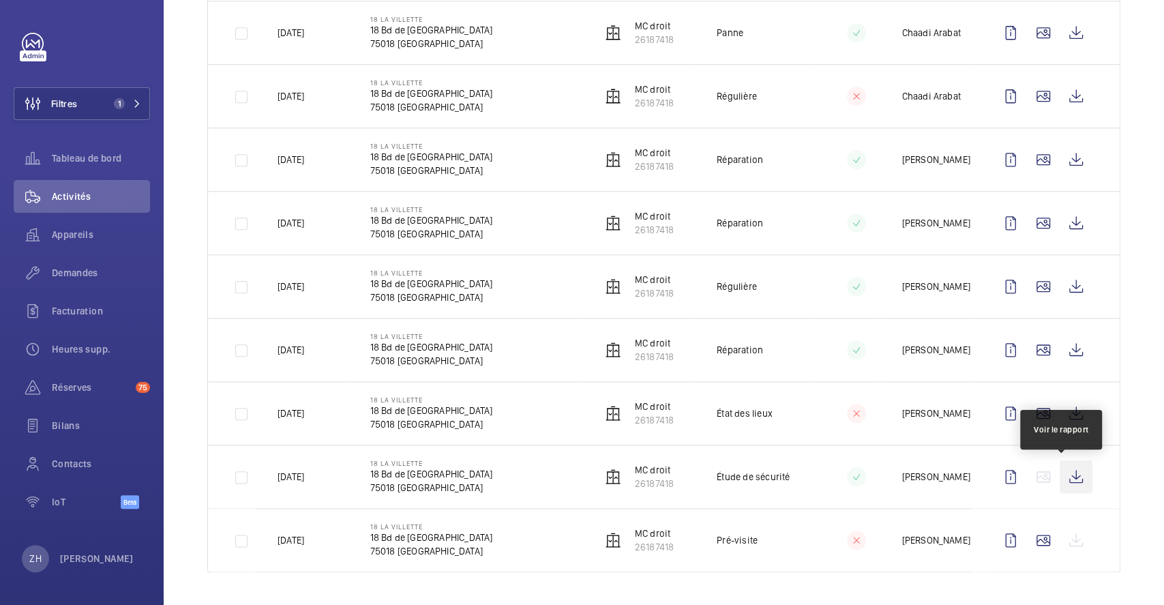
click at [1062, 482] on wm-front-icon-button at bounding box center [1076, 476] width 33 height 33
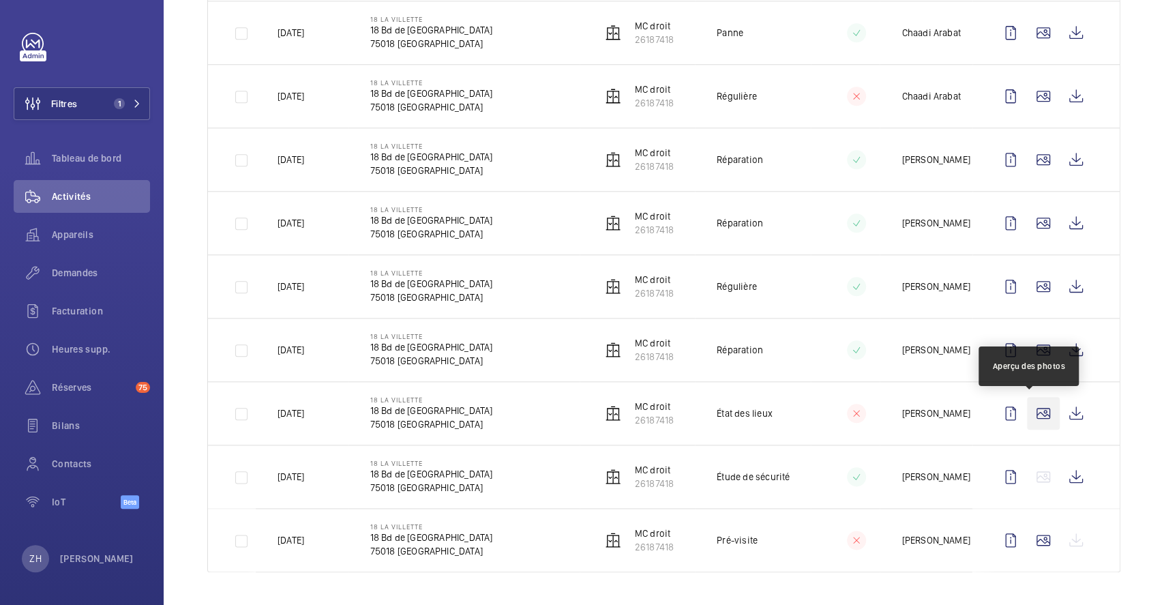
click at [1030, 415] on wm-front-icon-button at bounding box center [1043, 413] width 33 height 33
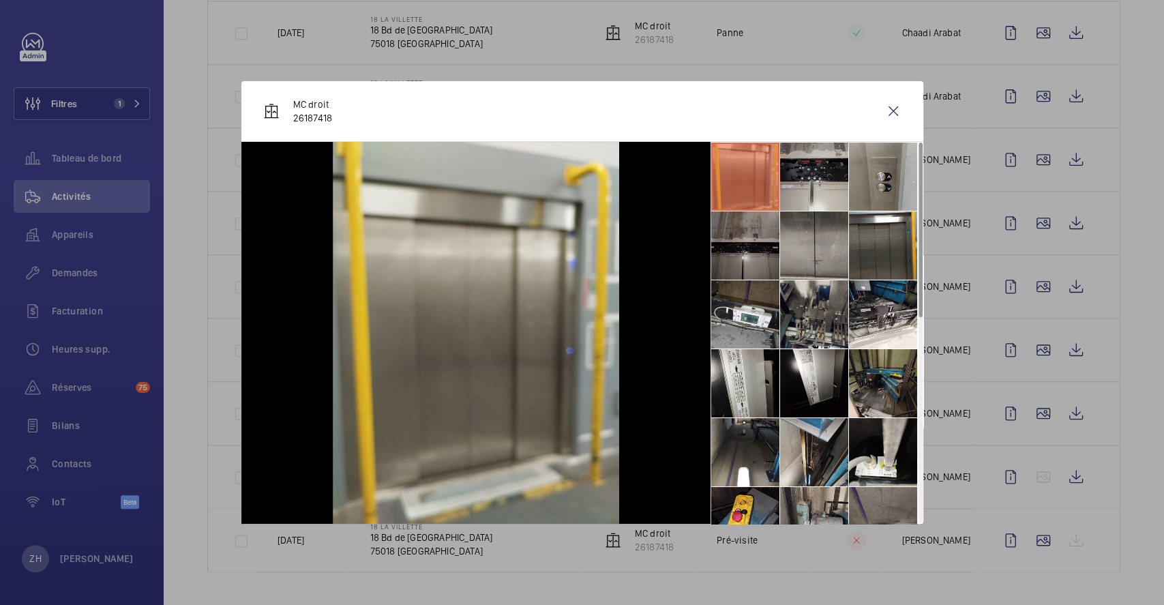
click at [801, 174] on li at bounding box center [814, 177] width 68 height 68
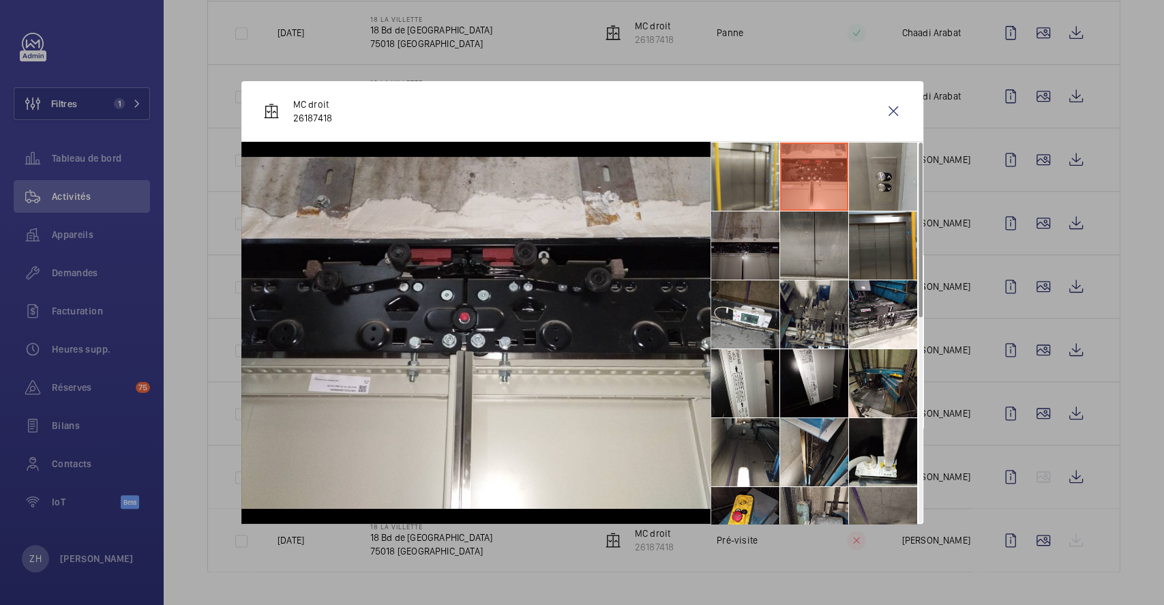
drag, startPoint x: 816, startPoint y: 169, endPoint x: 847, endPoint y: 169, distance: 30.7
click at [817, 168] on li at bounding box center [814, 177] width 68 height 68
drag, startPoint x: 903, startPoint y: 183, endPoint x: 903, endPoint y: 197, distance: 14.3
click at [902, 183] on li at bounding box center [883, 177] width 68 height 68
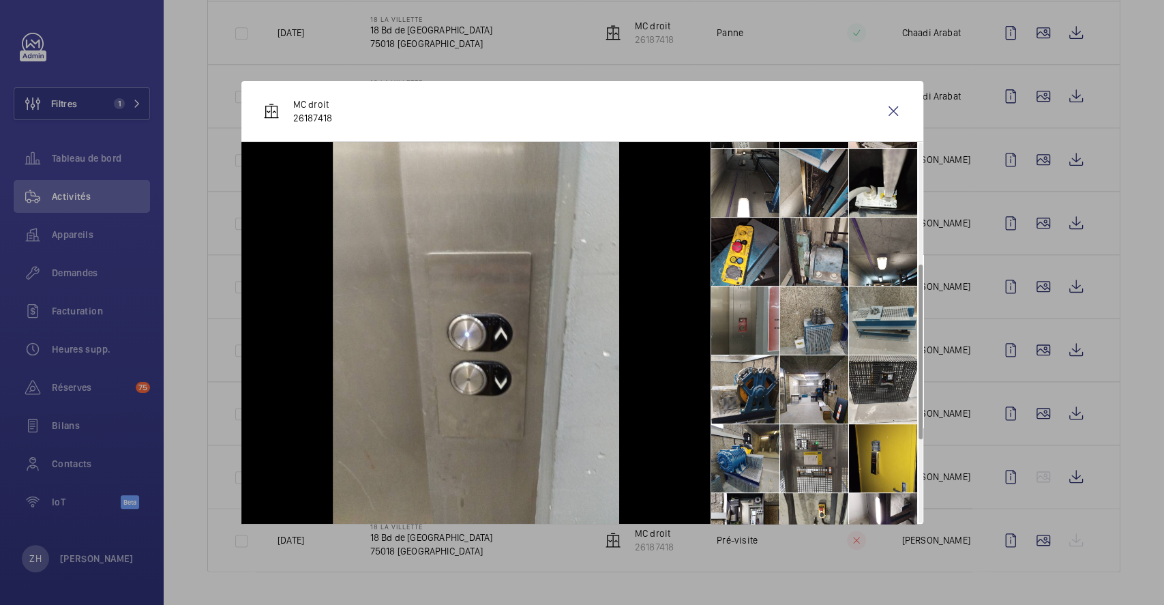
scroll to position [263, 0]
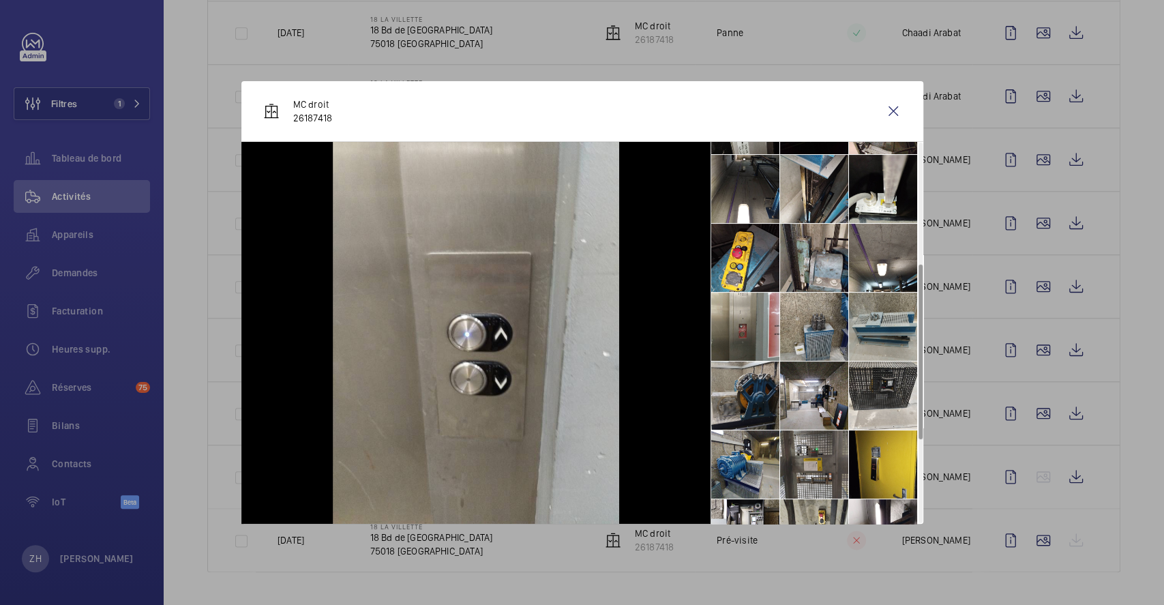
click at [743, 395] on li at bounding box center [745, 395] width 68 height 68
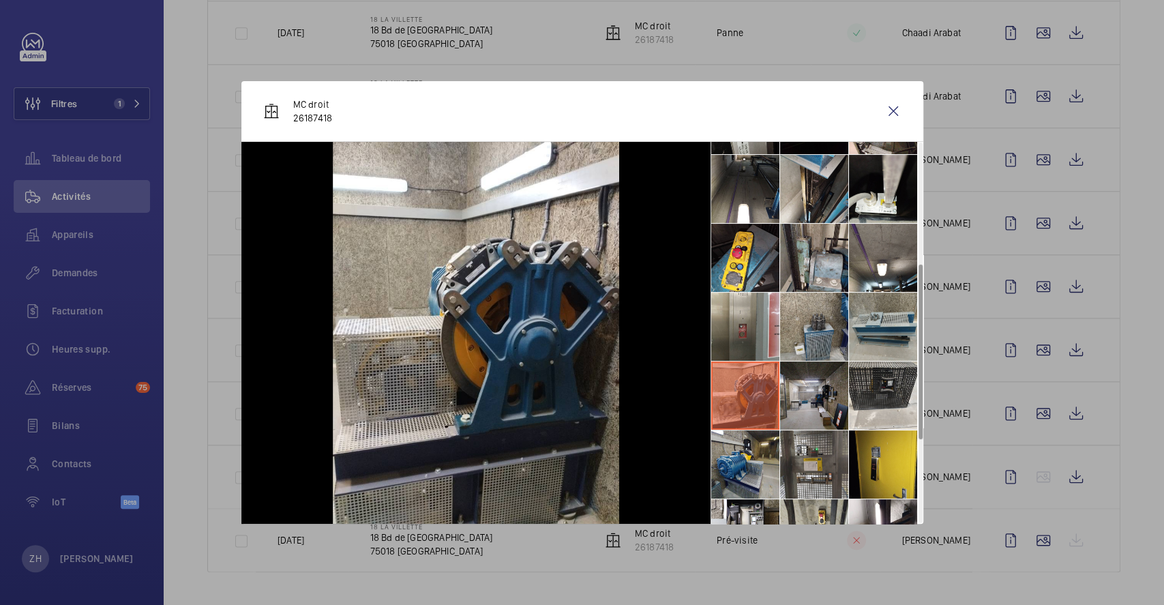
click at [807, 392] on li at bounding box center [814, 395] width 68 height 68
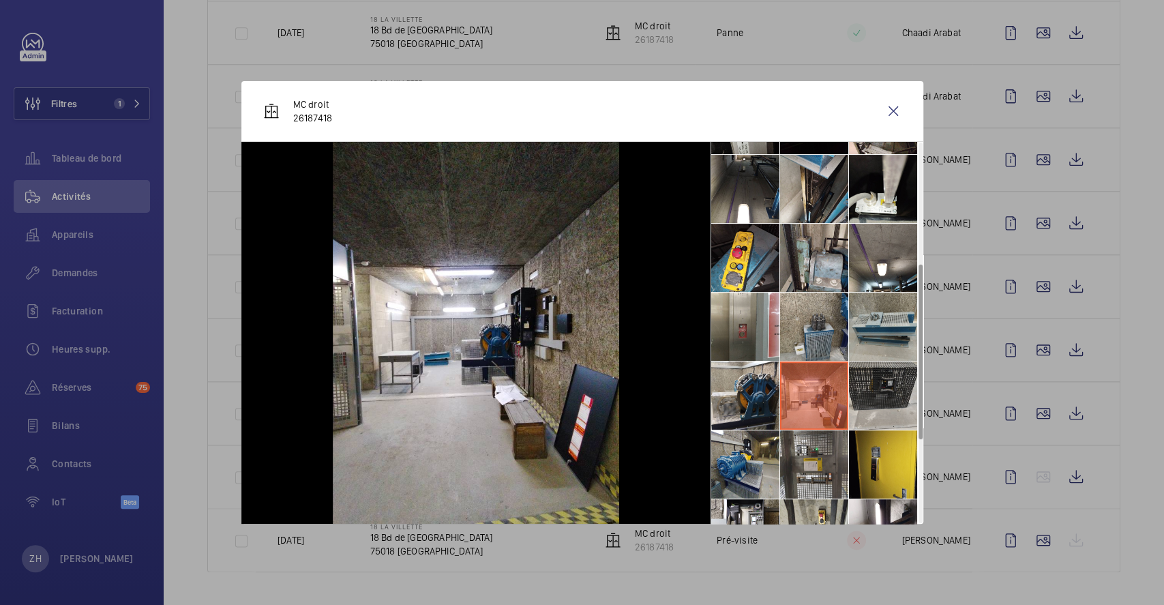
click at [884, 406] on li at bounding box center [883, 395] width 68 height 68
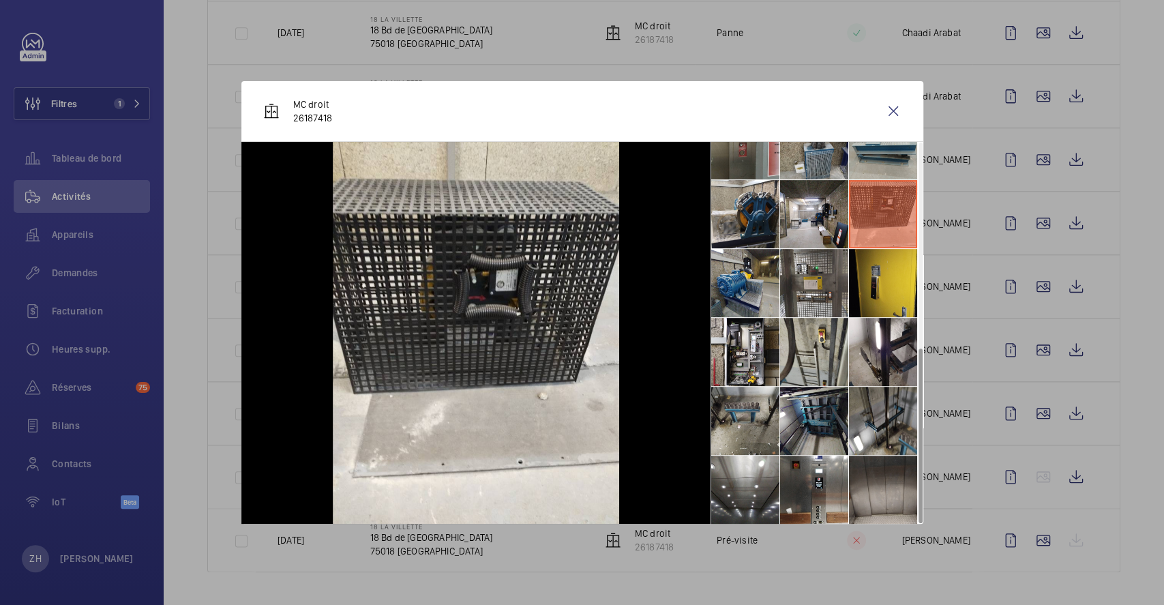
scroll to position [445, 0]
click at [802, 341] on li at bounding box center [814, 351] width 68 height 68
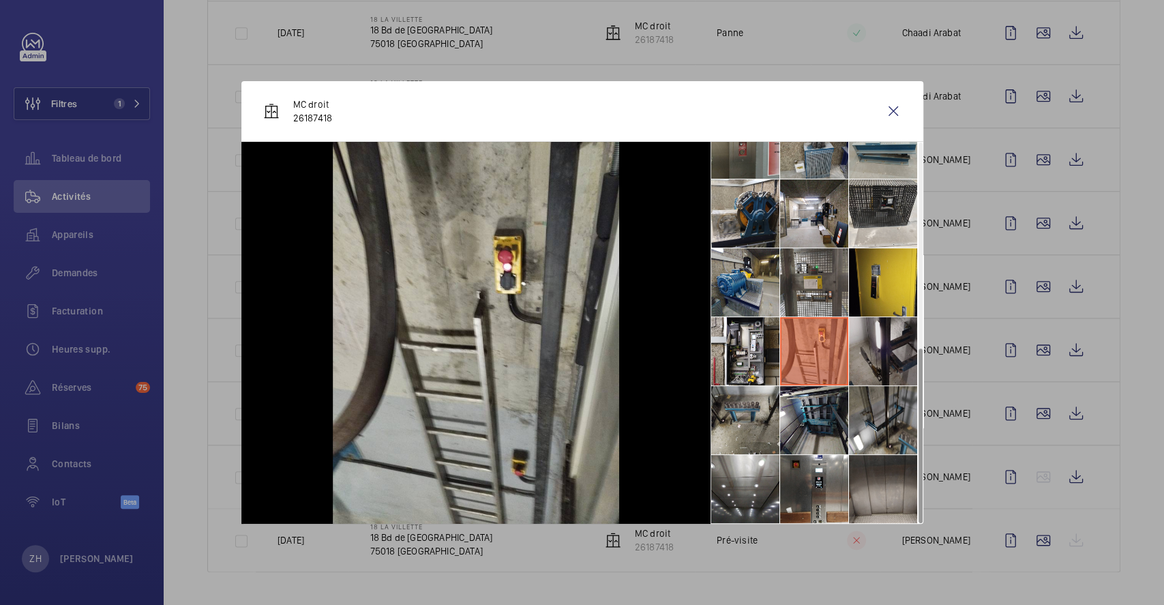
click at [897, 361] on li at bounding box center [883, 351] width 68 height 68
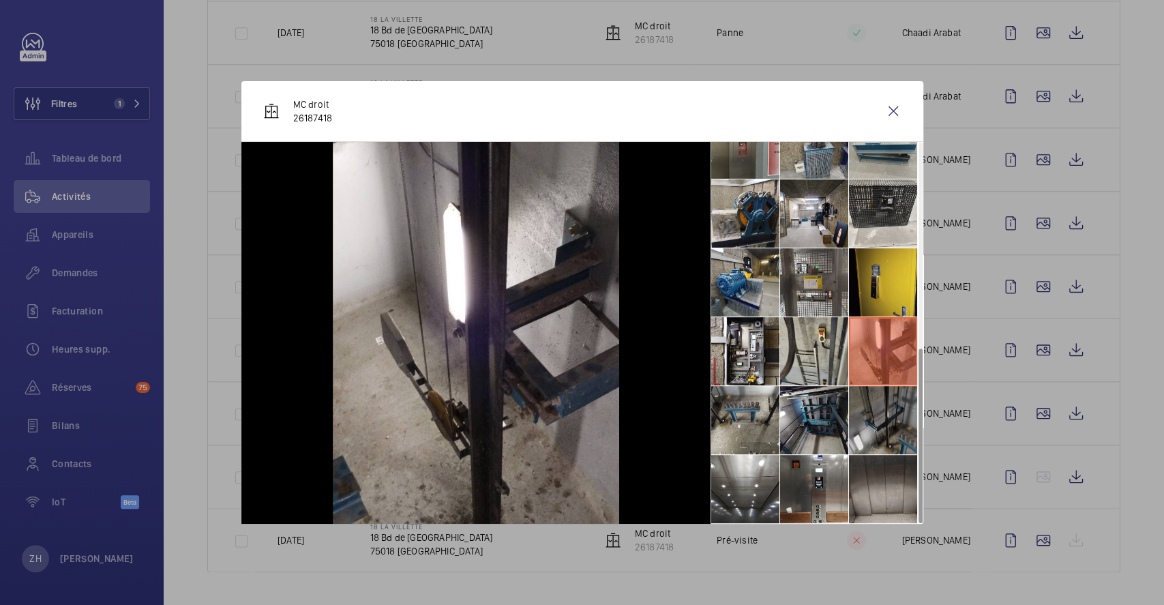
click at [895, 412] on li at bounding box center [883, 420] width 68 height 68
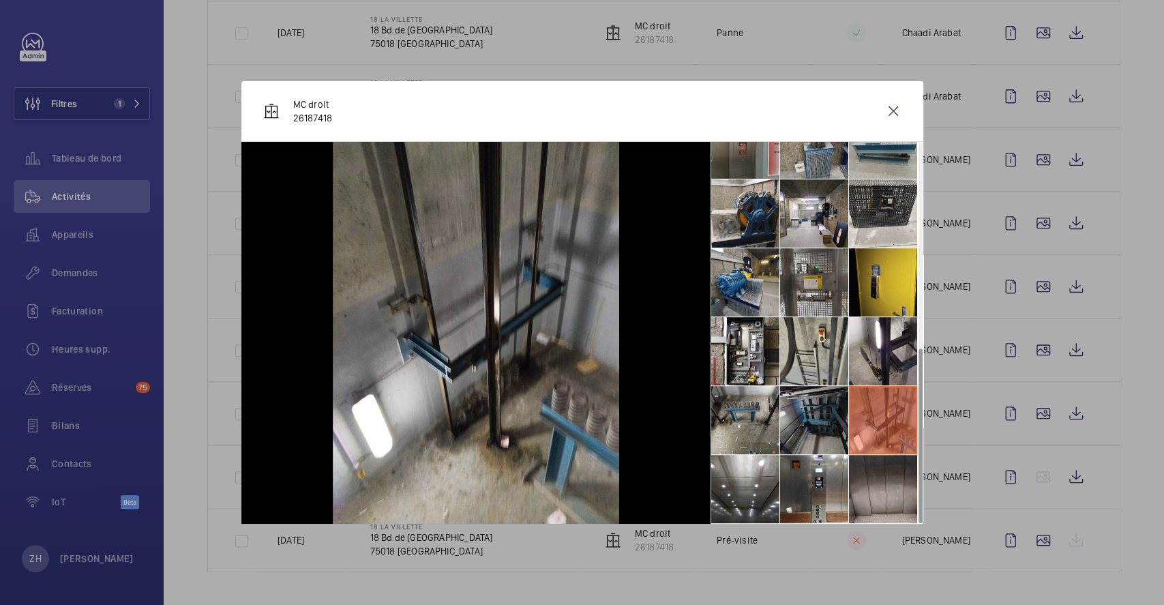
click at [836, 423] on li at bounding box center [814, 420] width 68 height 68
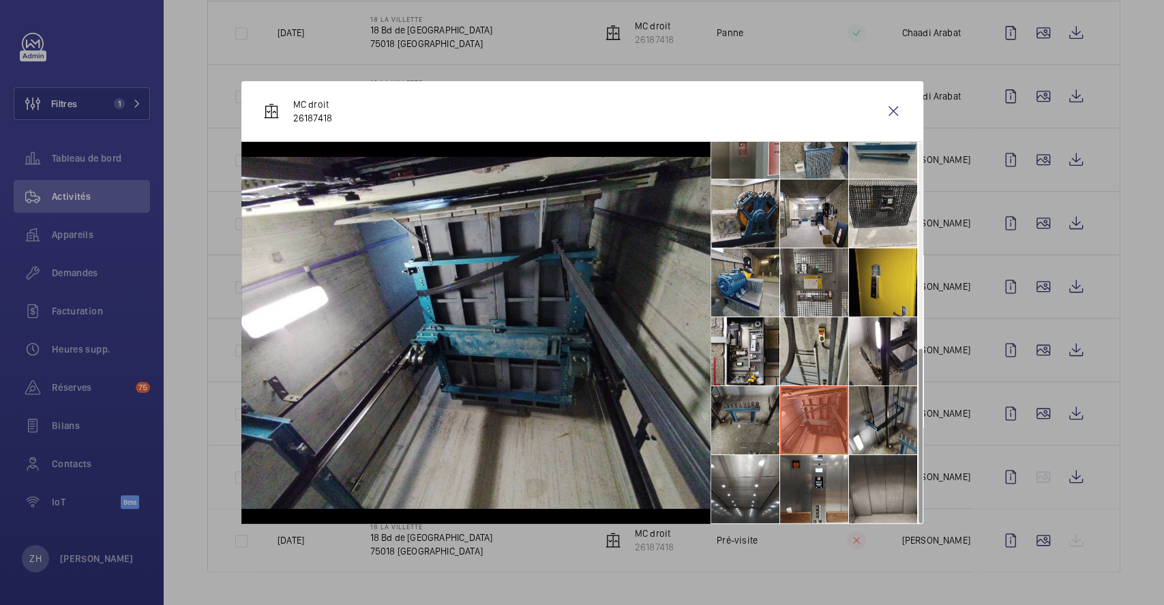
click at [721, 412] on li at bounding box center [745, 420] width 68 height 68
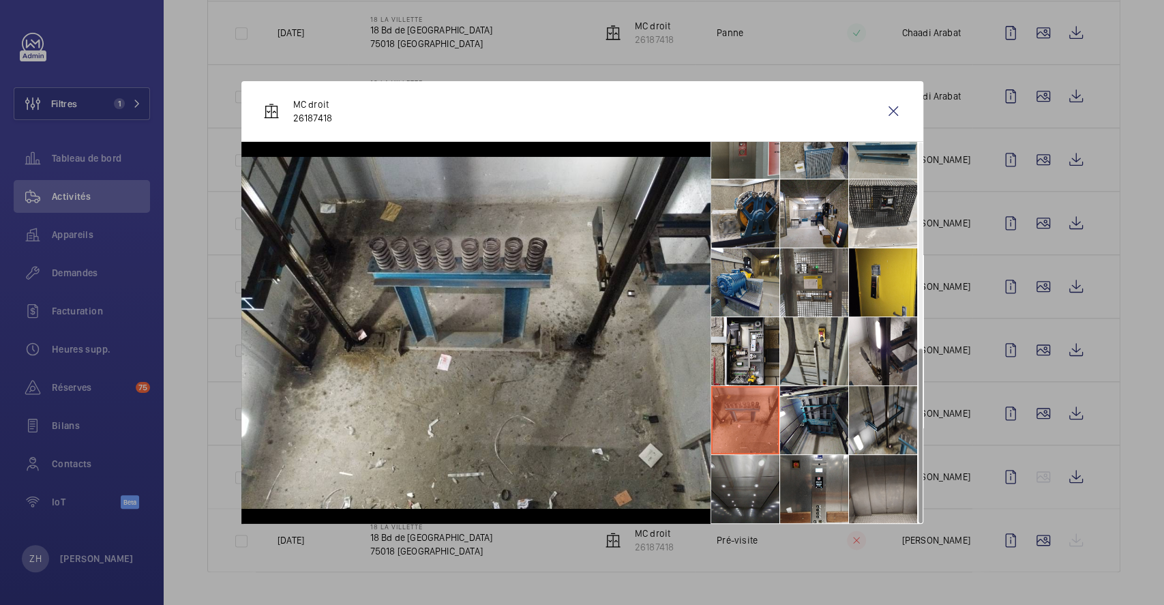
click at [751, 467] on li at bounding box center [745, 489] width 68 height 68
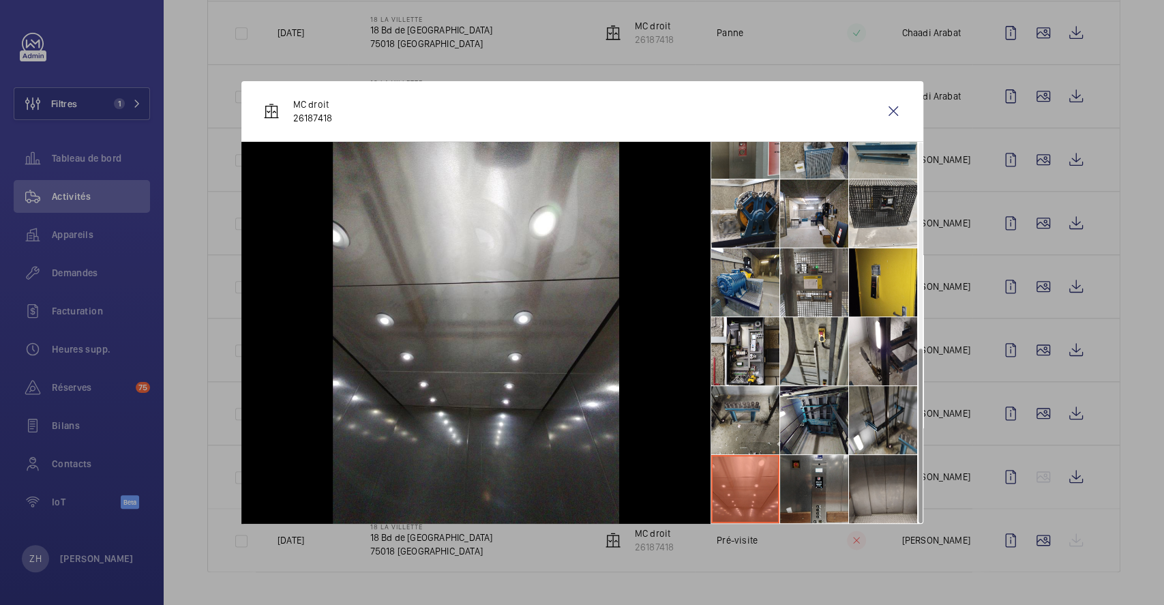
click at [804, 477] on li at bounding box center [814, 489] width 68 height 68
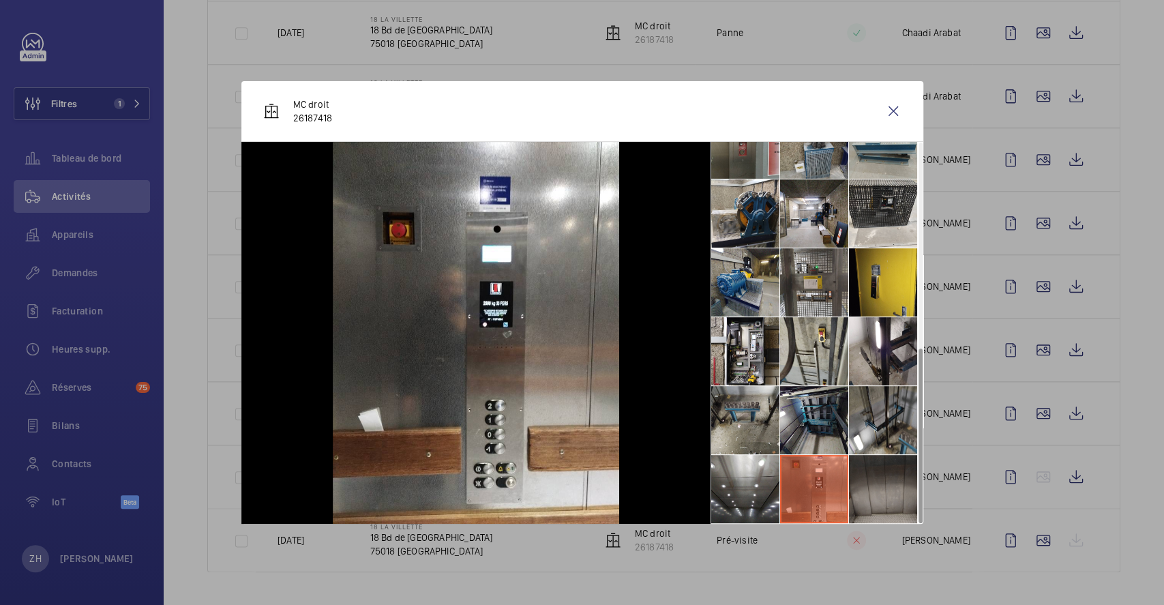
click at [890, 505] on li at bounding box center [883, 489] width 68 height 68
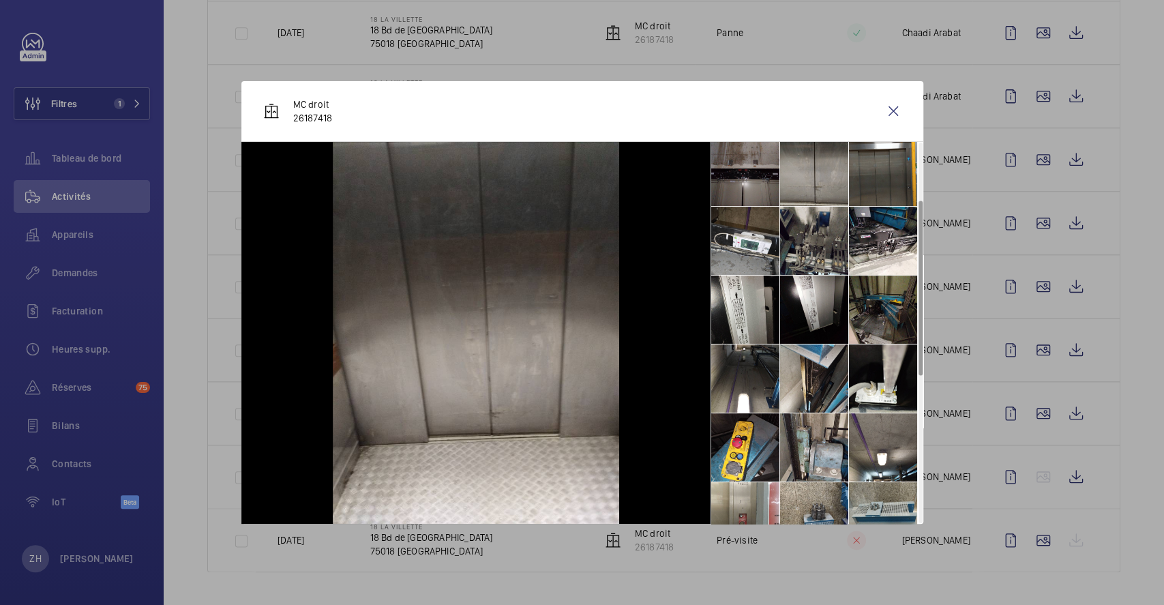
scroll to position [0, 0]
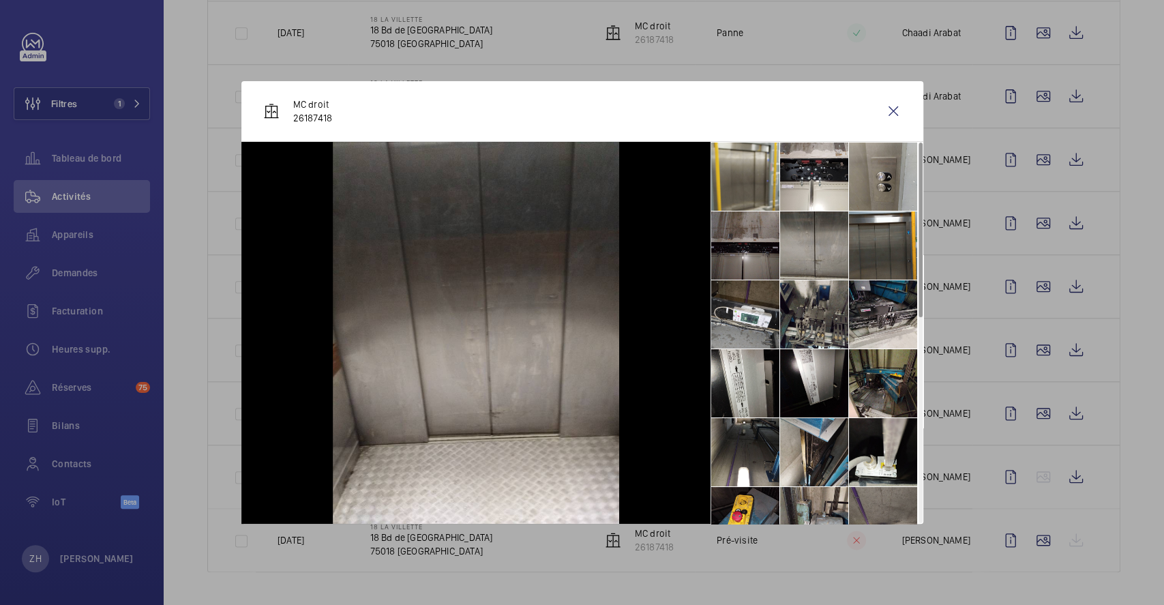
click at [873, 314] on li at bounding box center [883, 314] width 68 height 68
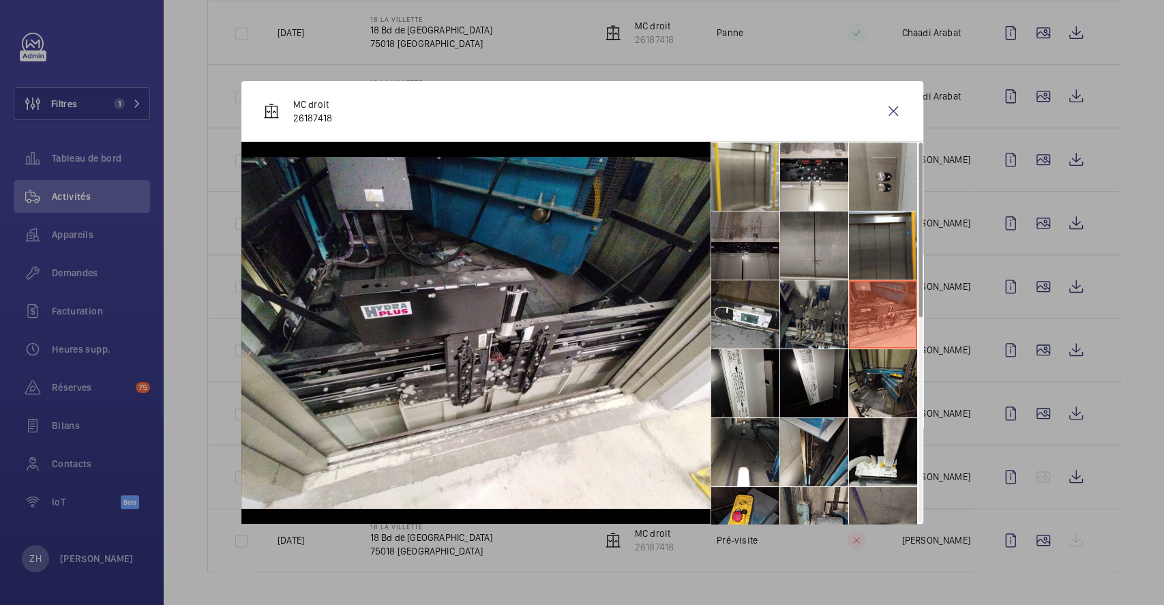
click at [815, 322] on li at bounding box center [814, 314] width 68 height 68
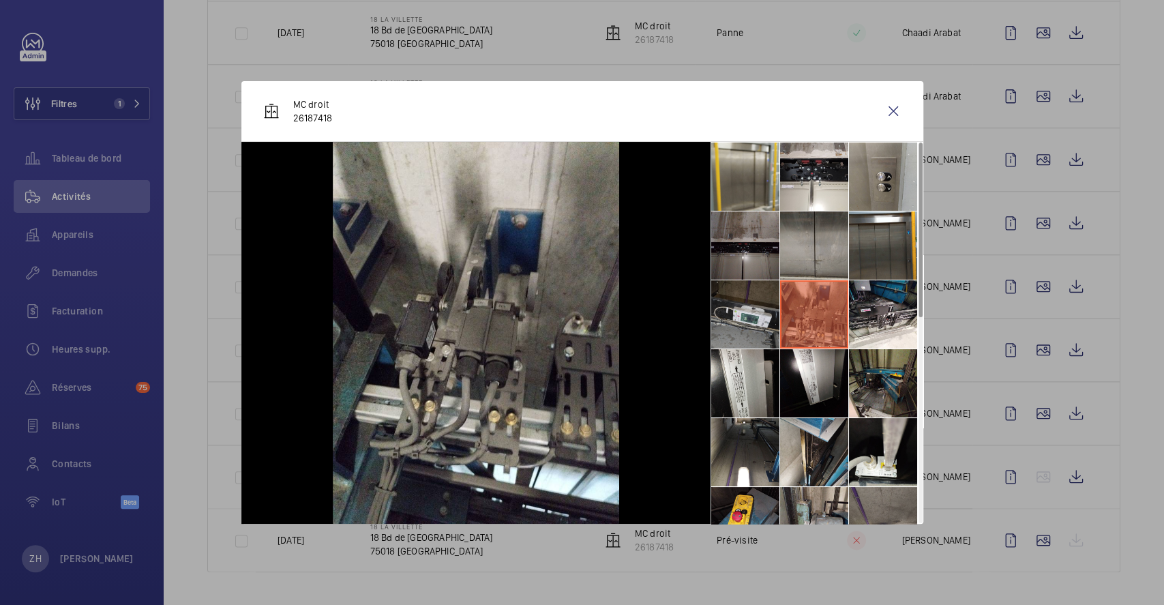
click at [725, 317] on li at bounding box center [745, 314] width 68 height 68
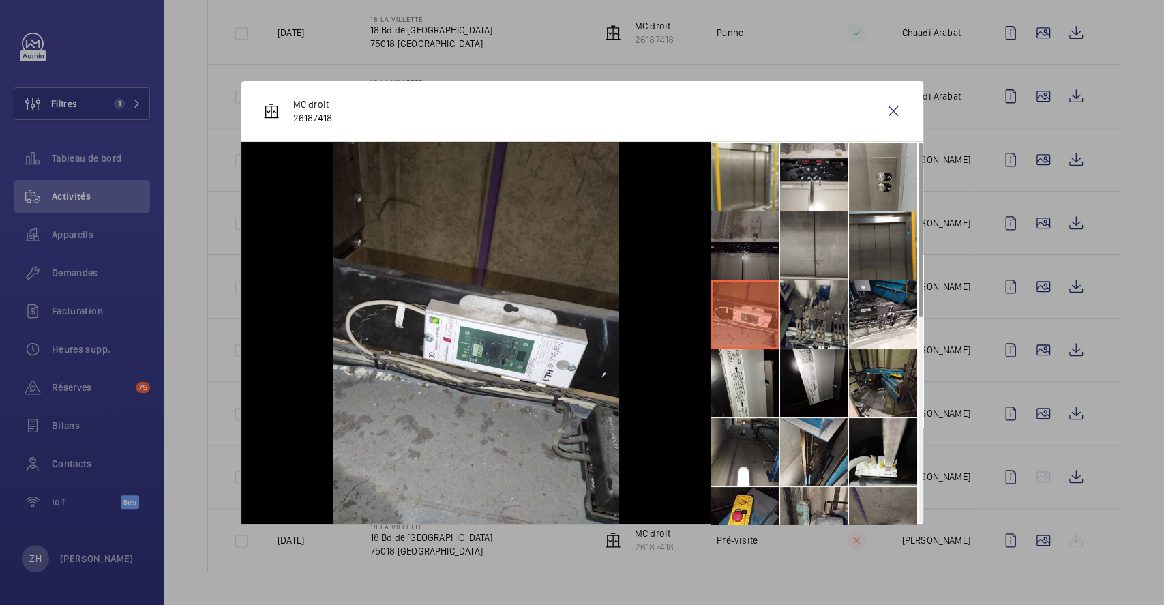
click at [732, 241] on li at bounding box center [745, 245] width 68 height 68
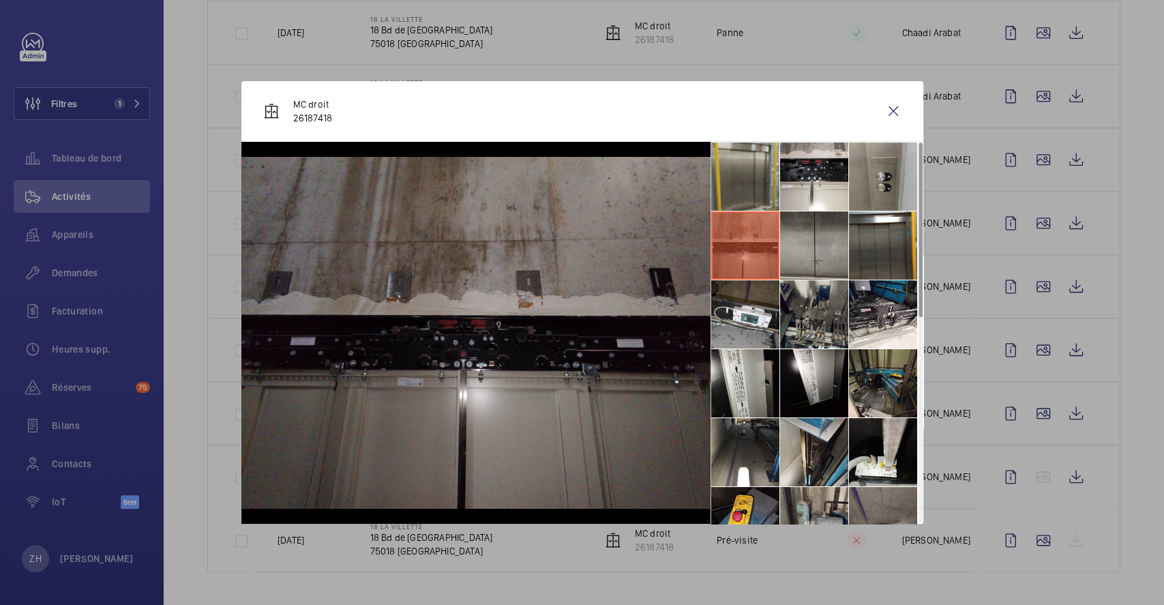
click at [734, 171] on li at bounding box center [745, 177] width 68 height 68
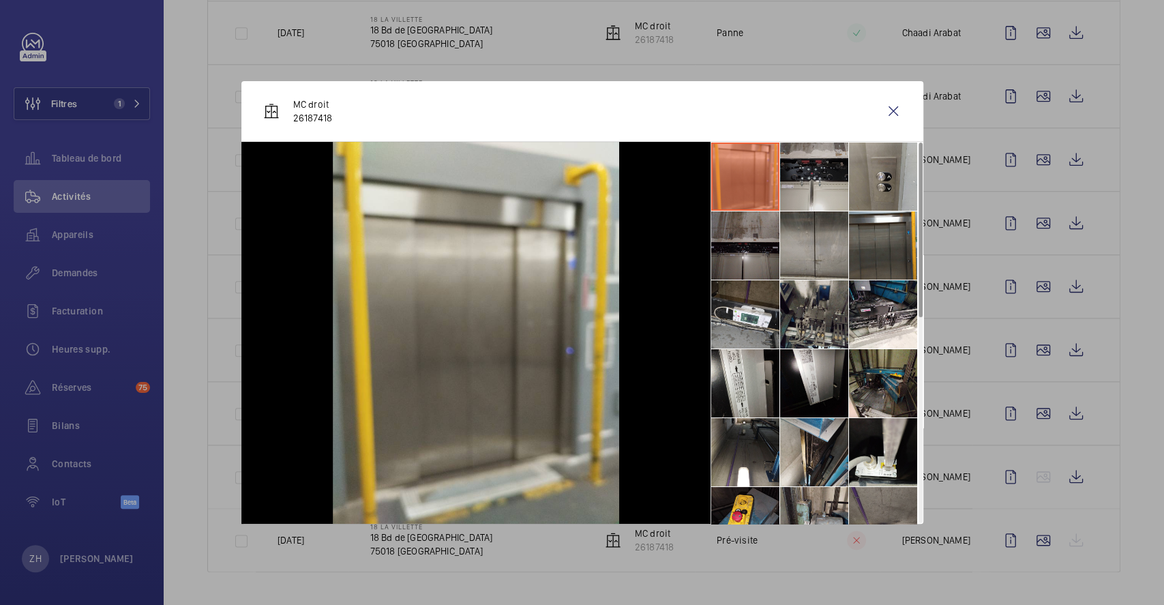
click at [810, 171] on li at bounding box center [814, 177] width 68 height 68
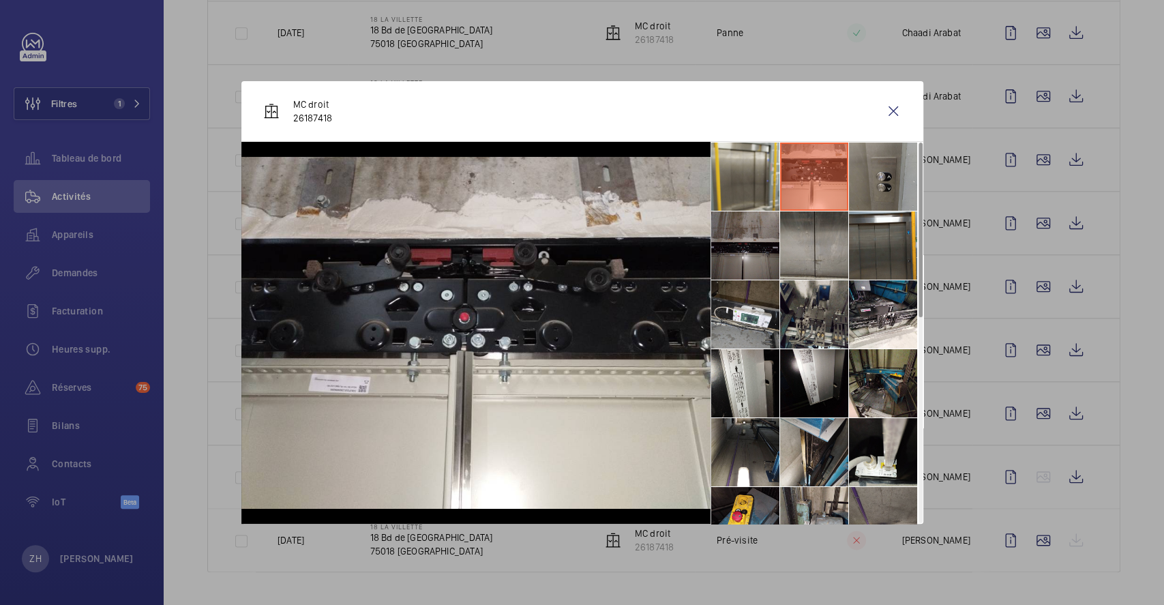
click at [899, 171] on li at bounding box center [883, 177] width 68 height 68
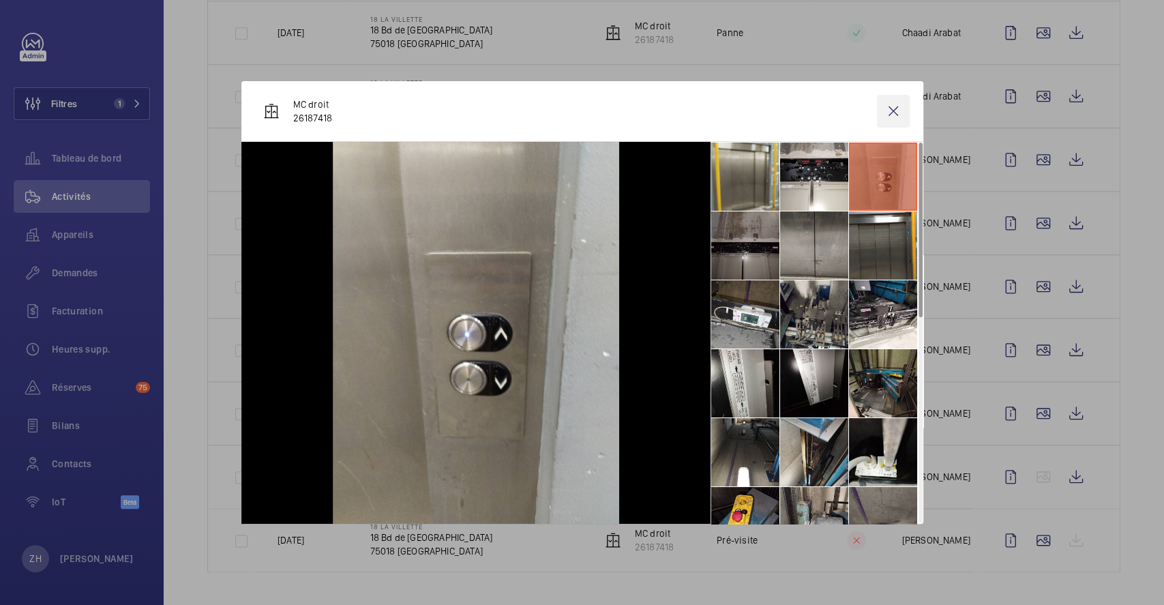
click at [883, 115] on wm-front-icon-button at bounding box center [893, 111] width 33 height 33
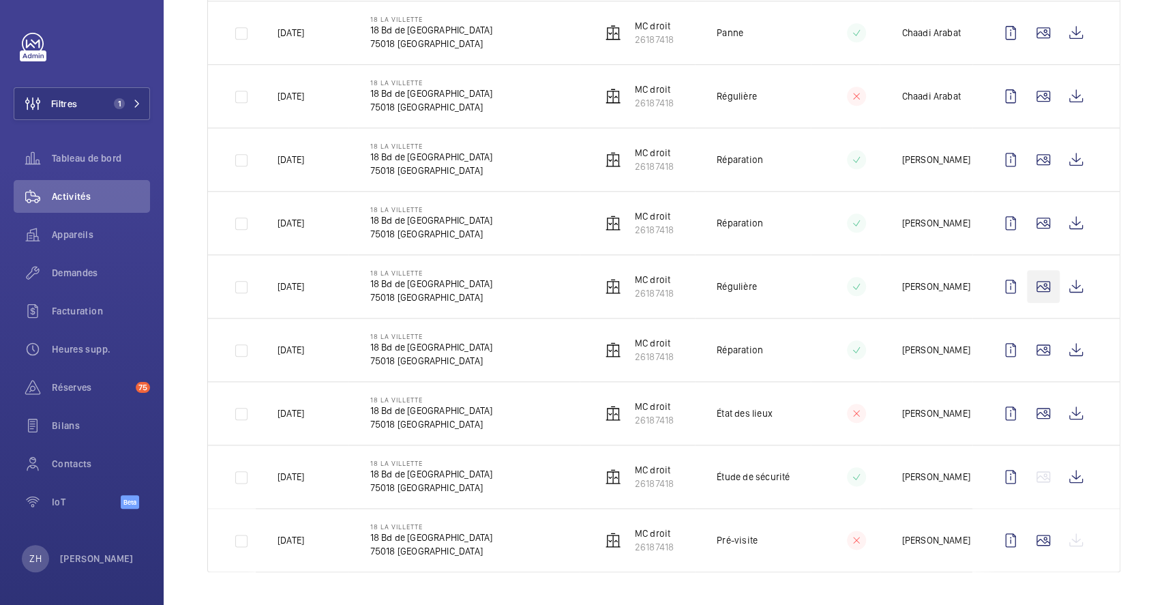
click at [1030, 288] on wm-front-icon-button at bounding box center [1043, 286] width 33 height 33
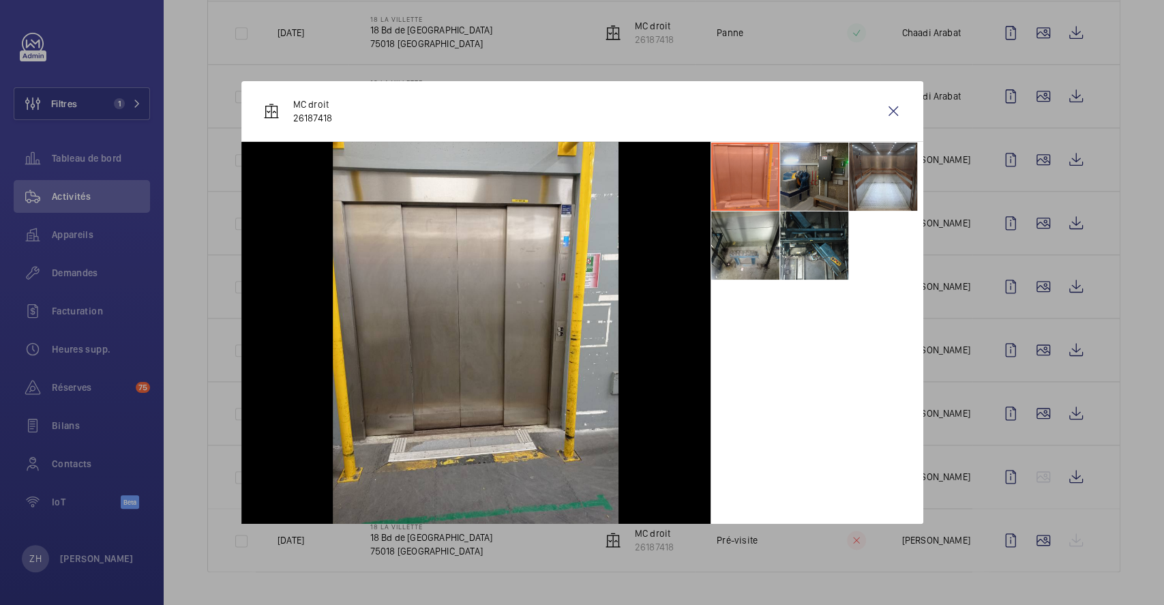
click at [819, 171] on li at bounding box center [814, 177] width 68 height 68
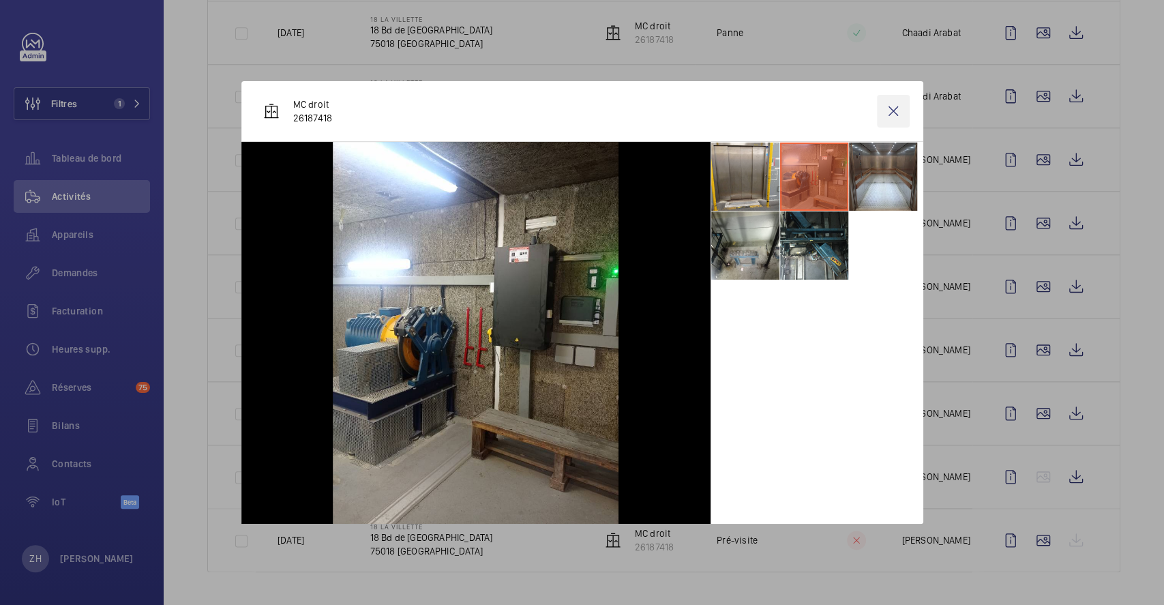
click at [889, 109] on wm-front-icon-button at bounding box center [893, 111] width 33 height 33
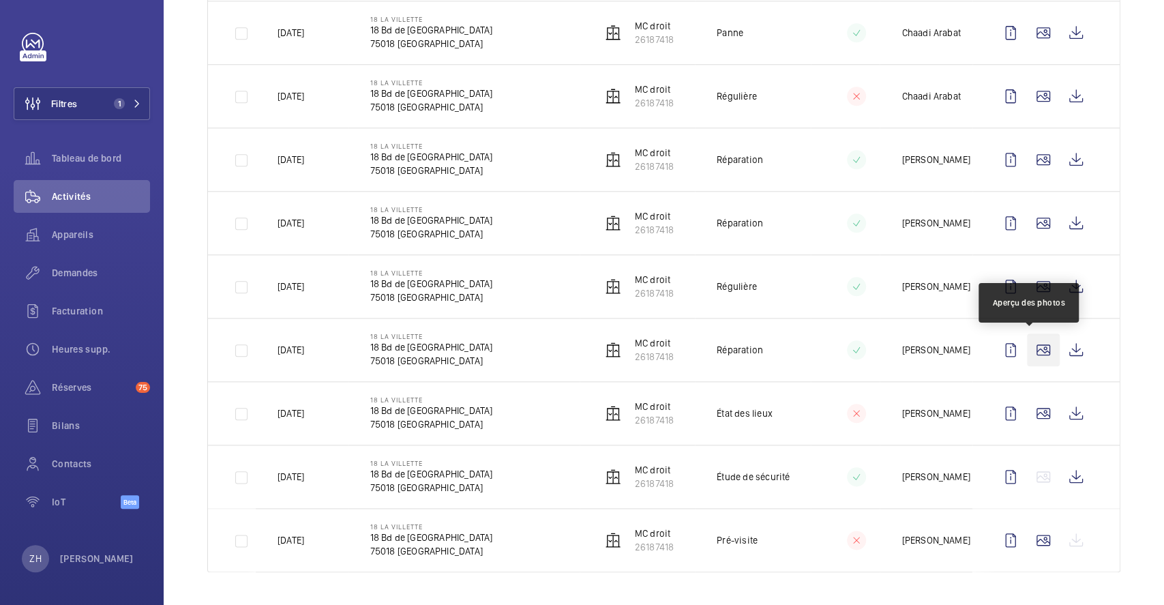
click at [1031, 335] on wm-front-icon-button at bounding box center [1043, 349] width 33 height 33
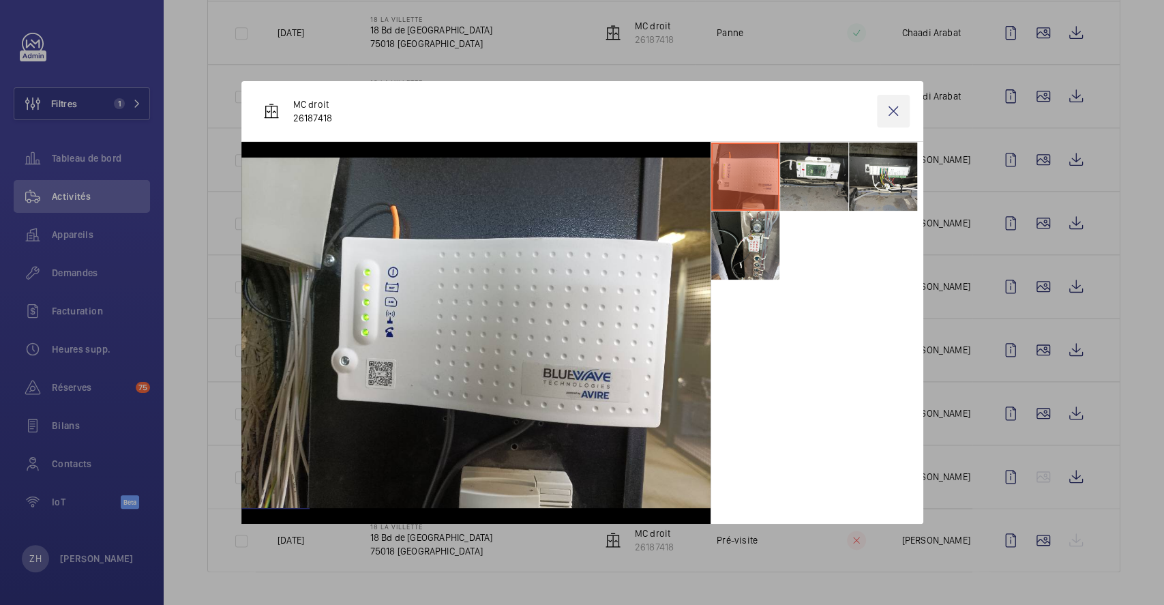
click at [896, 113] on wm-front-icon-button at bounding box center [893, 111] width 33 height 33
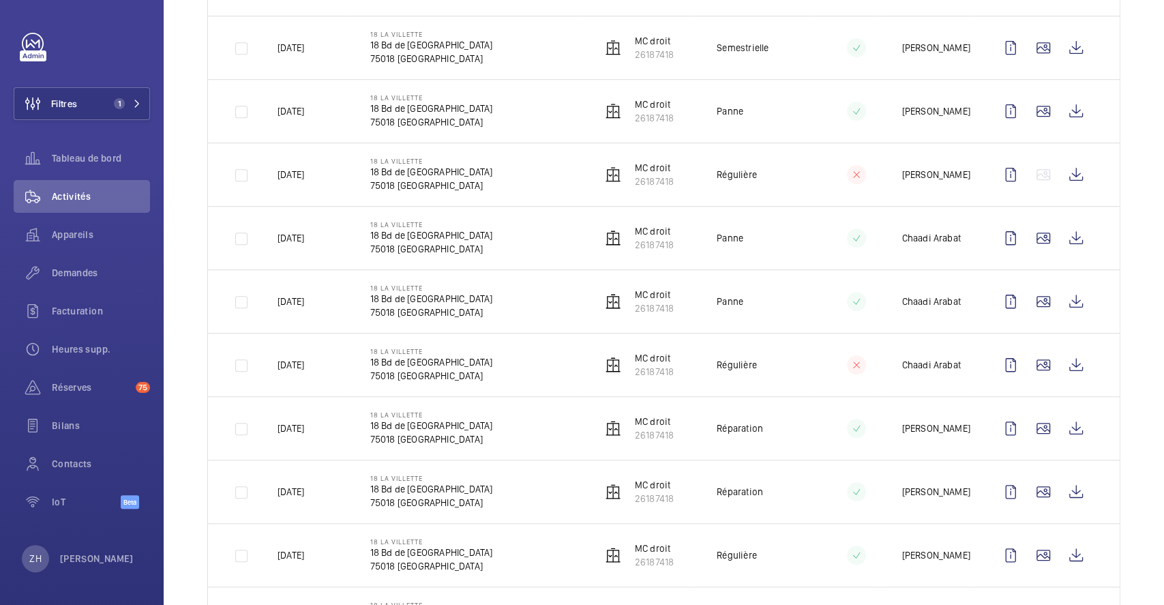
scroll to position [385, 0]
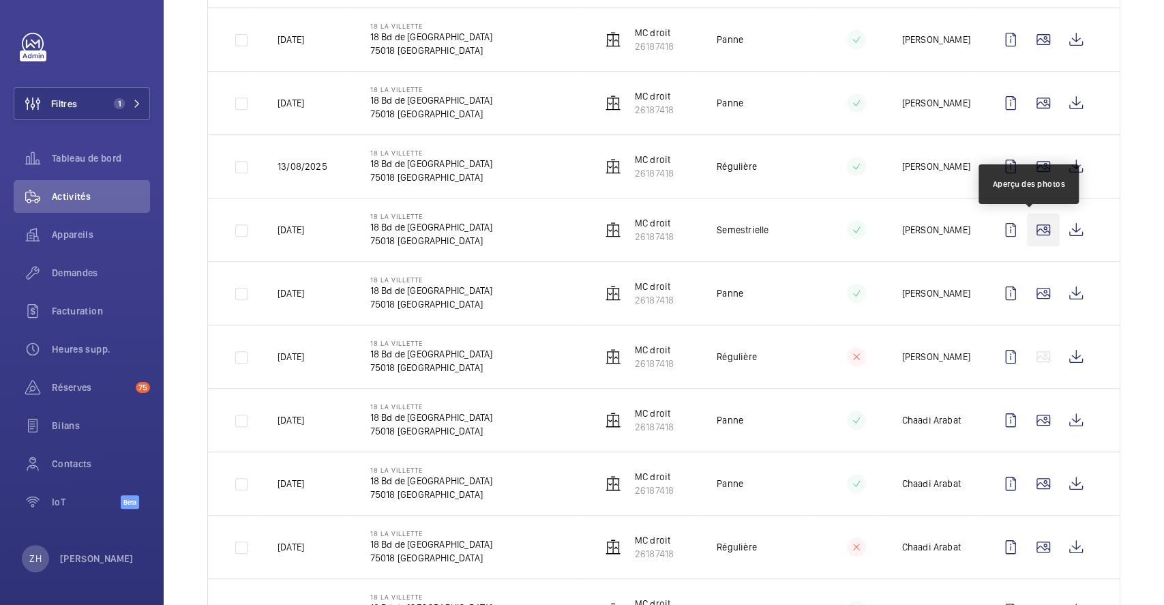
click at [1027, 226] on wm-front-icon-button at bounding box center [1043, 229] width 33 height 33
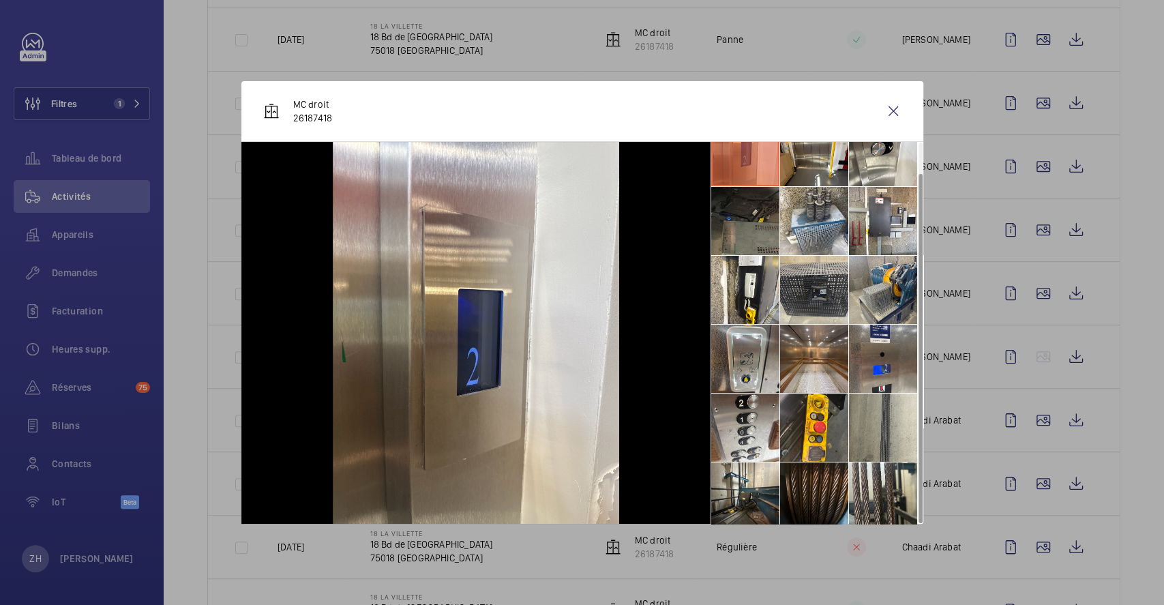
scroll to position [32, 0]
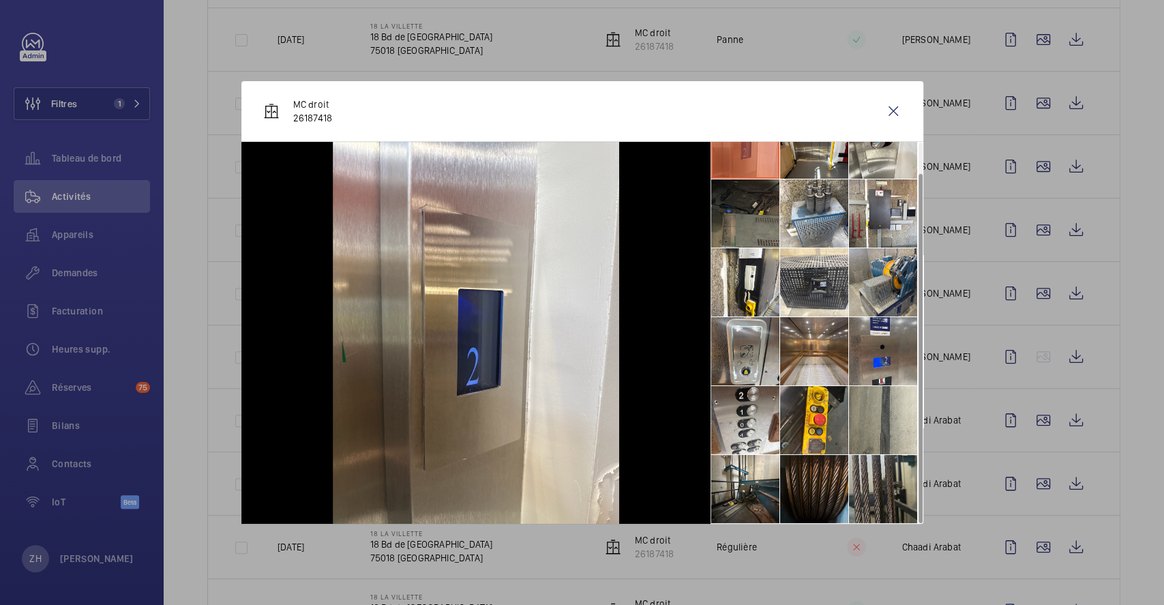
click at [866, 496] on li at bounding box center [883, 489] width 68 height 68
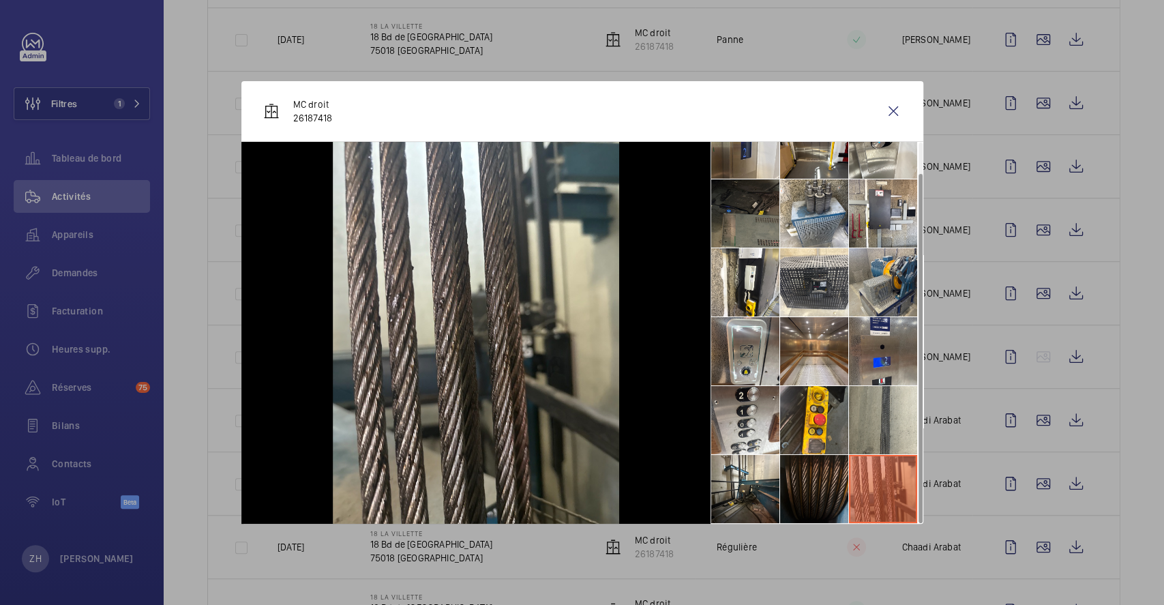
click at [818, 492] on li at bounding box center [814, 489] width 68 height 68
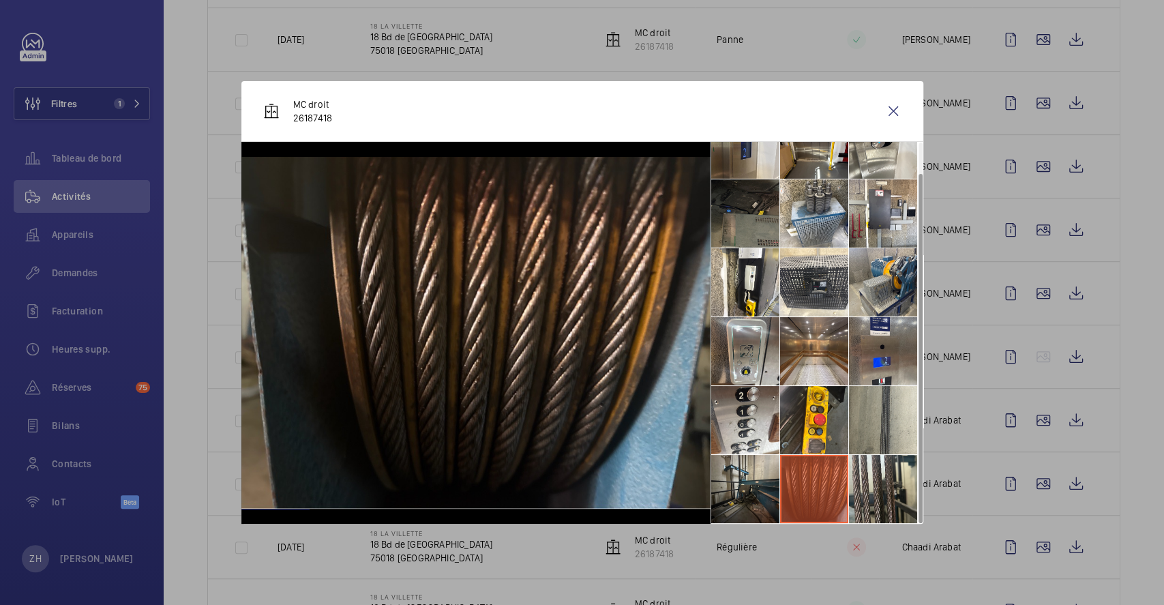
click at [771, 489] on li at bounding box center [745, 489] width 68 height 68
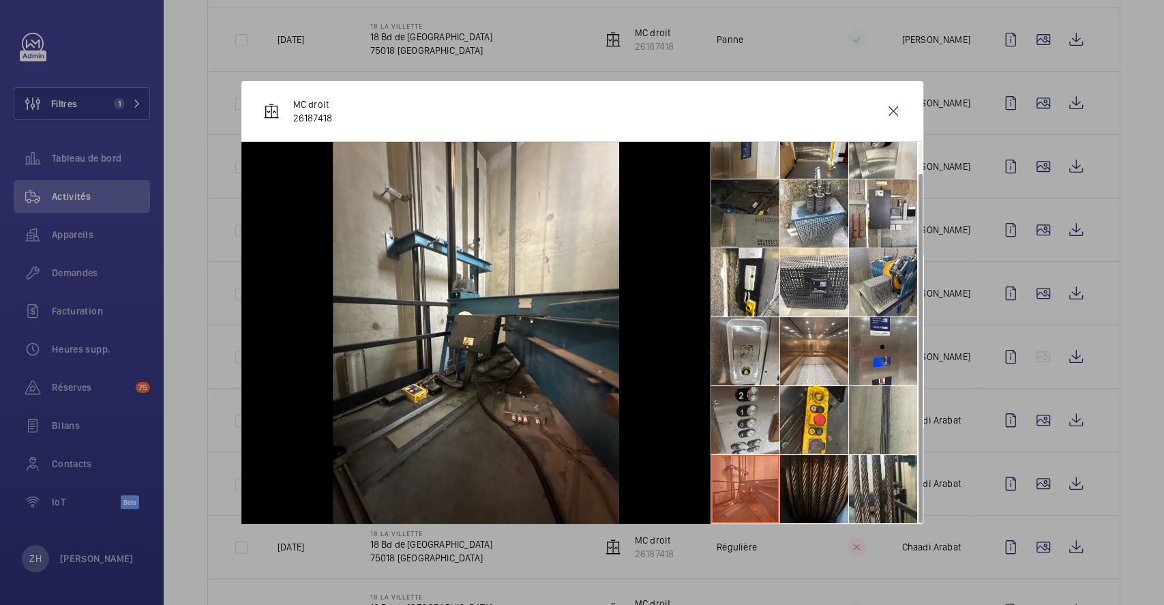
click at [753, 416] on li at bounding box center [745, 420] width 68 height 68
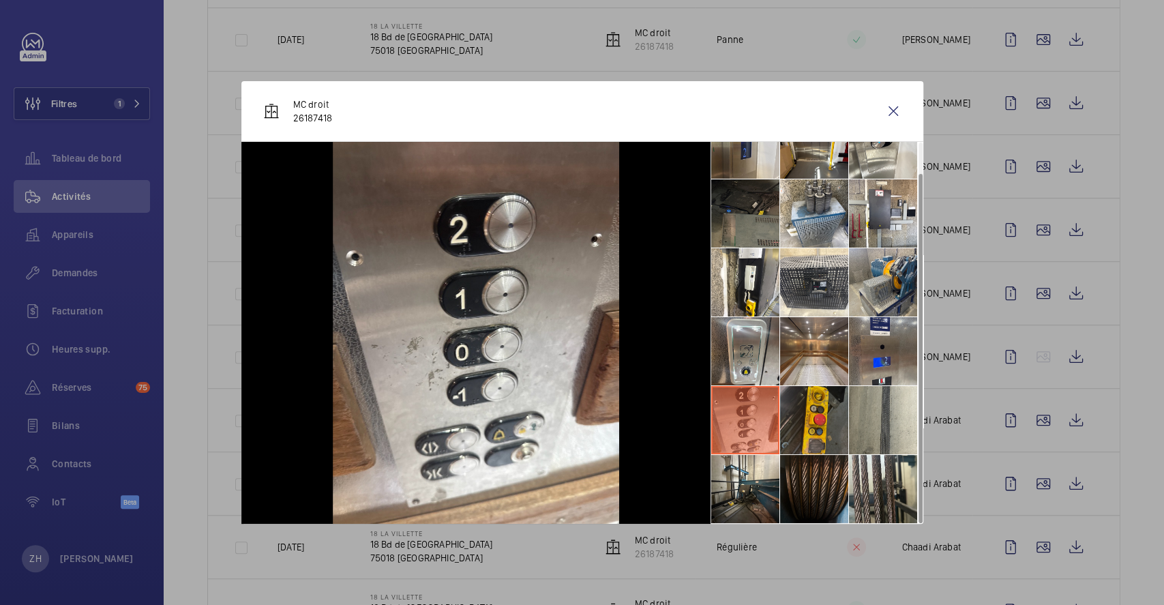
click at [832, 415] on li at bounding box center [814, 420] width 68 height 68
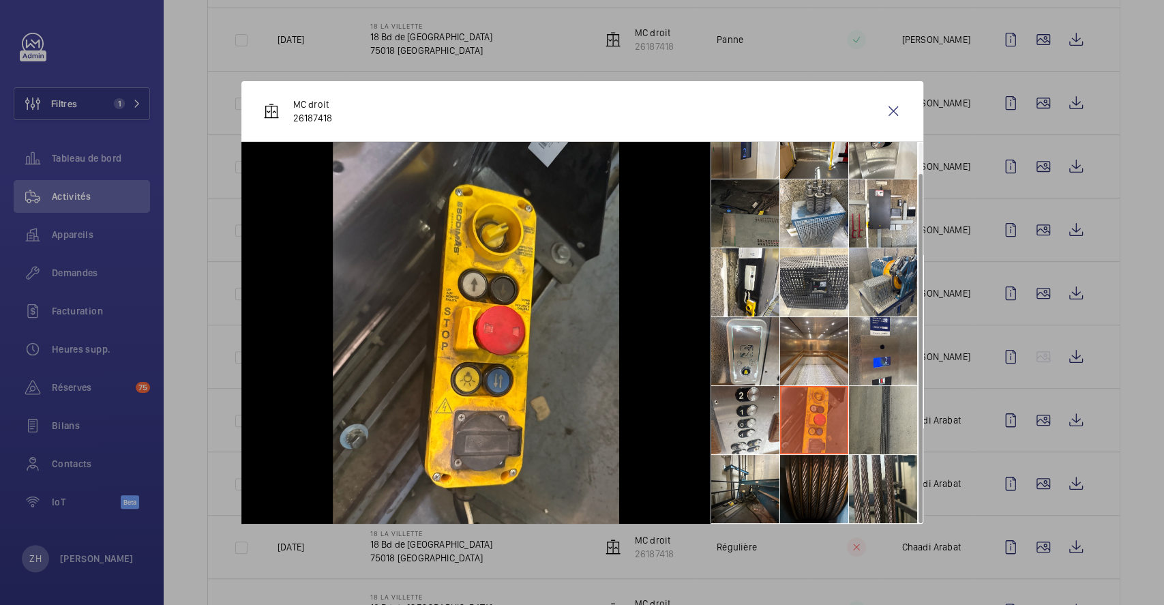
click at [875, 427] on li at bounding box center [883, 420] width 68 height 68
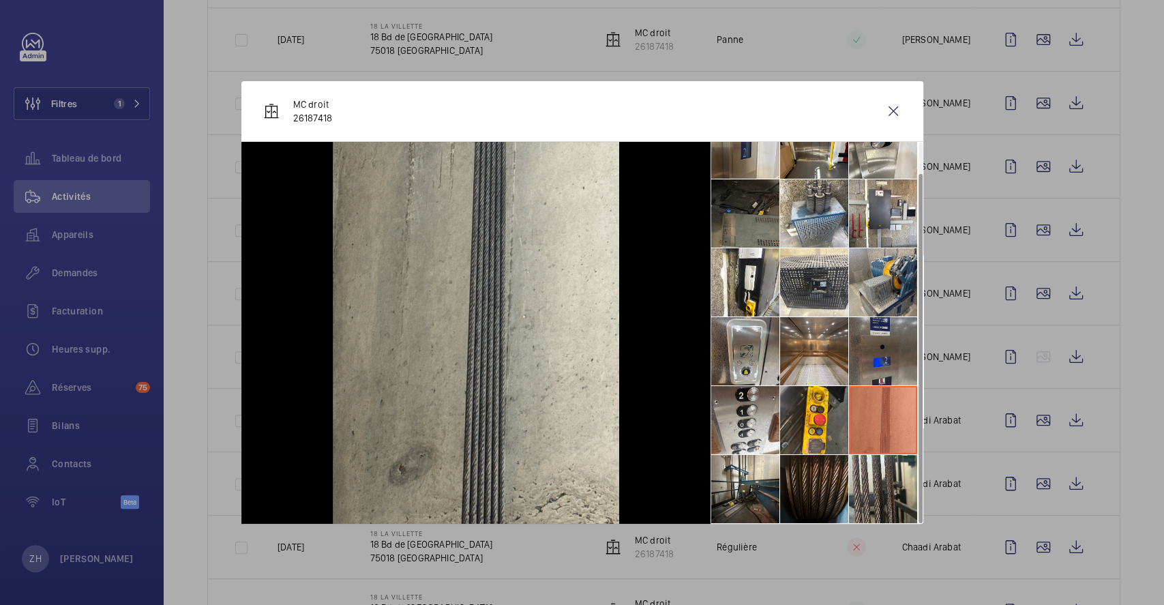
click at [878, 346] on li at bounding box center [883, 351] width 68 height 68
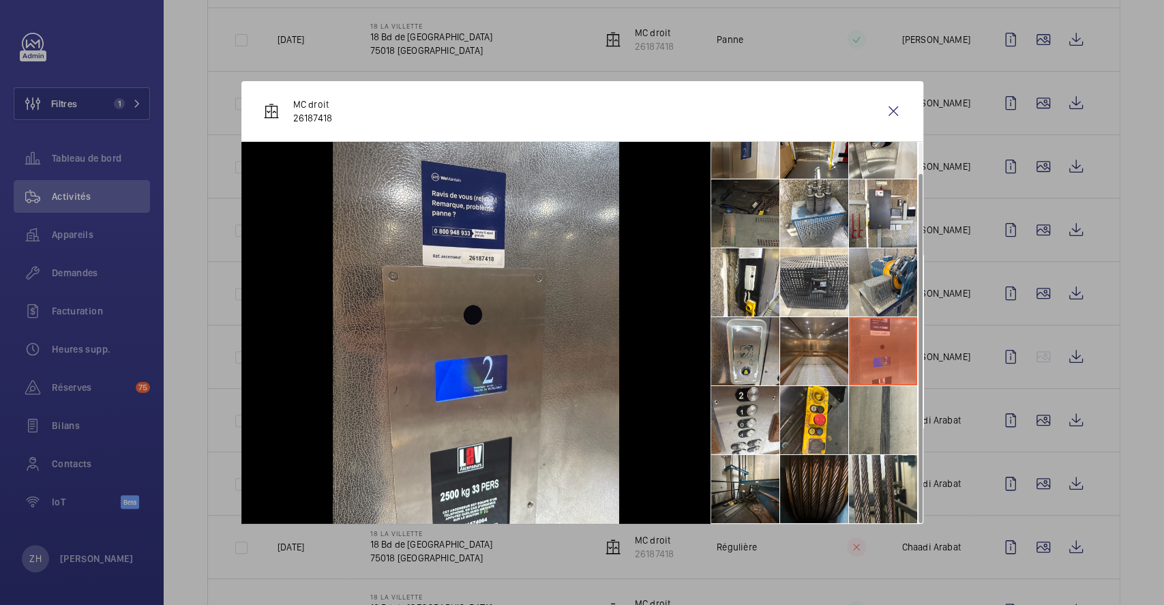
click at [822, 344] on li at bounding box center [814, 351] width 68 height 68
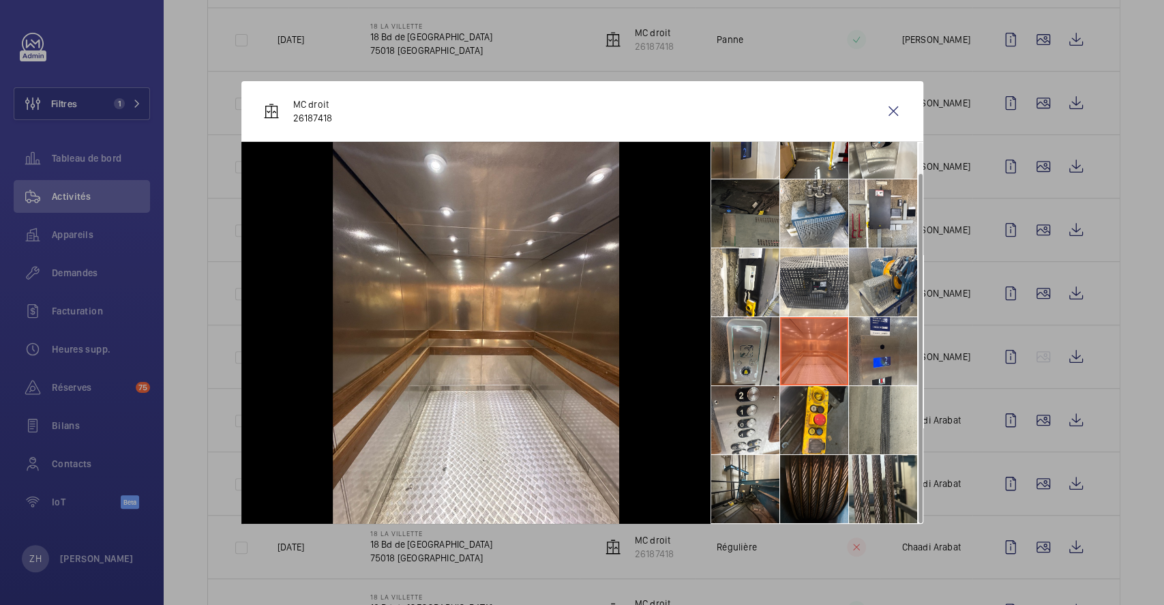
click at [767, 353] on li at bounding box center [745, 351] width 68 height 68
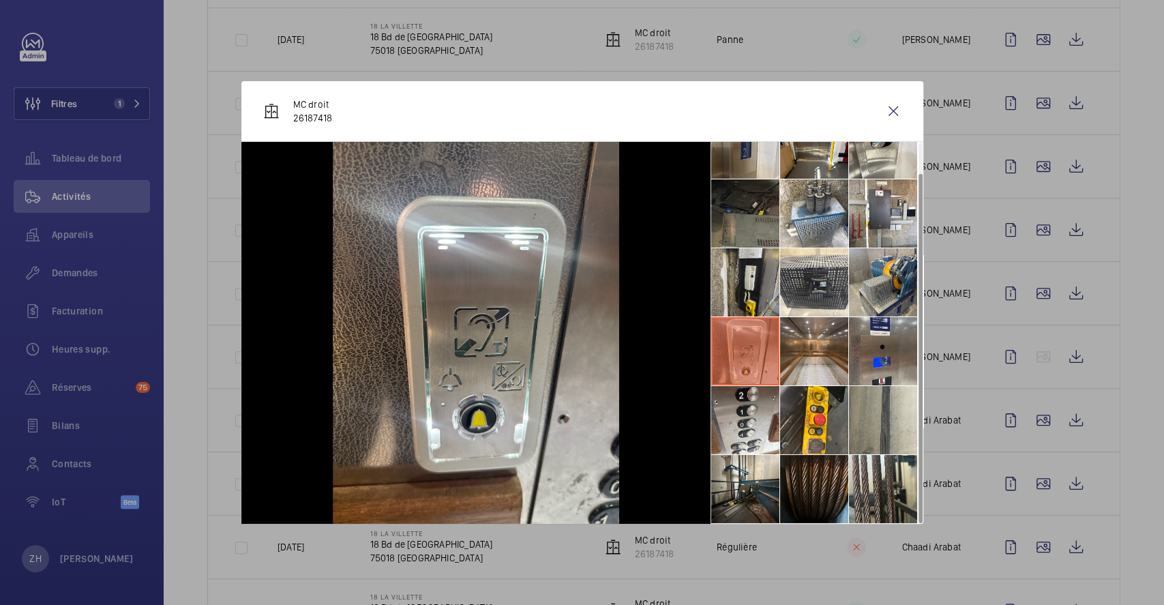
click at [740, 277] on li at bounding box center [745, 282] width 68 height 68
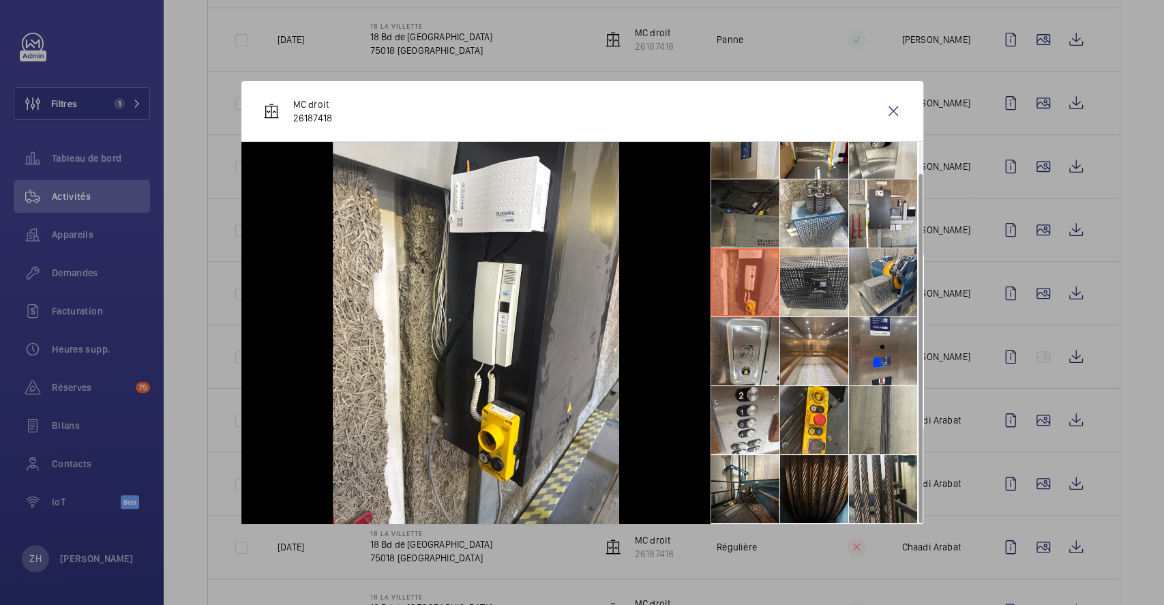
click at [804, 272] on li at bounding box center [814, 282] width 68 height 68
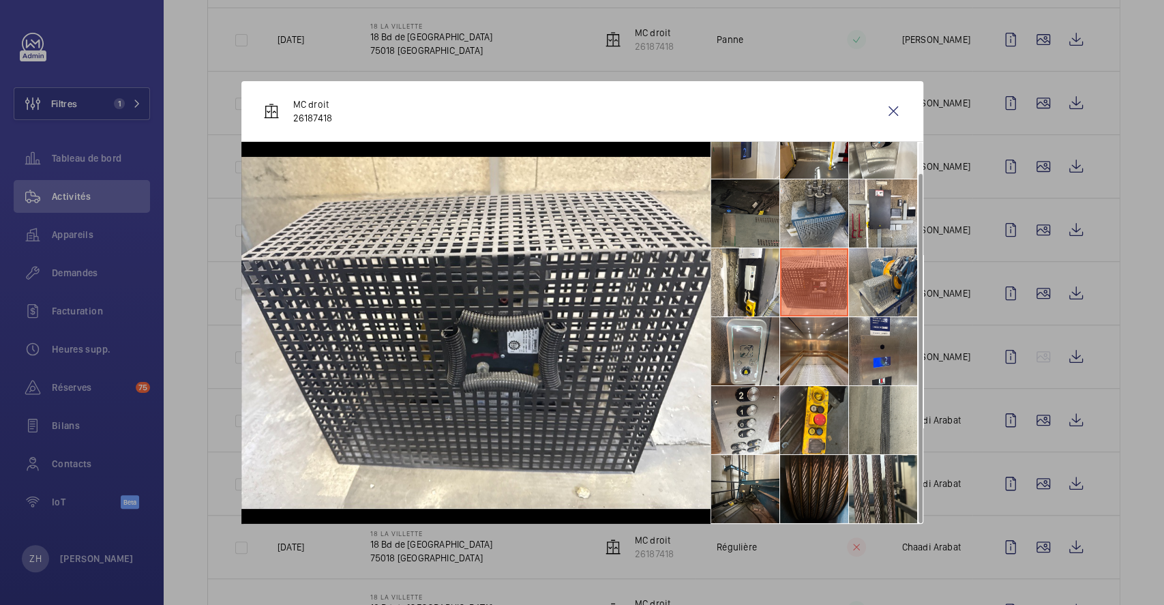
drag, startPoint x: 874, startPoint y: 198, endPoint x: 840, endPoint y: 206, distance: 34.9
click at [874, 198] on li at bounding box center [883, 213] width 68 height 68
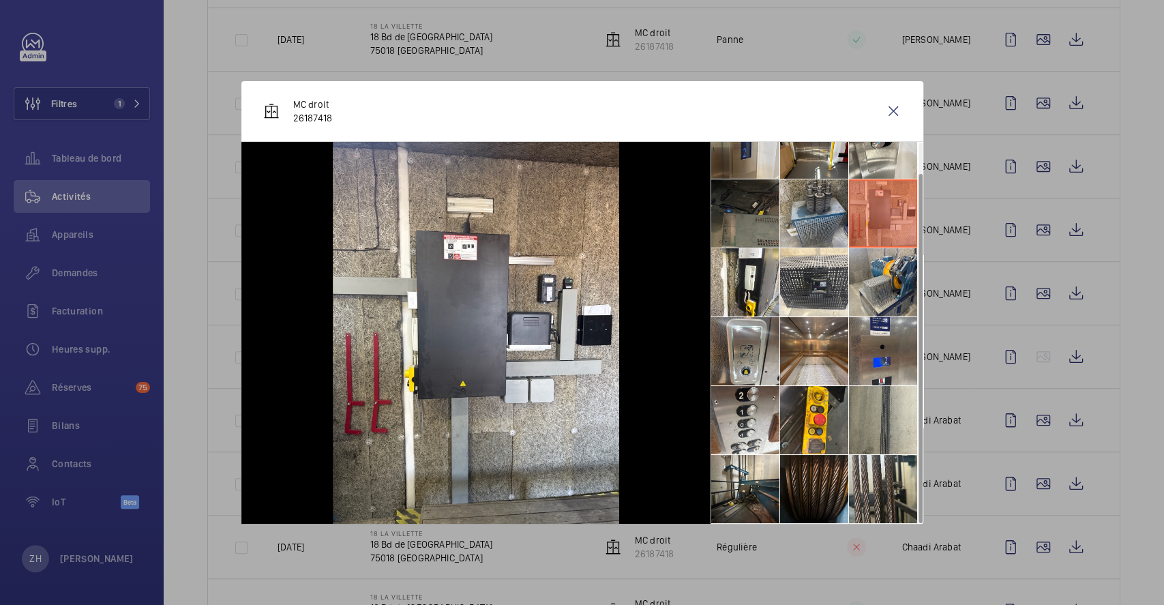
click at [788, 222] on li at bounding box center [814, 213] width 68 height 68
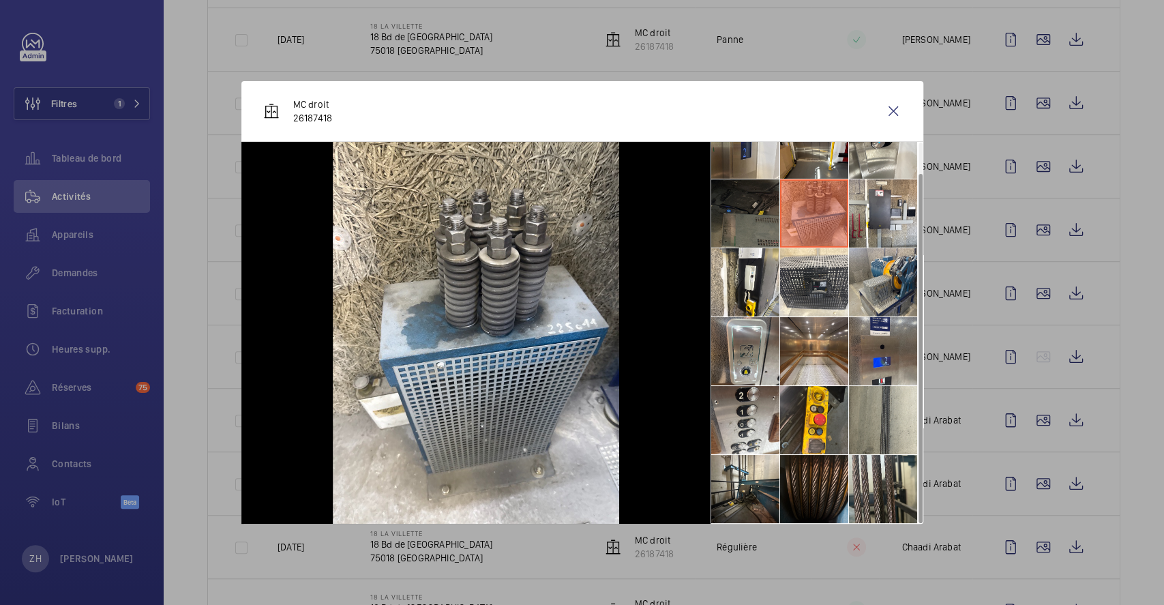
click at [760, 220] on li at bounding box center [745, 213] width 68 height 68
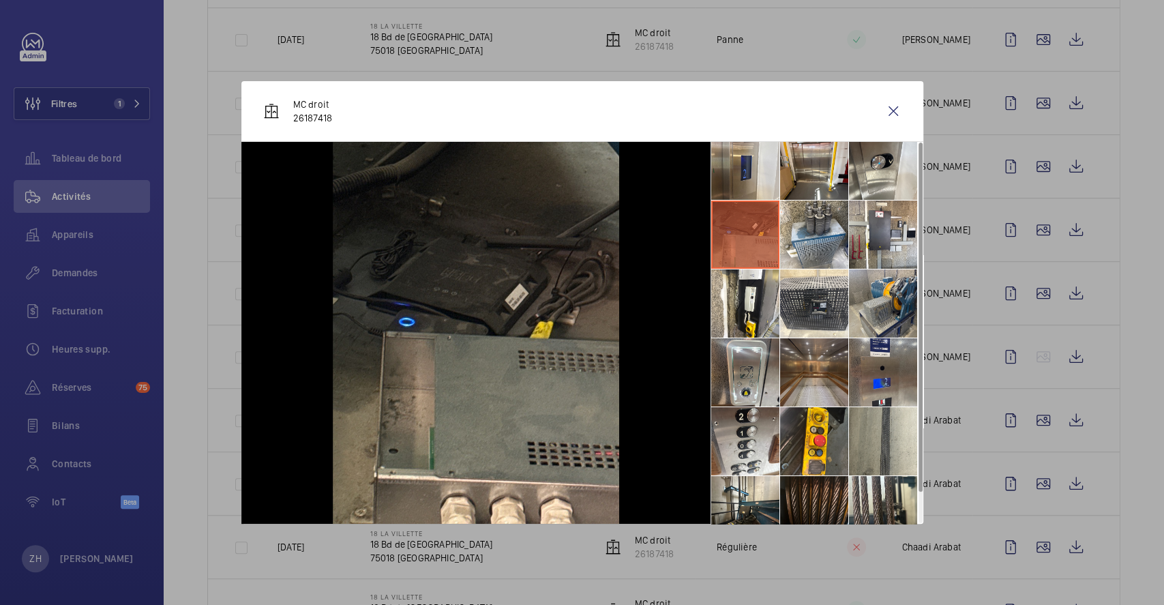
scroll to position [0, 0]
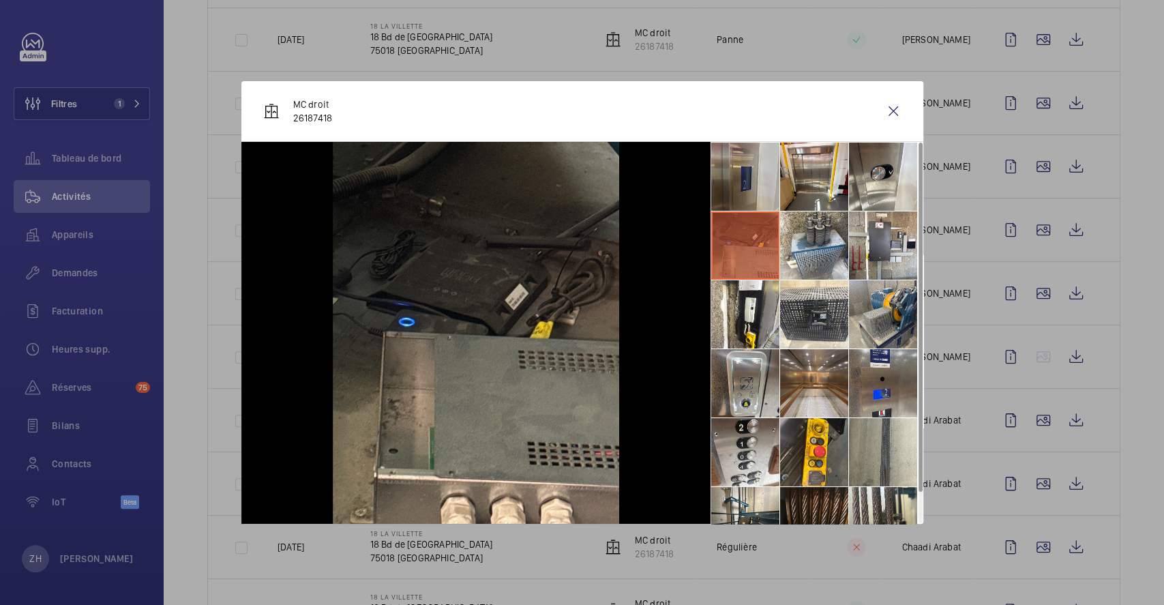
click at [731, 172] on li at bounding box center [745, 177] width 68 height 68
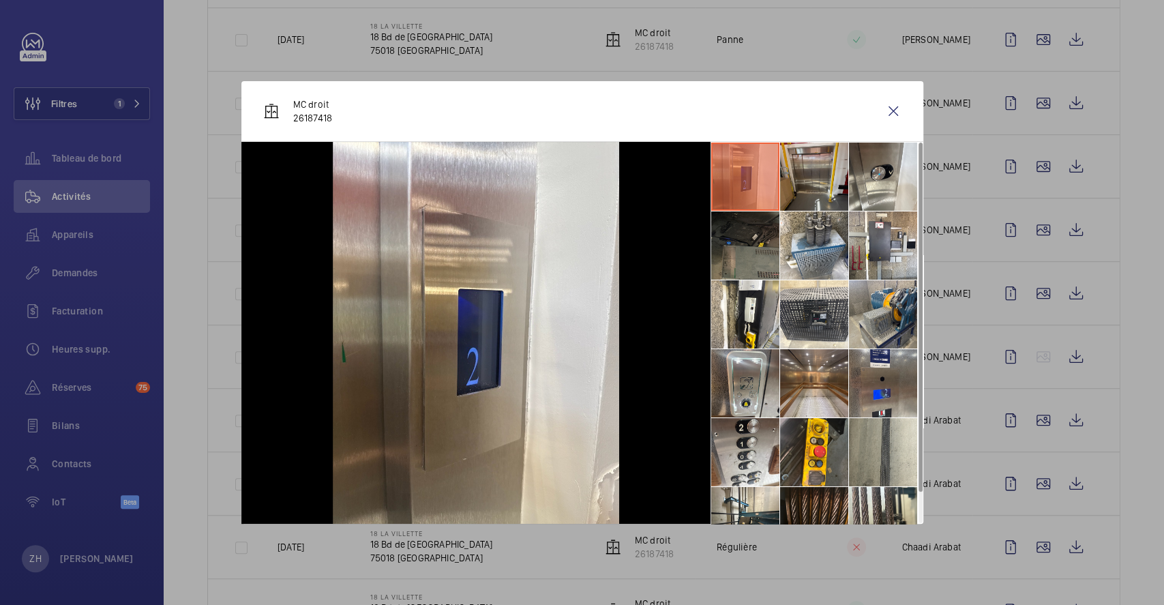
click at [809, 181] on li at bounding box center [814, 177] width 68 height 68
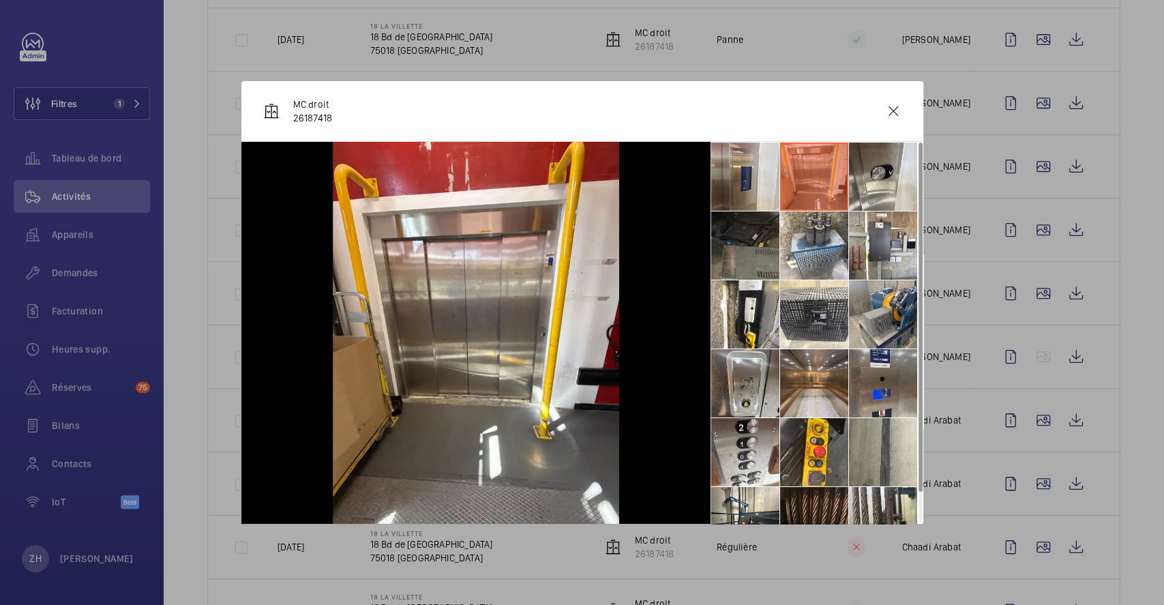
click at [845, 188] on li at bounding box center [814, 177] width 68 height 68
click at [869, 190] on li at bounding box center [883, 177] width 68 height 68
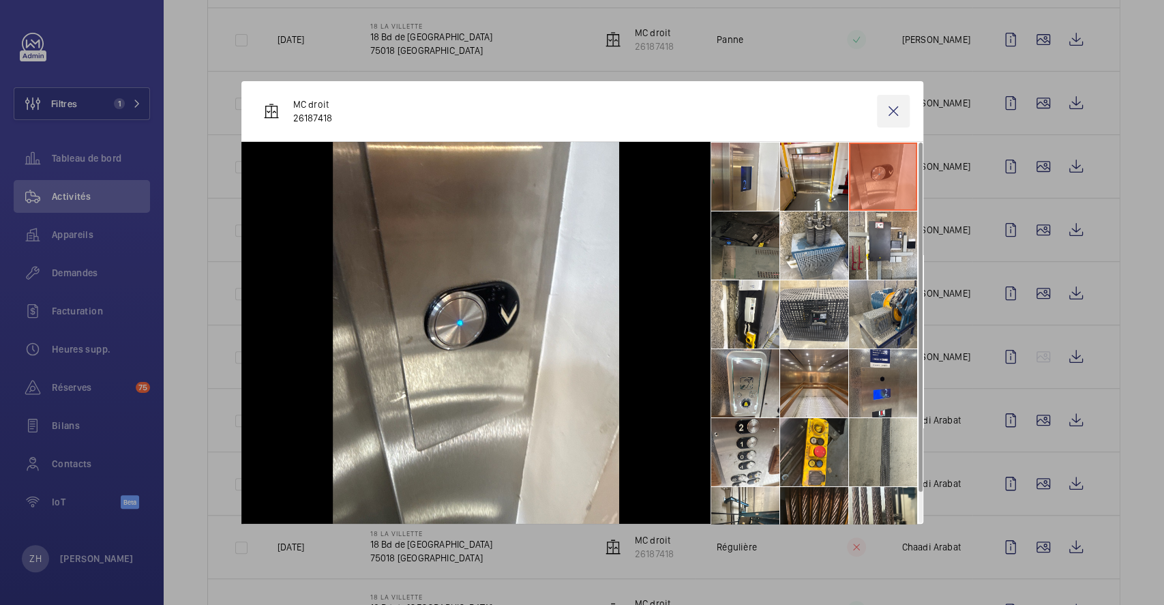
click at [891, 109] on wm-front-icon-button at bounding box center [893, 111] width 33 height 33
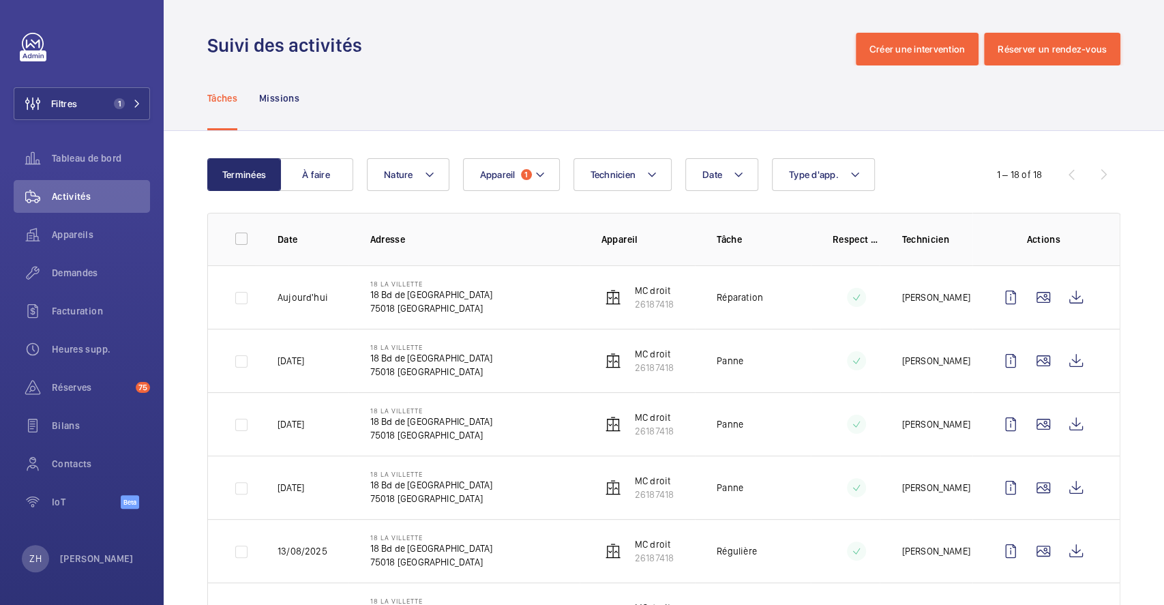
scroll to position [181, 0]
